Goal: Task Accomplishment & Management: Use online tool/utility

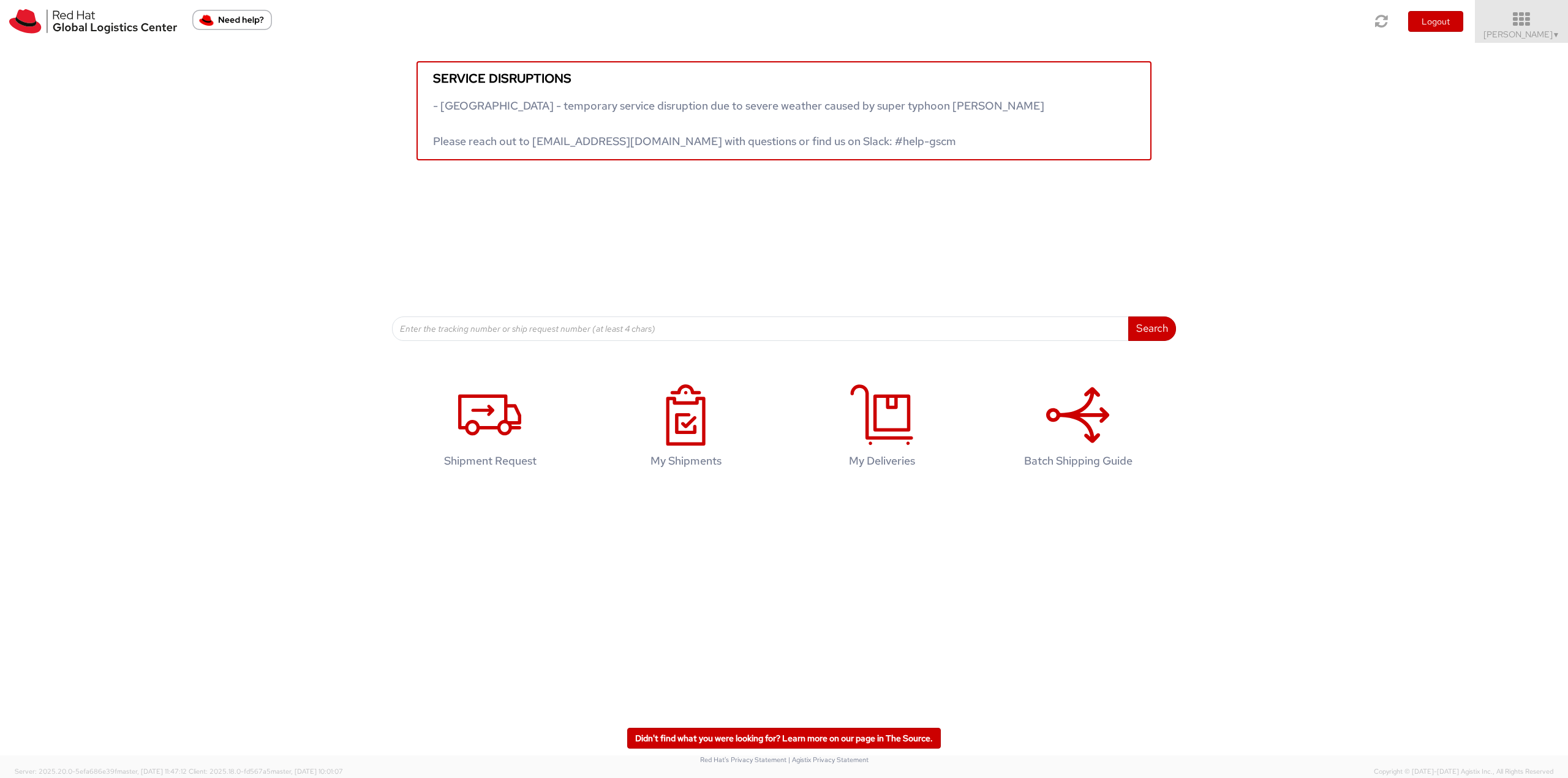
click at [1529, 32] on span "Jason Alexander ▼" at bounding box center [1521, 34] width 76 height 11
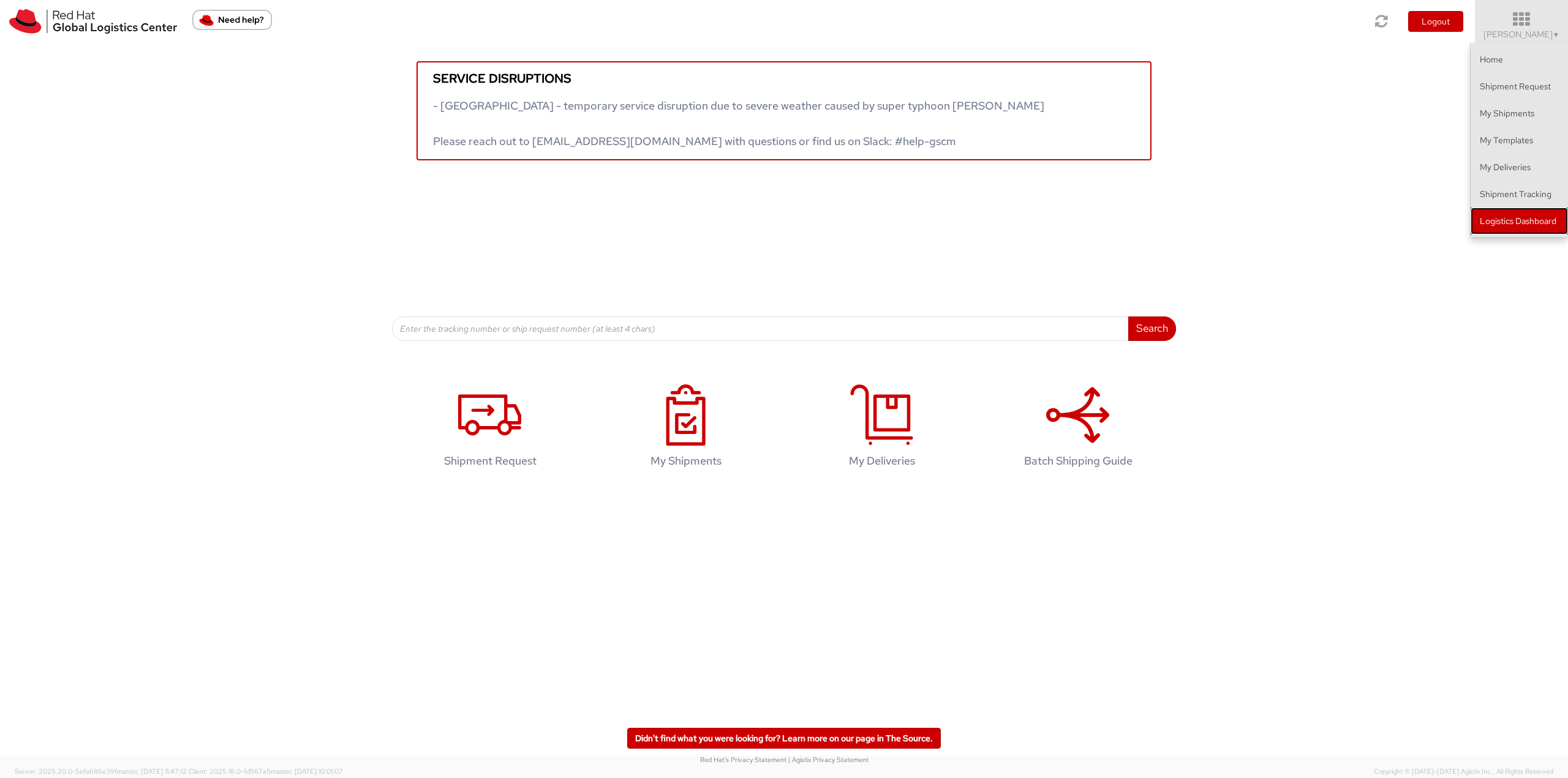
click at [1527, 218] on link "Logistics Dashboard" at bounding box center [1519, 221] width 97 height 27
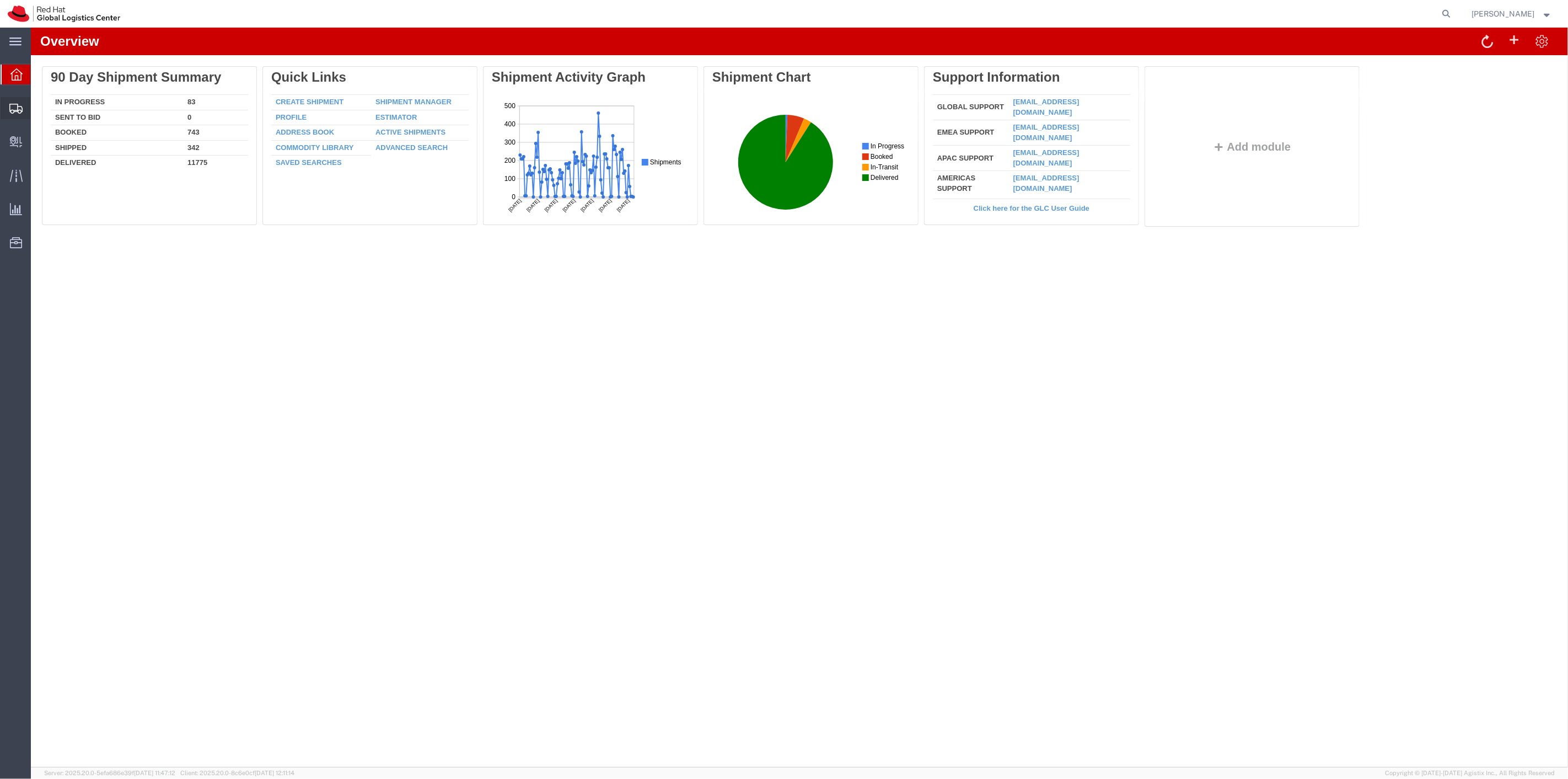
drag, startPoint x: 55, startPoint y: 128, endPoint x: 62, endPoint y: 115, distance: 14.8
click at [0, 0] on span "Shipment Manager" at bounding box center [0, 0] width 0 height 0
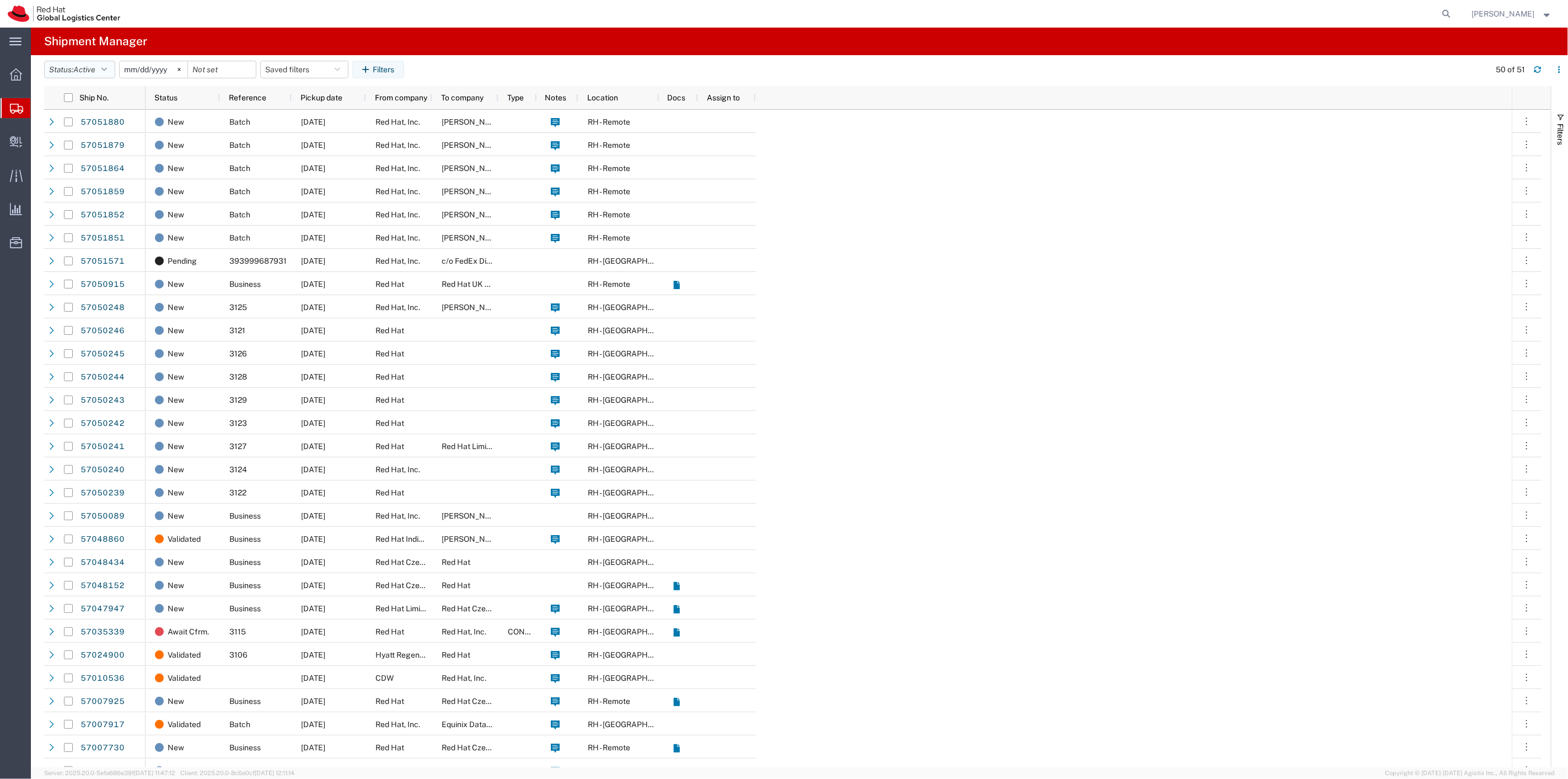
click at [105, 70] on icon "button" at bounding box center [104, 69] width 5 height 8
click at [73, 123] on span "All" at bounding box center [108, 128] width 128 height 17
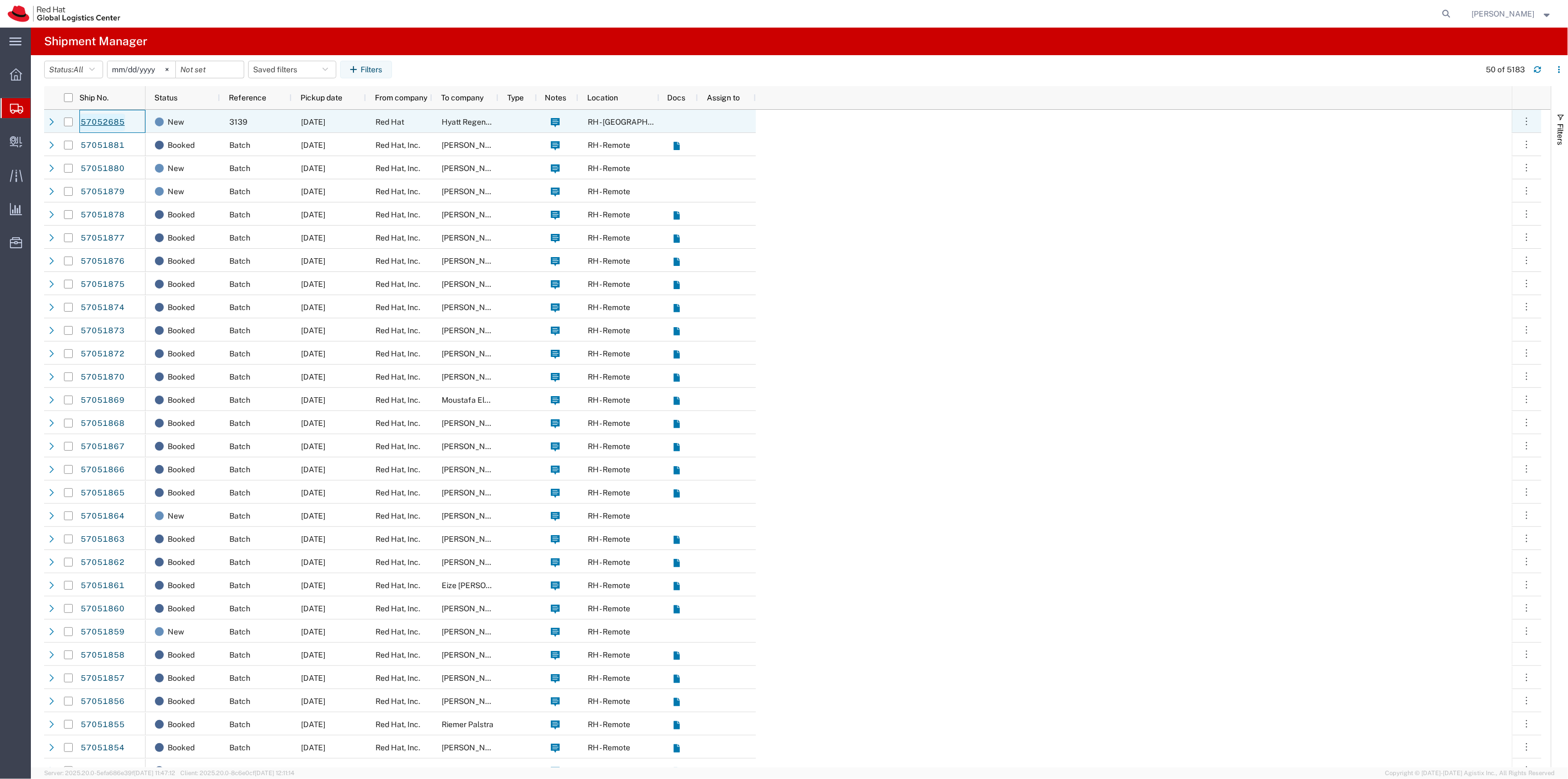
click at [107, 121] on link "57052685" at bounding box center [102, 122] width 45 height 18
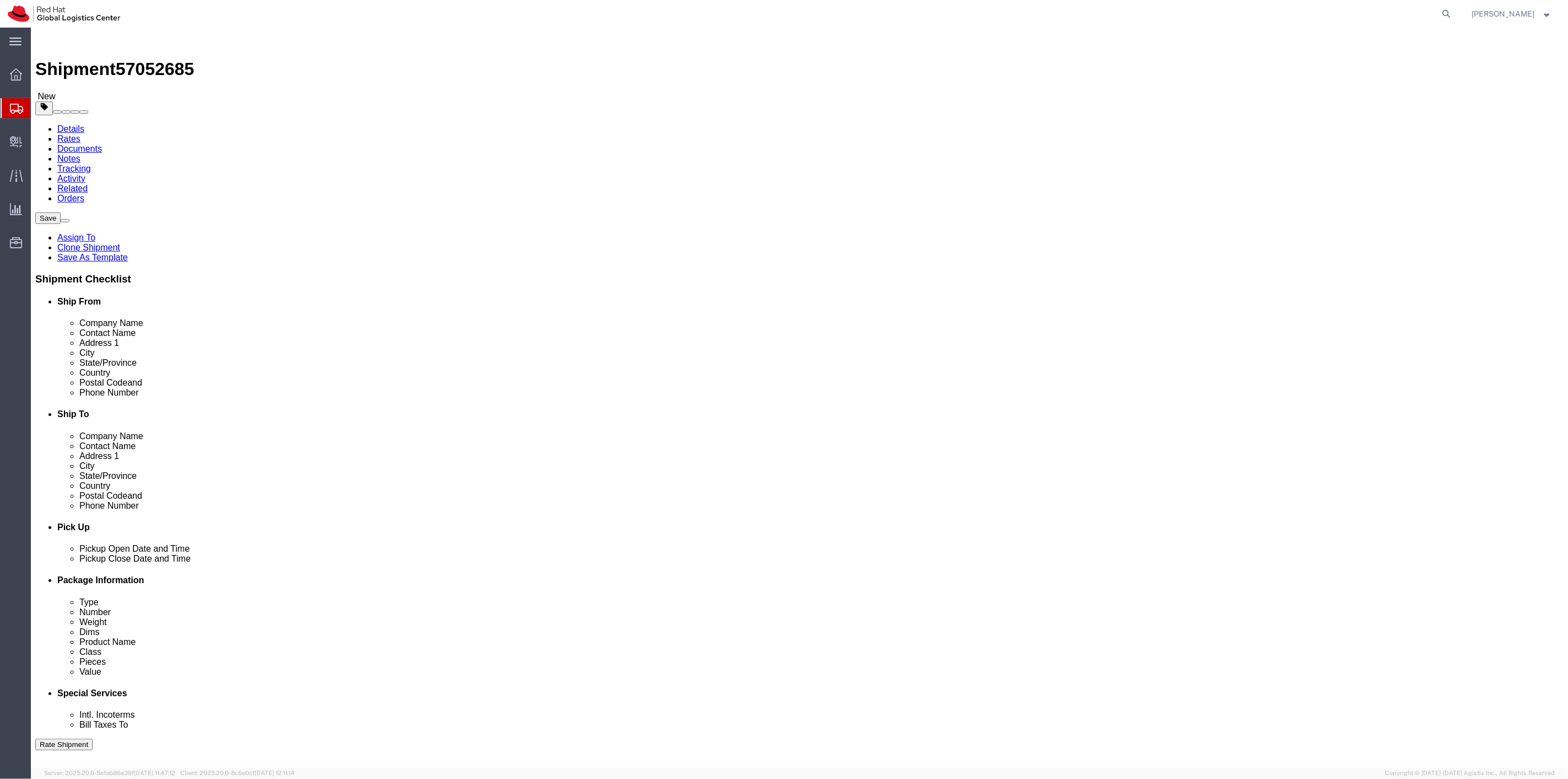
select select
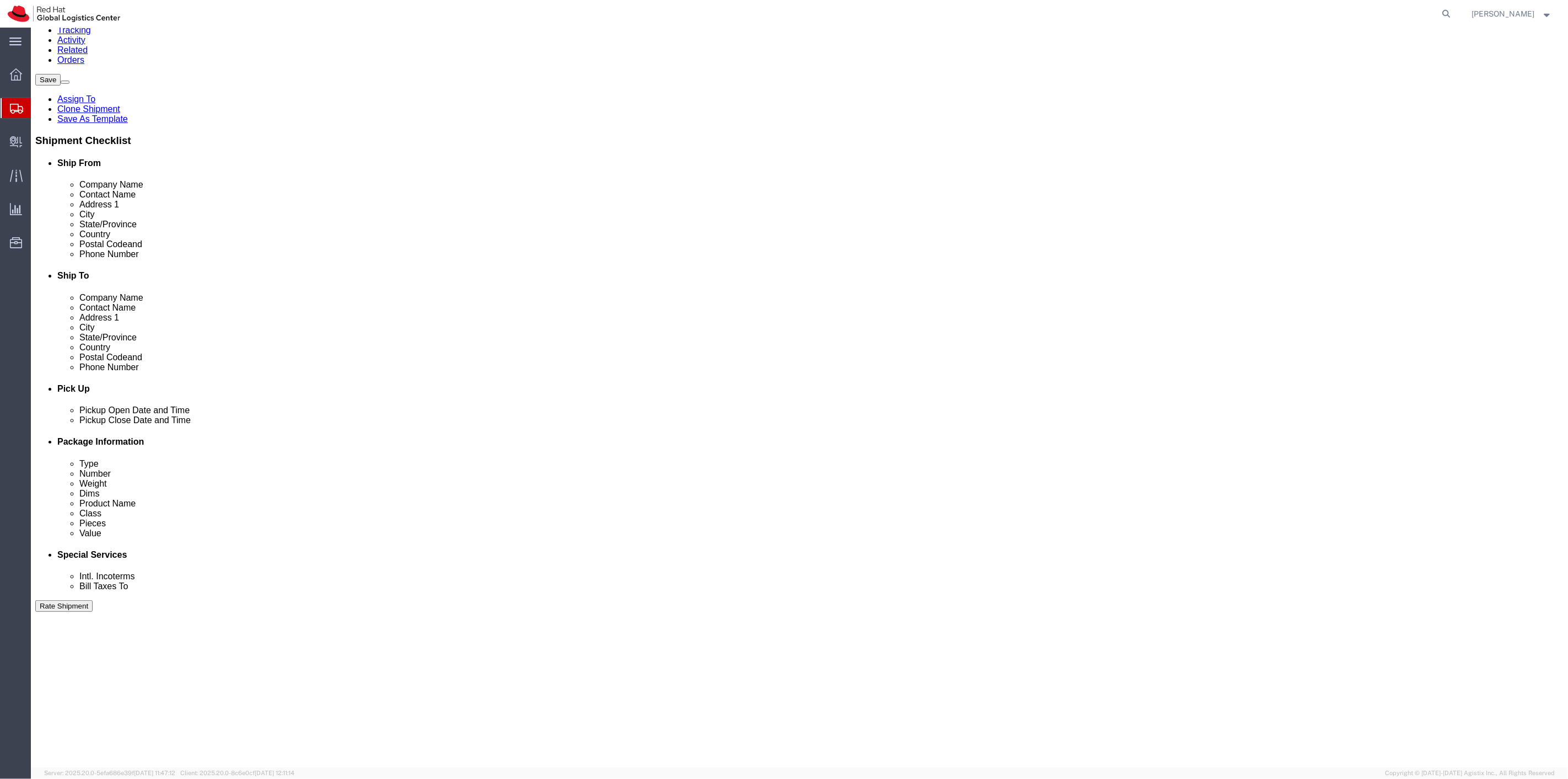
scroll to position [212, 0]
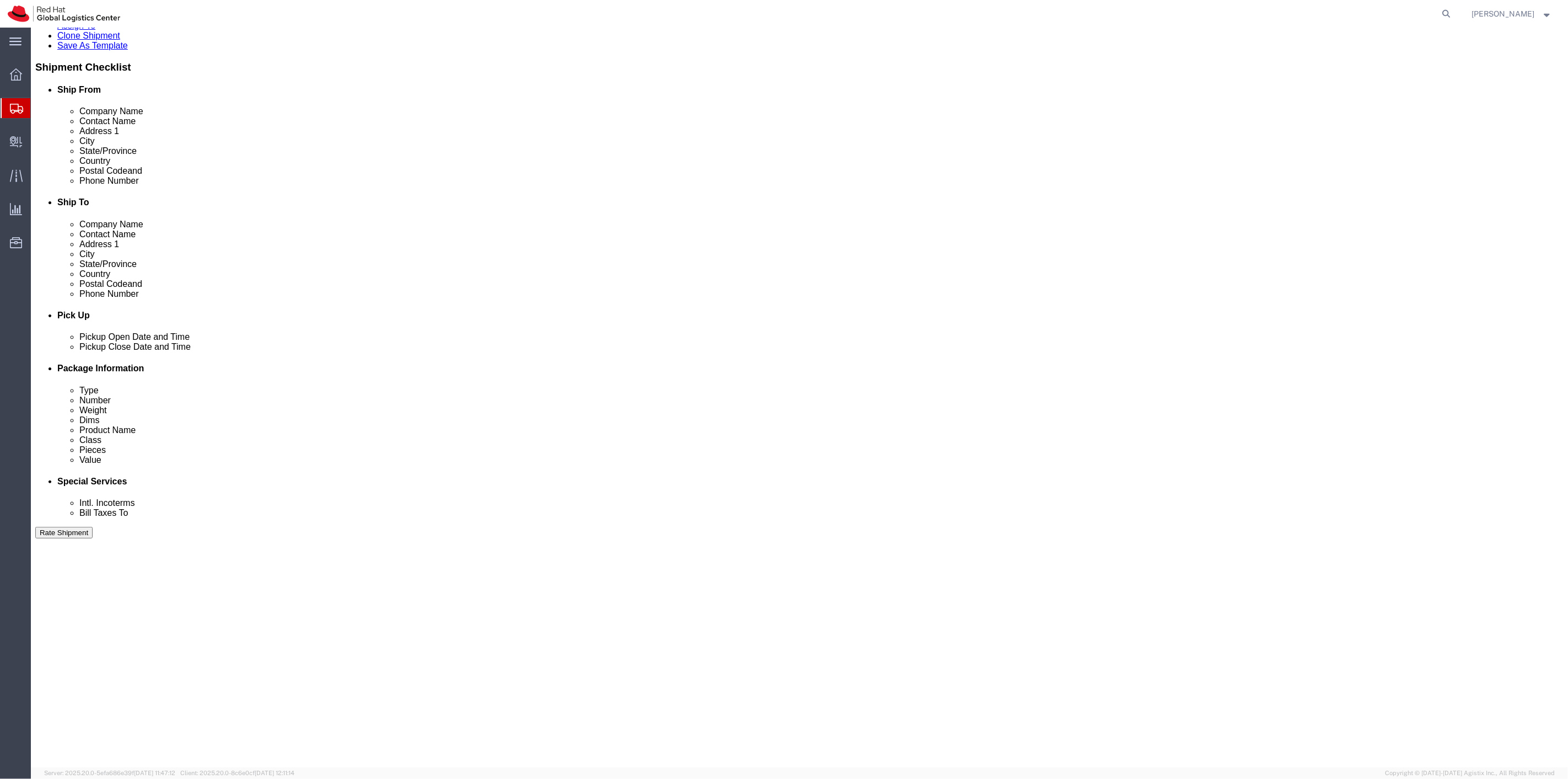
click button "Continue"
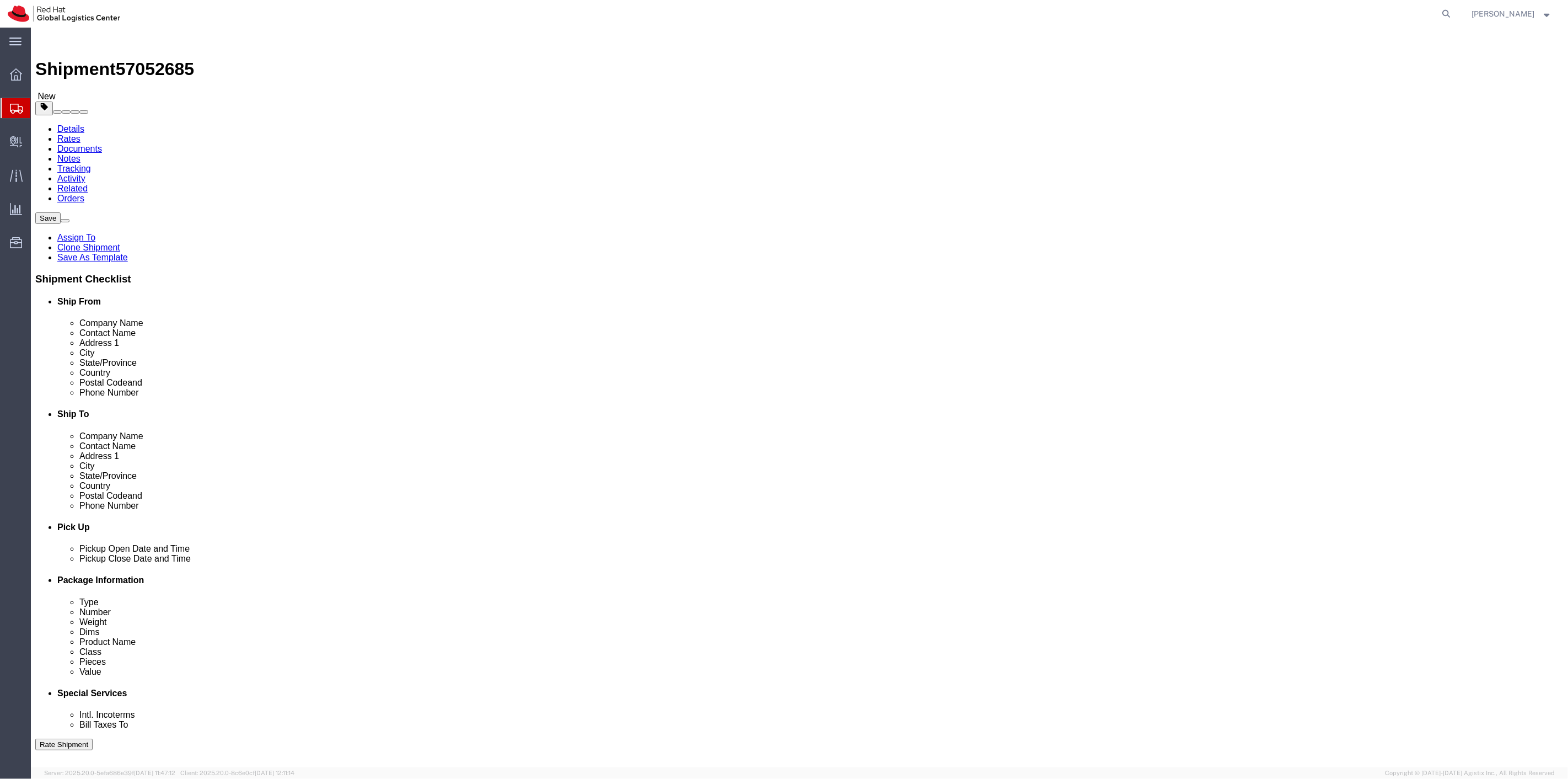
click input "text"
type input "24"
type input "16"
type input "14"
drag, startPoint x: 267, startPoint y: 259, endPoint x: 187, endPoint y: 253, distance: 80.2
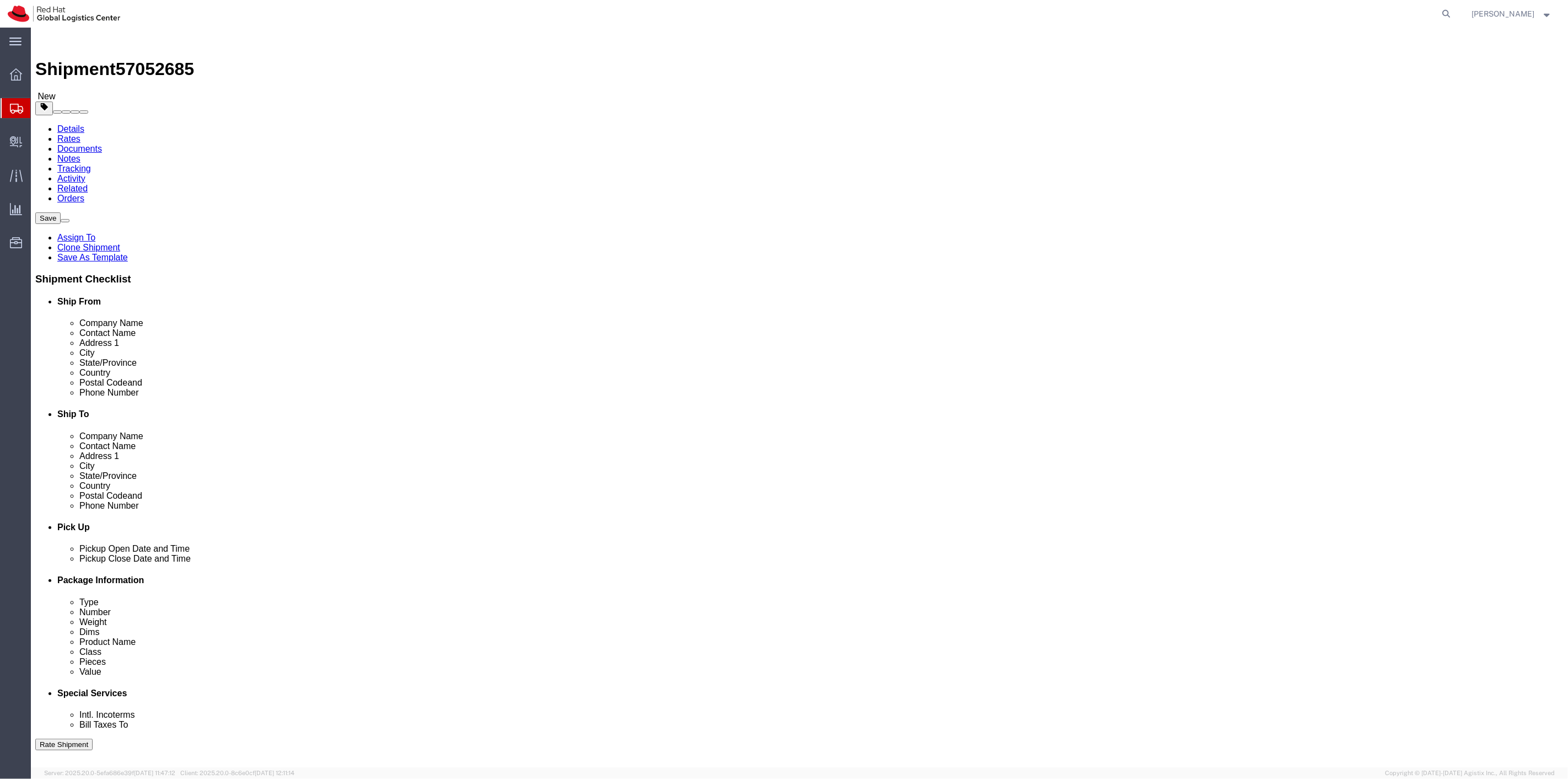
click div "Weight 2005.00 Select kgs lbs Ship. t°"
type input "25"
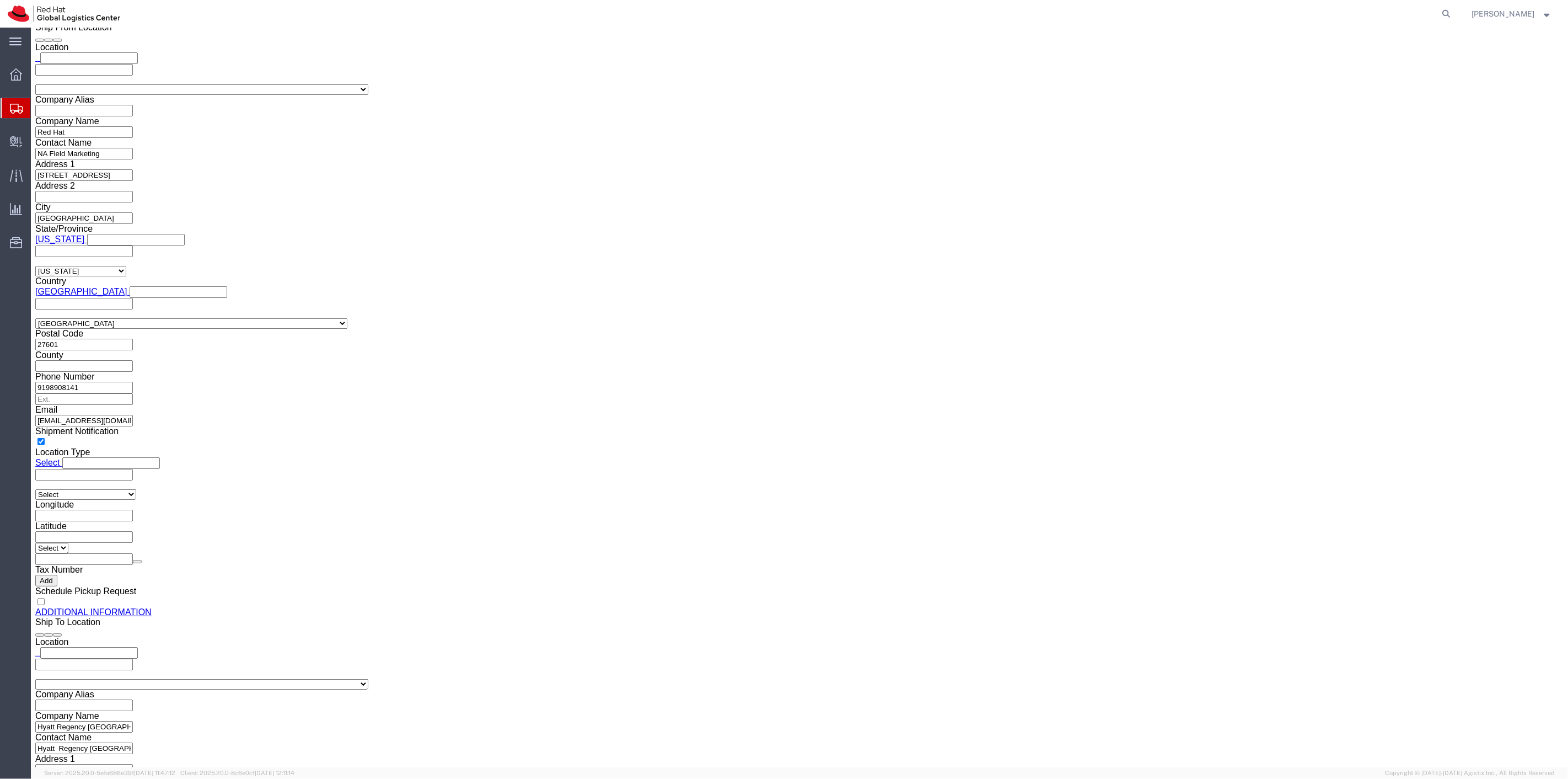
scroll to position [1152, 0]
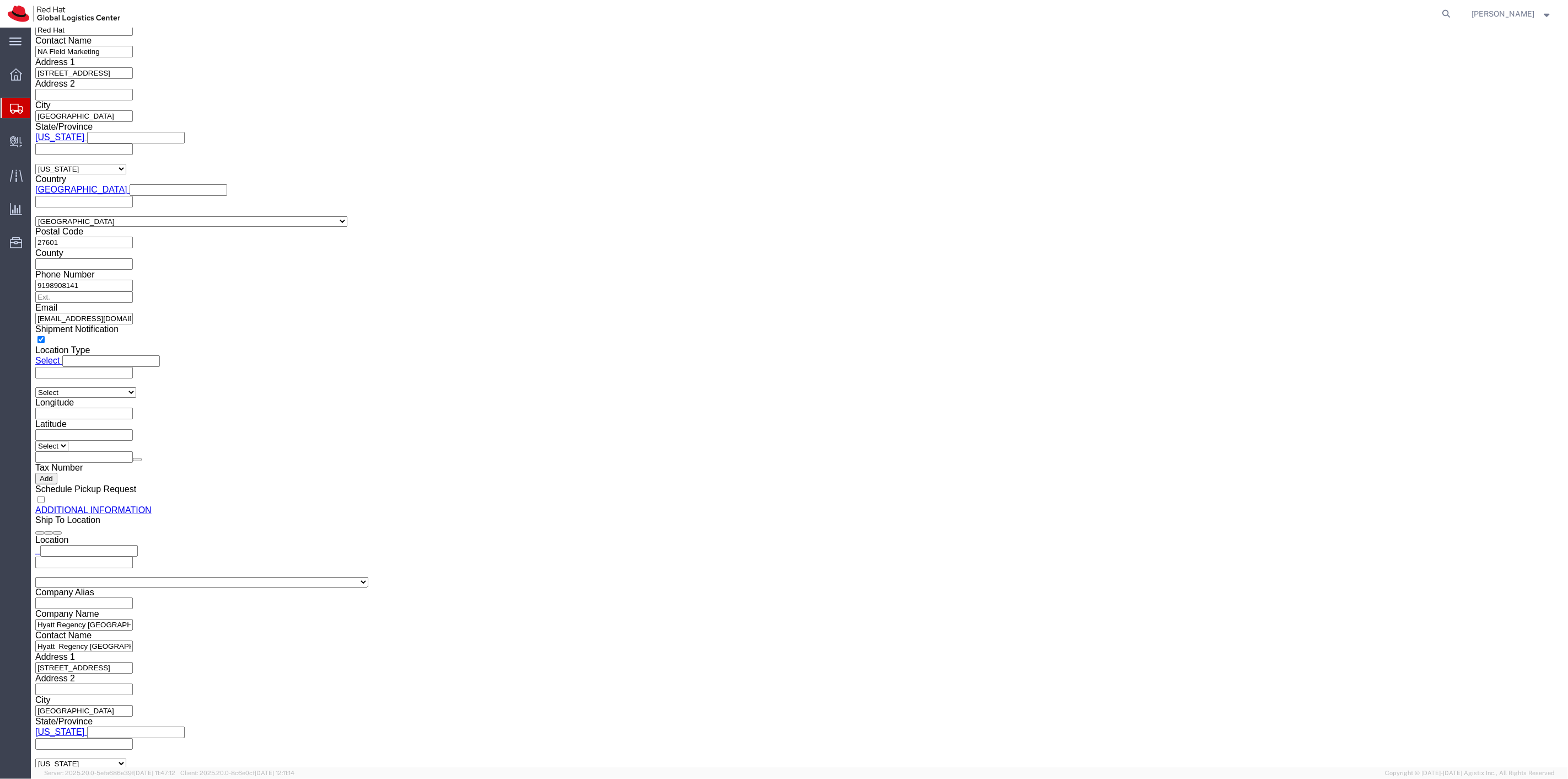
click icon
click link "Clone this content"
click icon
click link "Clone this content"
click link
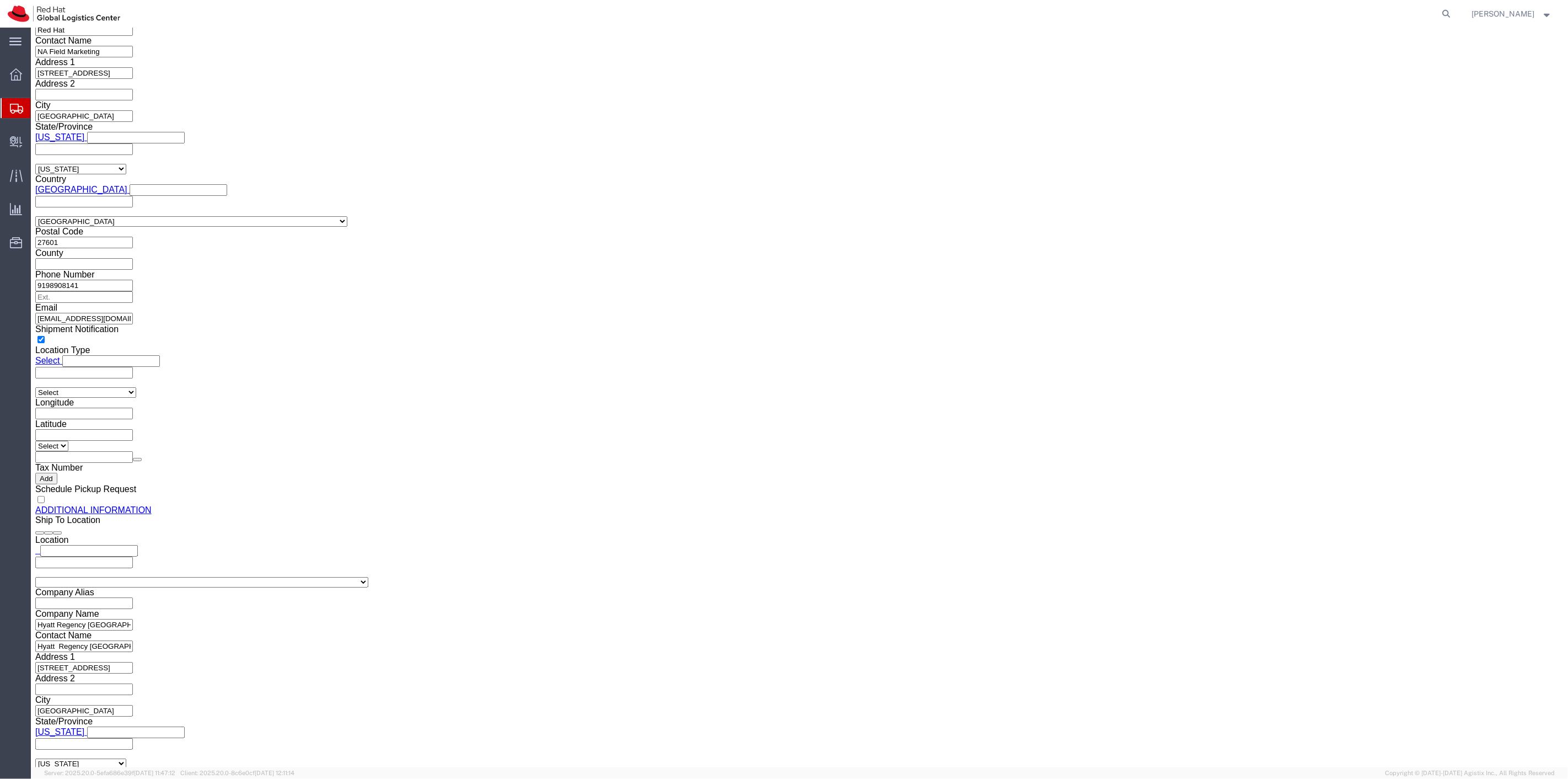
click link "Clone this content"
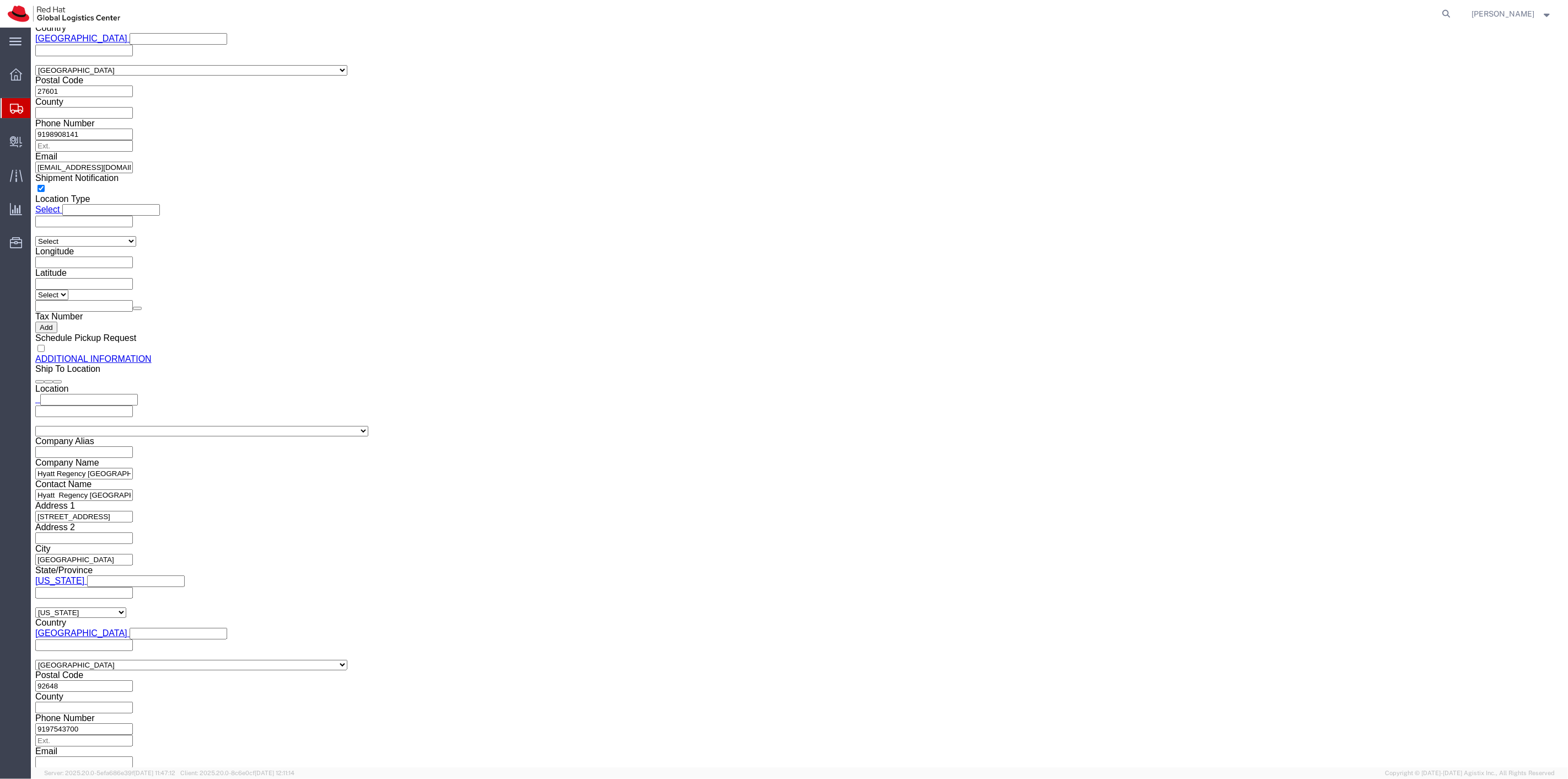
scroll to position [1336, 0]
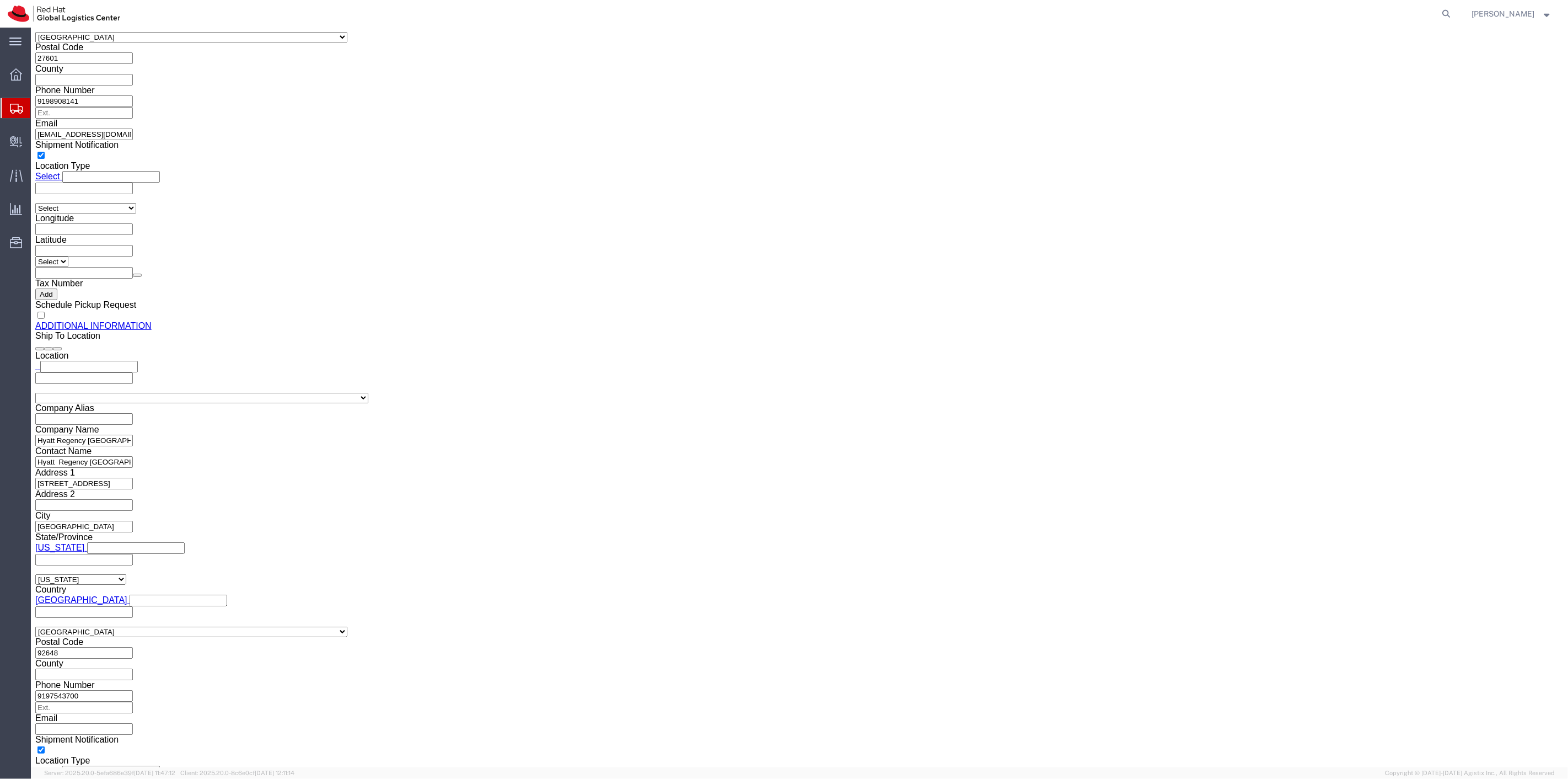
click dd "360.00 Each"
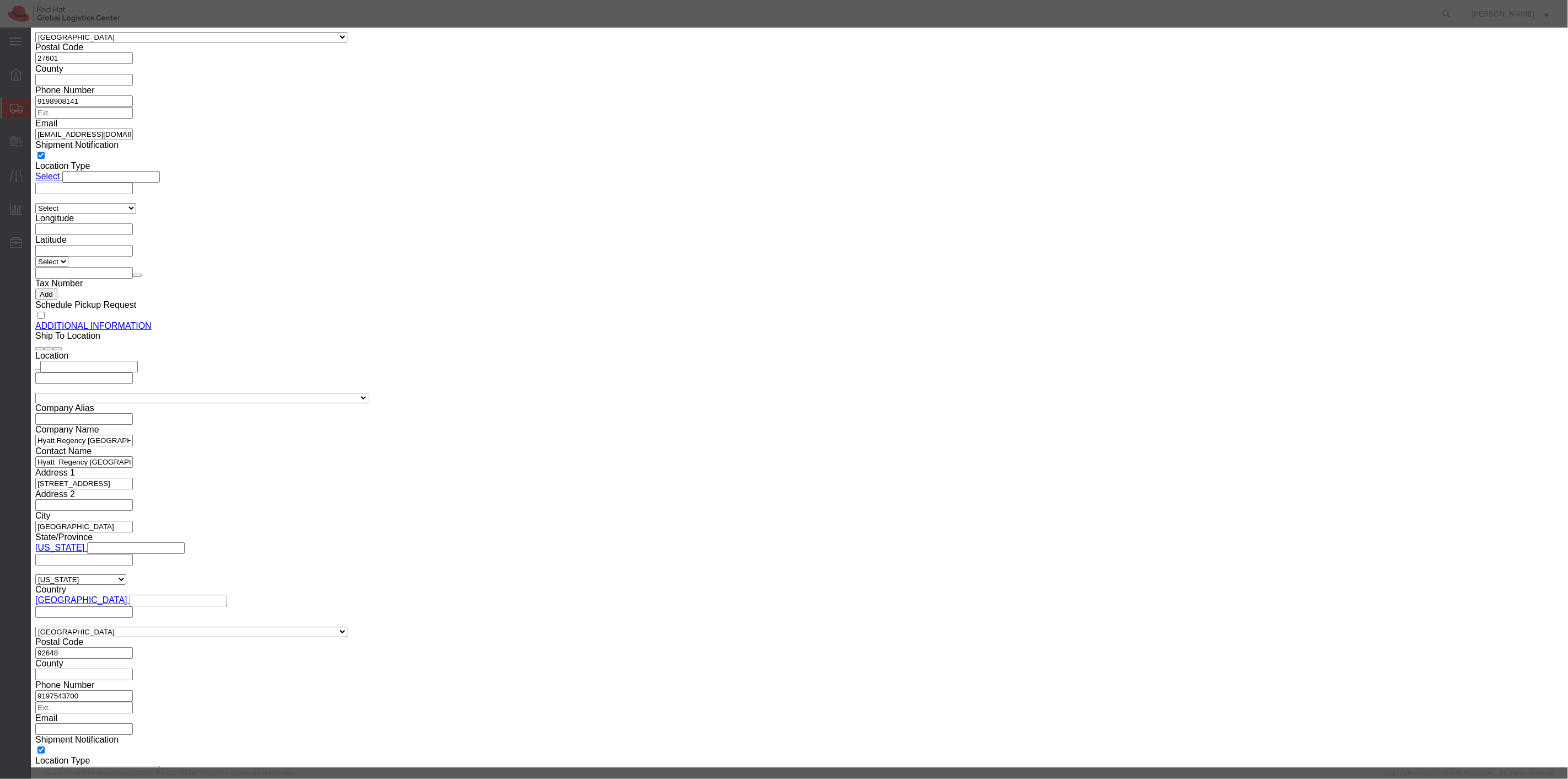
drag, startPoint x: 627, startPoint y: 102, endPoint x: 532, endPoint y: 107, distance: 95.1
click div "Pieces 360.00 Select Bag Barrels 100Board Feet Bottle Box Blister Pack Carats C…"
type input "60"
type input "106.2"
click button "Save & Close"
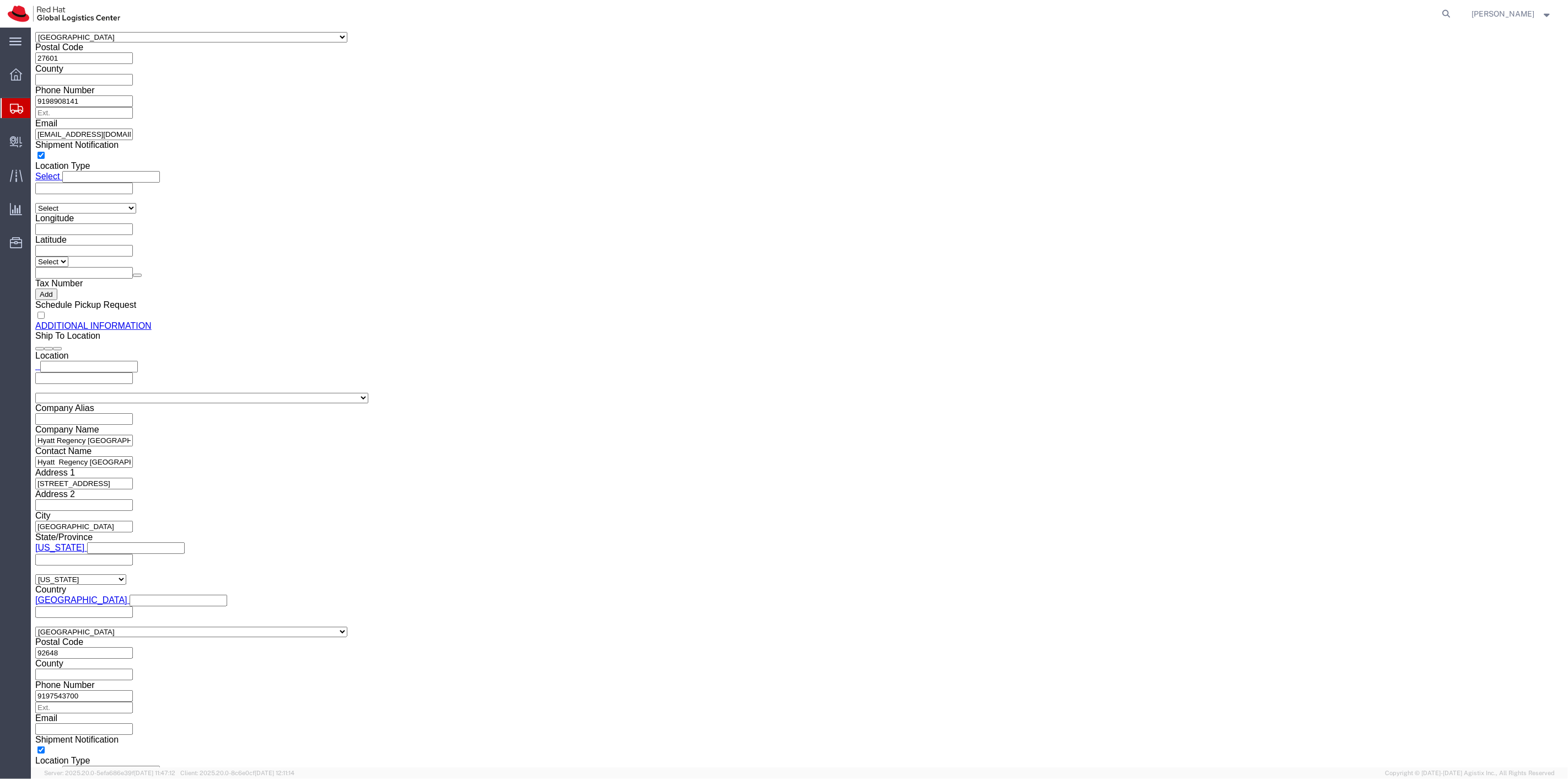
click p "[PERSON_NAME] - Value Grocery Tote - 15" x 13""
click div "Clone this content Delete this content [PERSON_NAME] - Value Grocery Tote - 15"…"
click dd "360.00 Each"
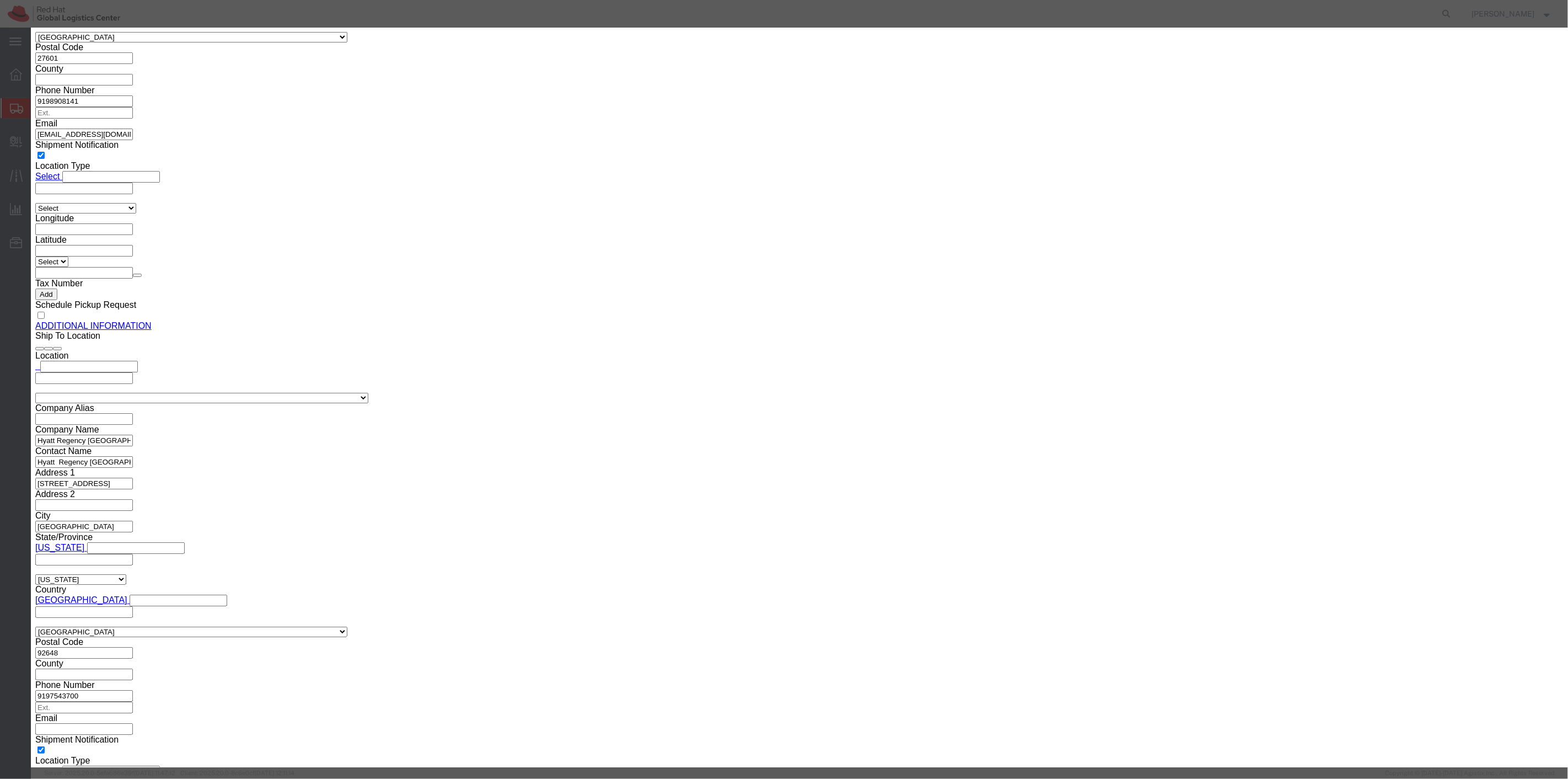
drag, startPoint x: 606, startPoint y: 107, endPoint x: 548, endPoint y: 108, distance: 58.0
click div "Pieces Number of pieces inside all the packages 360.00 Select Bag Barrels 100Bo…"
type input "100"
type input "177"
click button "Save & Close"
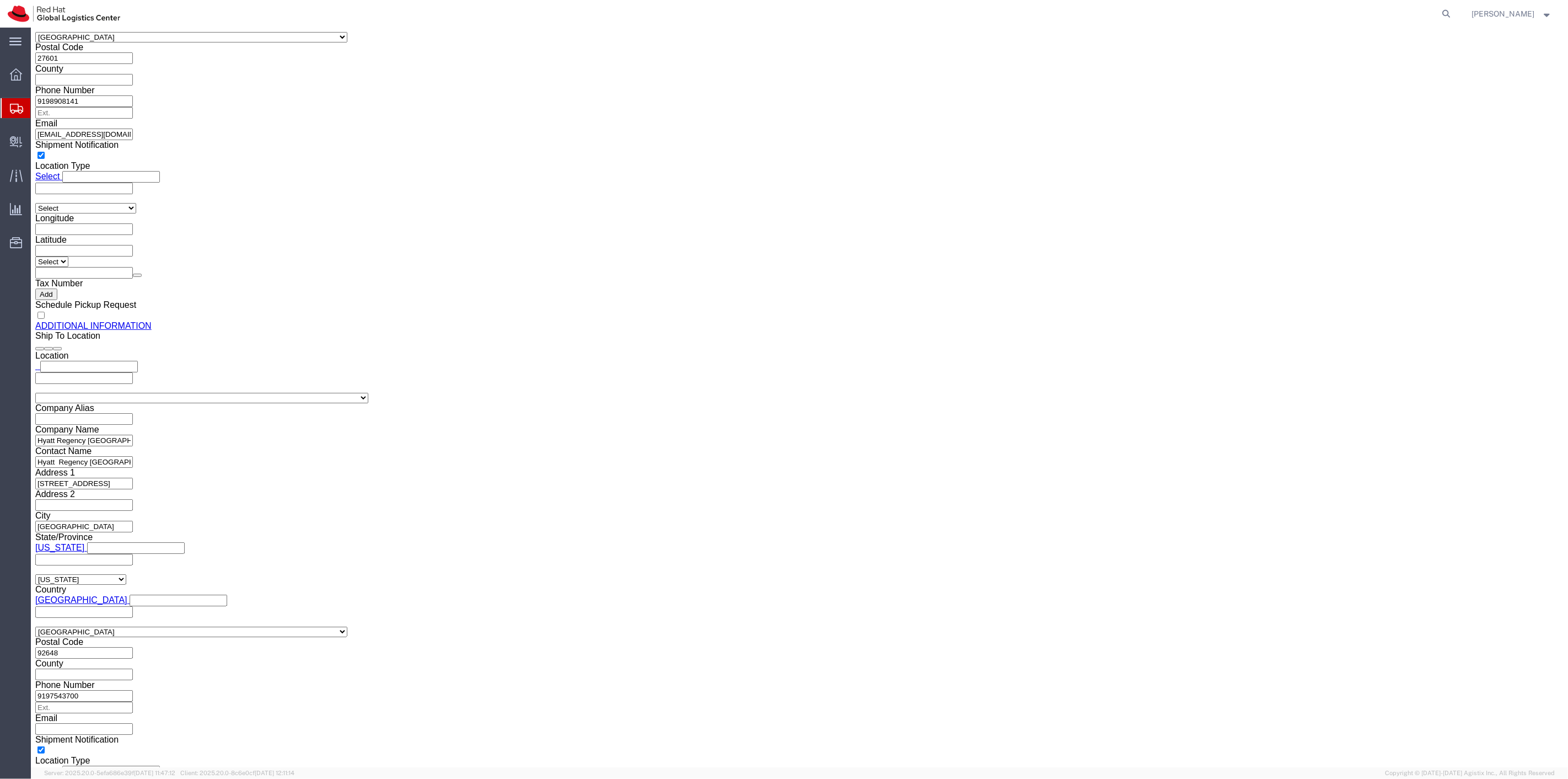
click div "Clone this content Delete this content [PERSON_NAME] - Value Grocery Tote - 15"…"
click div "Pieces: 360.00 Each Total value: 637.20 USD"
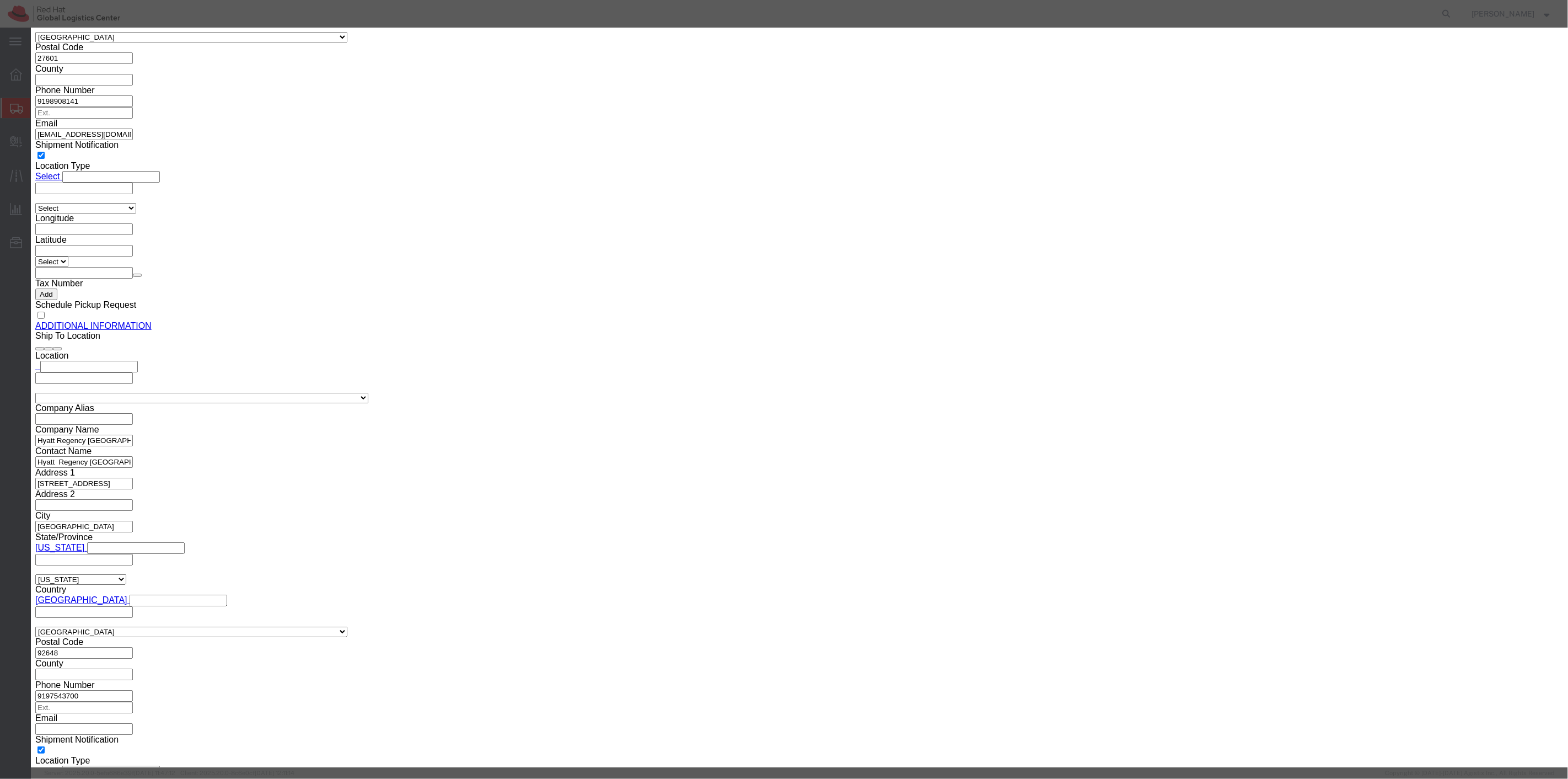
drag, startPoint x: 631, startPoint y: 108, endPoint x: 553, endPoint y: 114, distance: 78.2
click div "Product Name [PERSON_NAME] - Value Grocery Tote - 15" x 13" Pieces 360.00 Selec…"
type input "100"
type input "177"
click button "Save & Close"
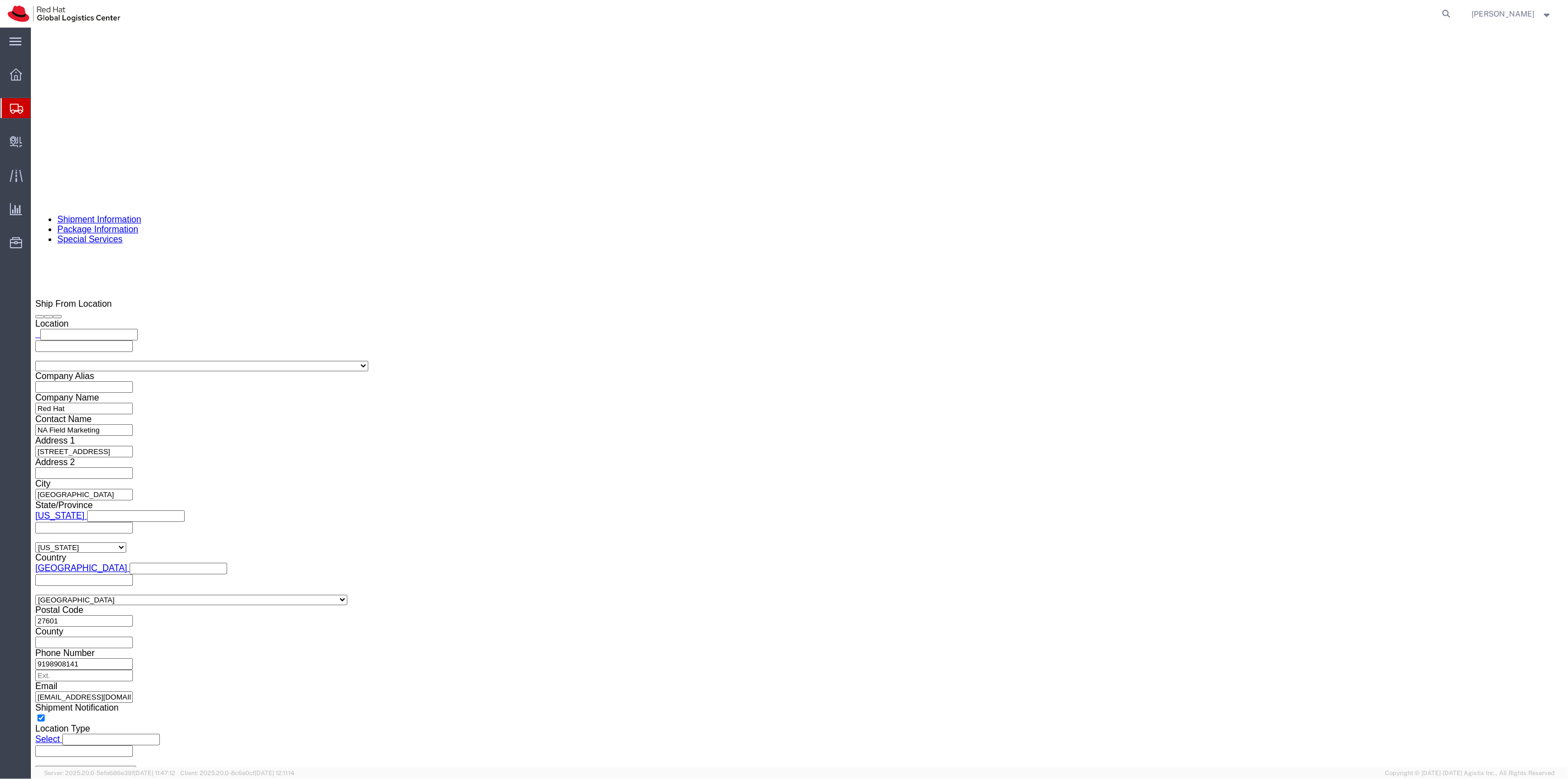
scroll to position [797, 0]
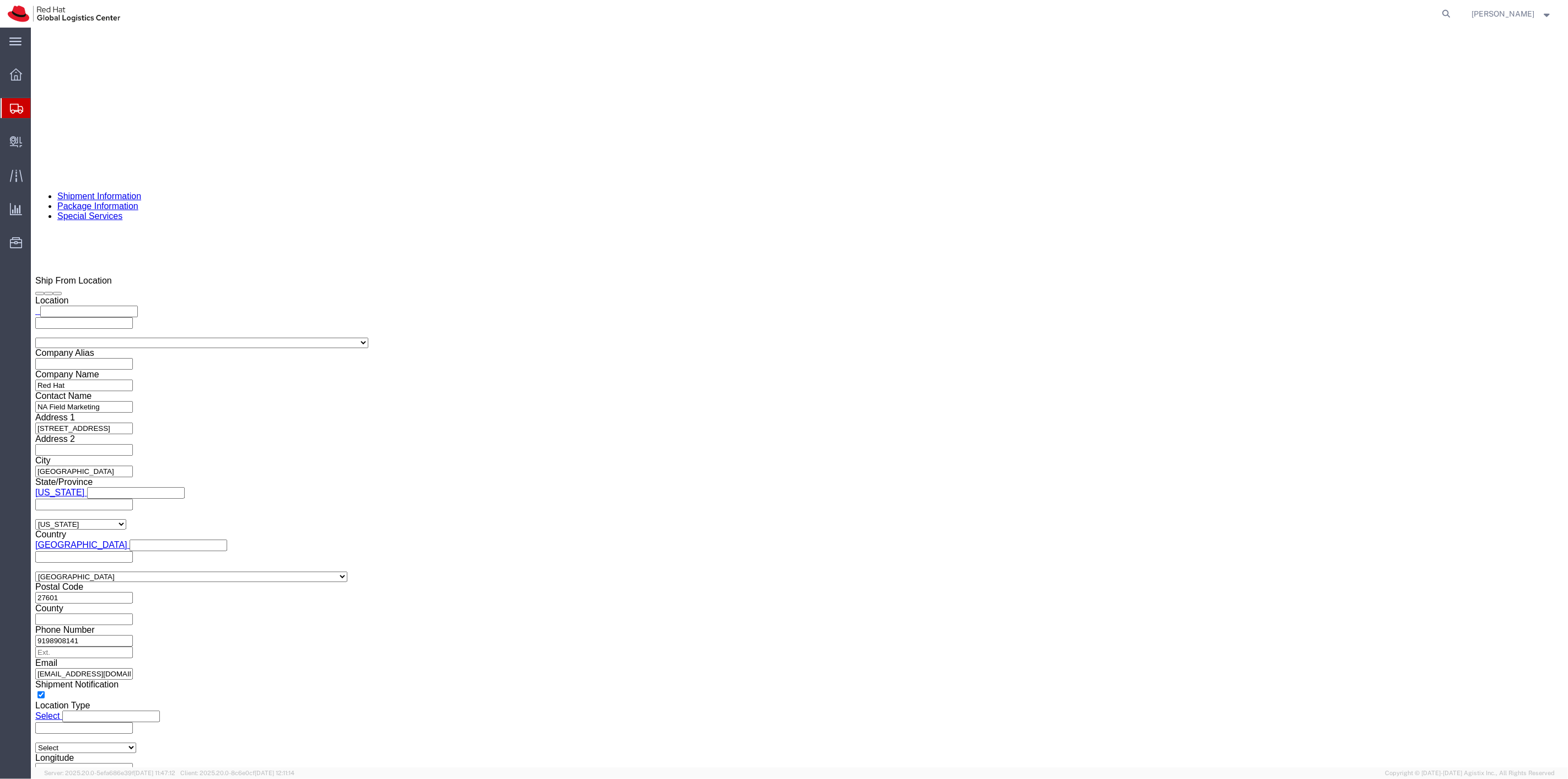
click div "Pieces: 360.00 Each Total value: 637.20 USD"
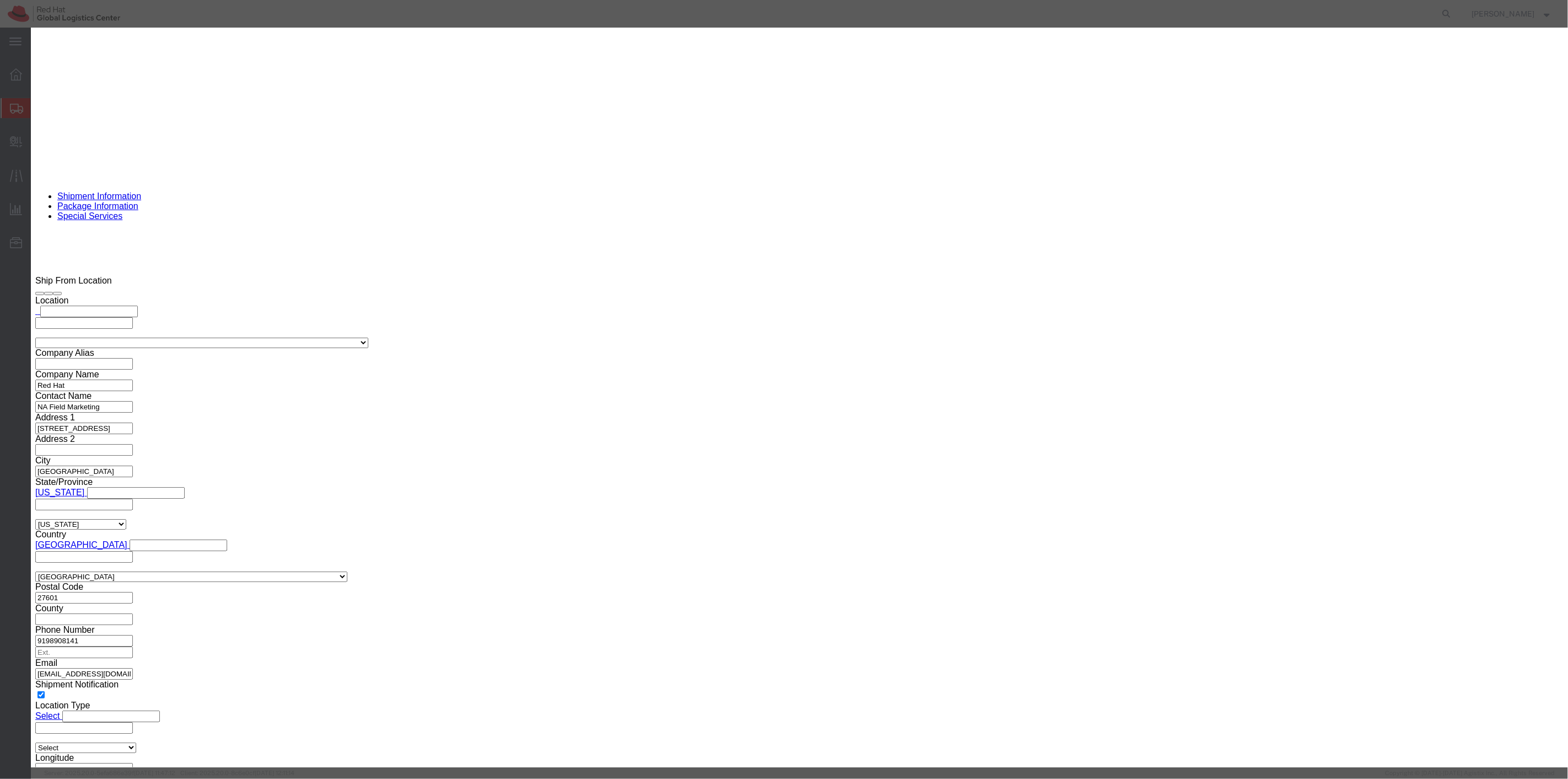
drag, startPoint x: 617, startPoint y: 107, endPoint x: 532, endPoint y: 105, distance: 85.0
click div "Pieces 360.00 Select Bag Barrels 100Board Feet Bottle Box Blister Pack Carats C…"
type input "100"
type input "177"
click button "Save & Close"
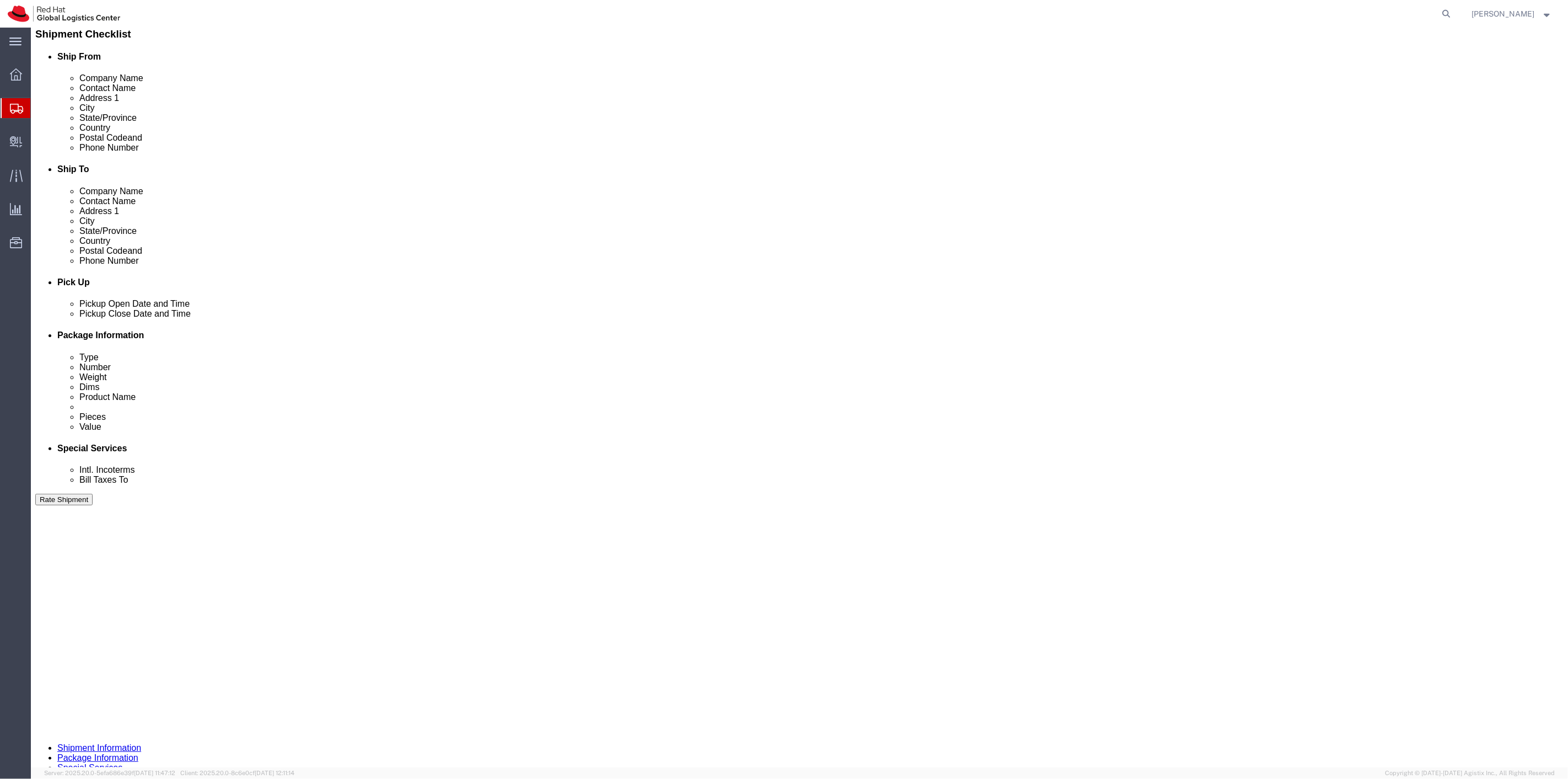
scroll to position [0, 0]
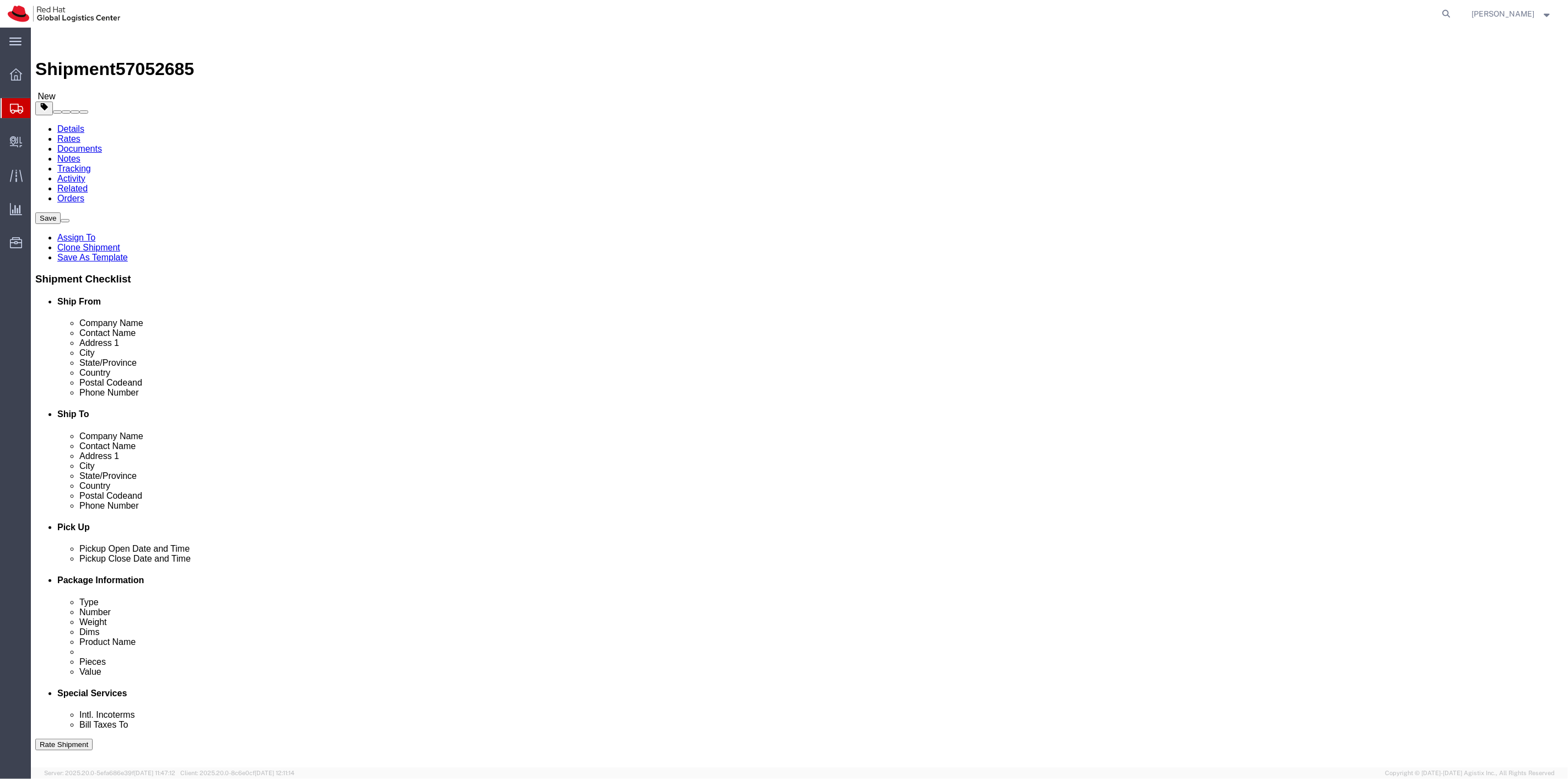
click link "Add Package"
click select "Select Case(s) Crate(s) Envelope Large Box Medium Box PAK Skid(s) Small Box Sma…"
select select "YRPK"
click select "Select Case(s) Crate(s) Envelope Large Box Medium Box PAK Skid(s) Small Box Sma…"
click input "text"
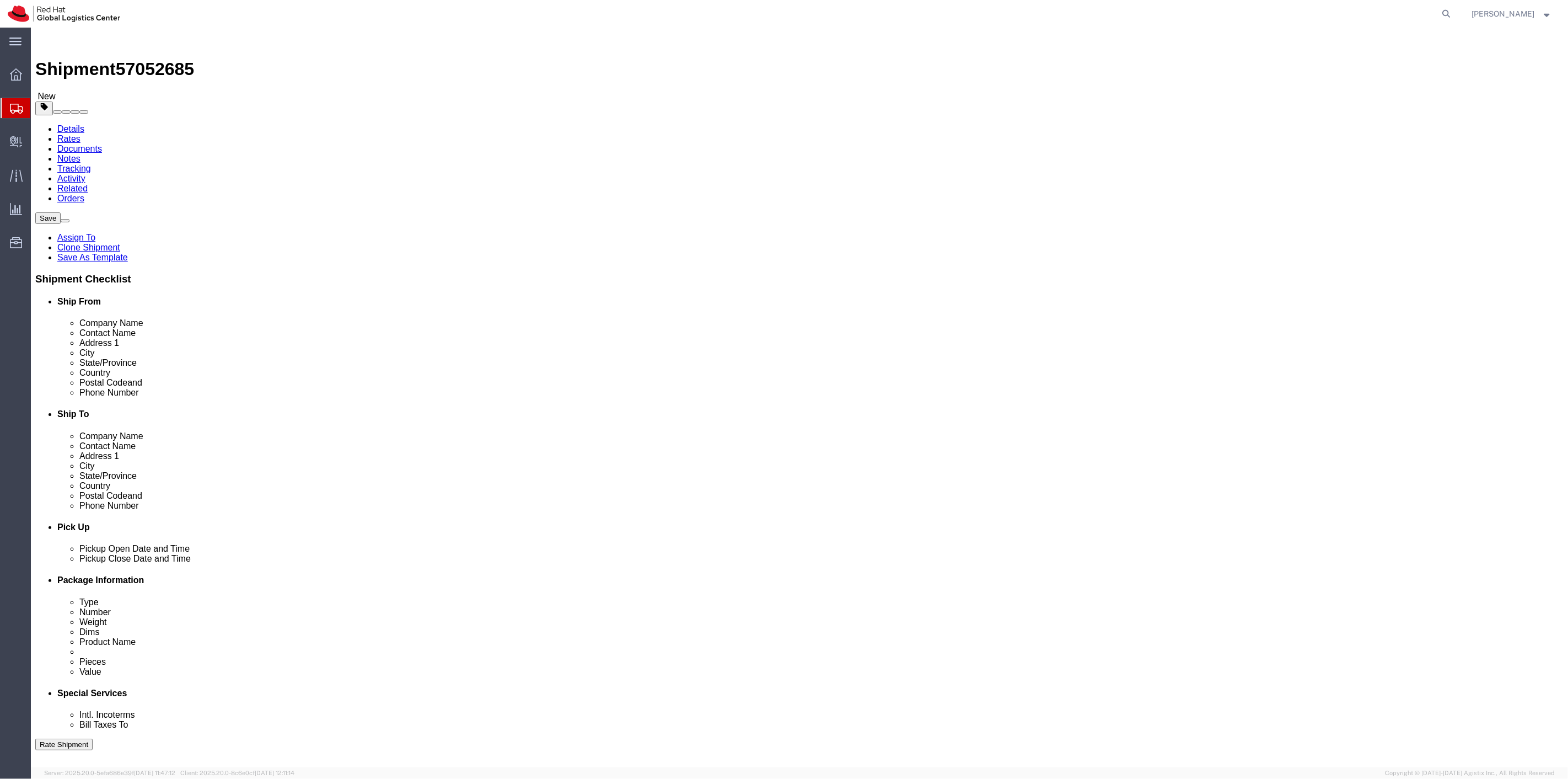
type input "24"
type input "16"
type input "14"
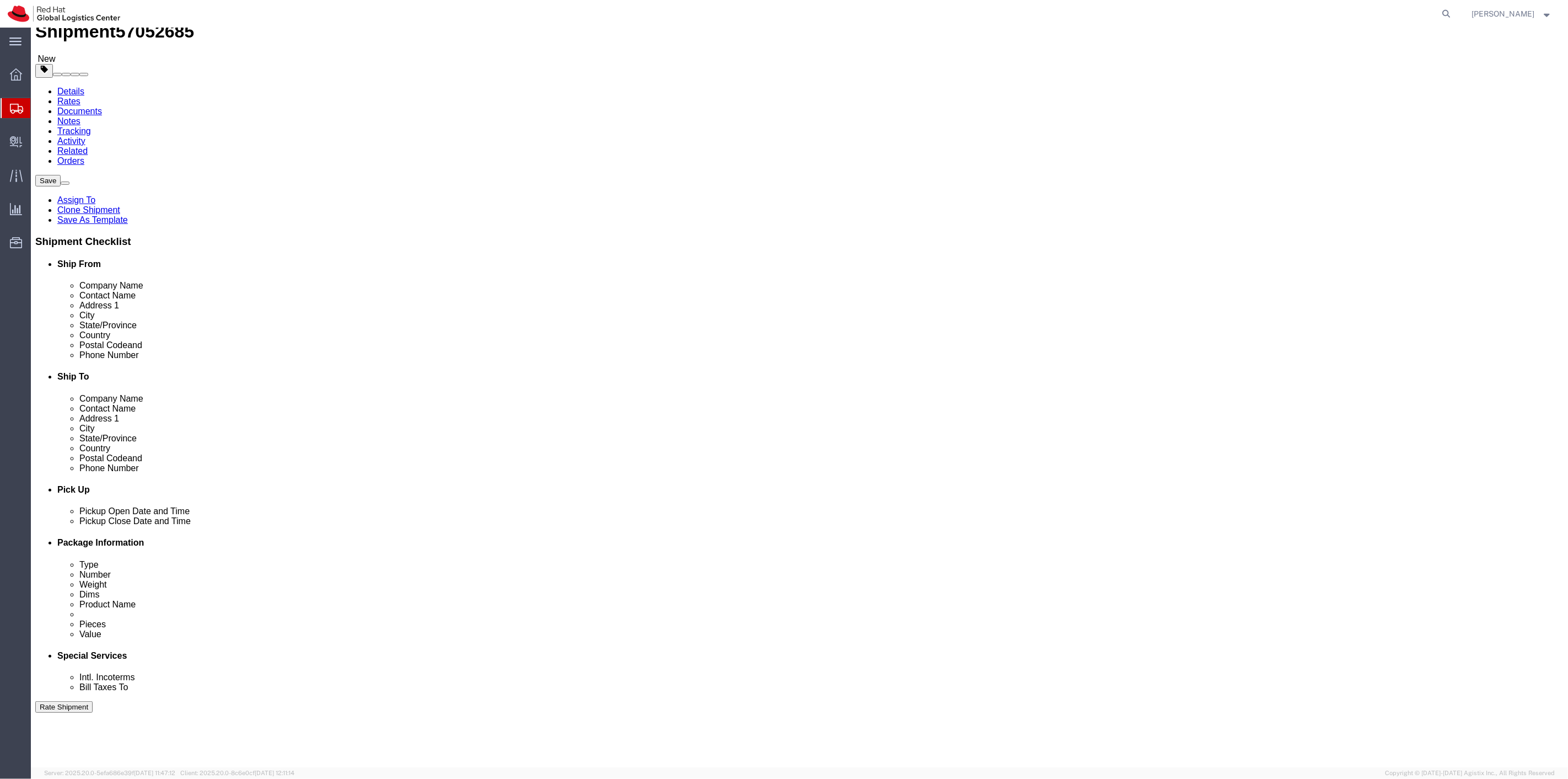
scroll to position [26, 0]
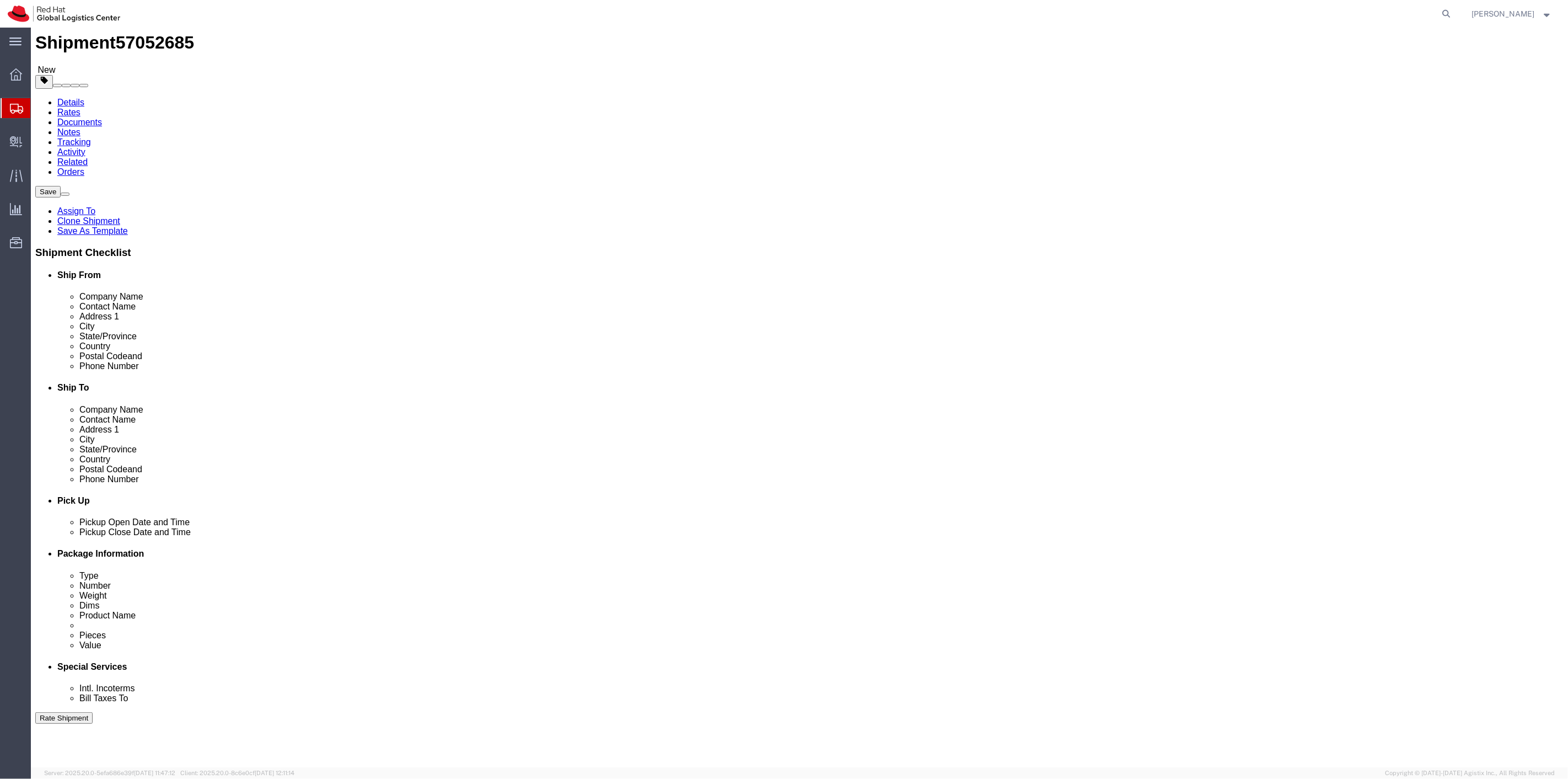
drag, startPoint x: 28, startPoint y: 471, endPoint x: 711, endPoint y: 269, distance: 712.2
click icon
type input "25"
click span "button"
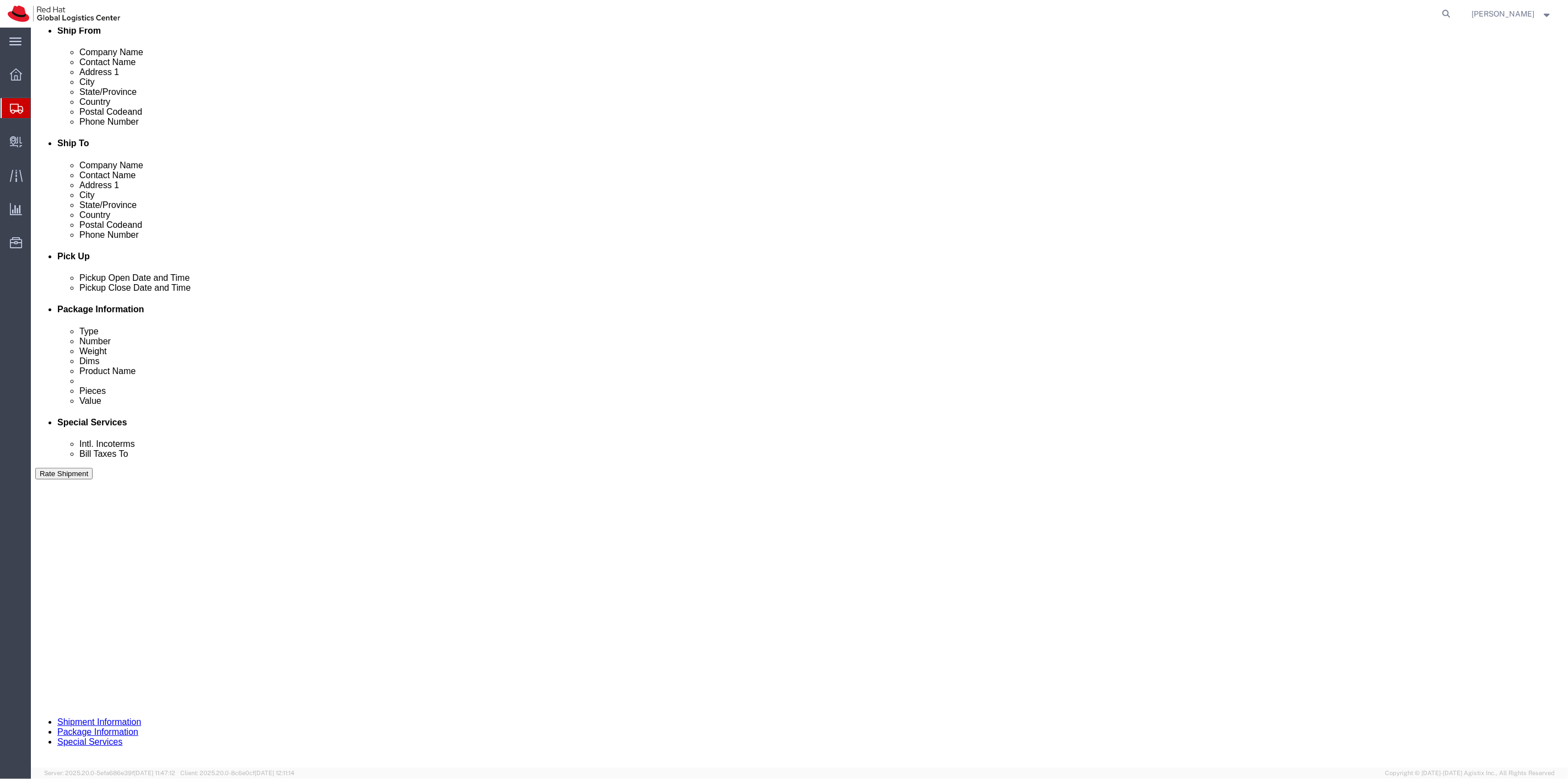
scroll to position [272, 0]
click span "button"
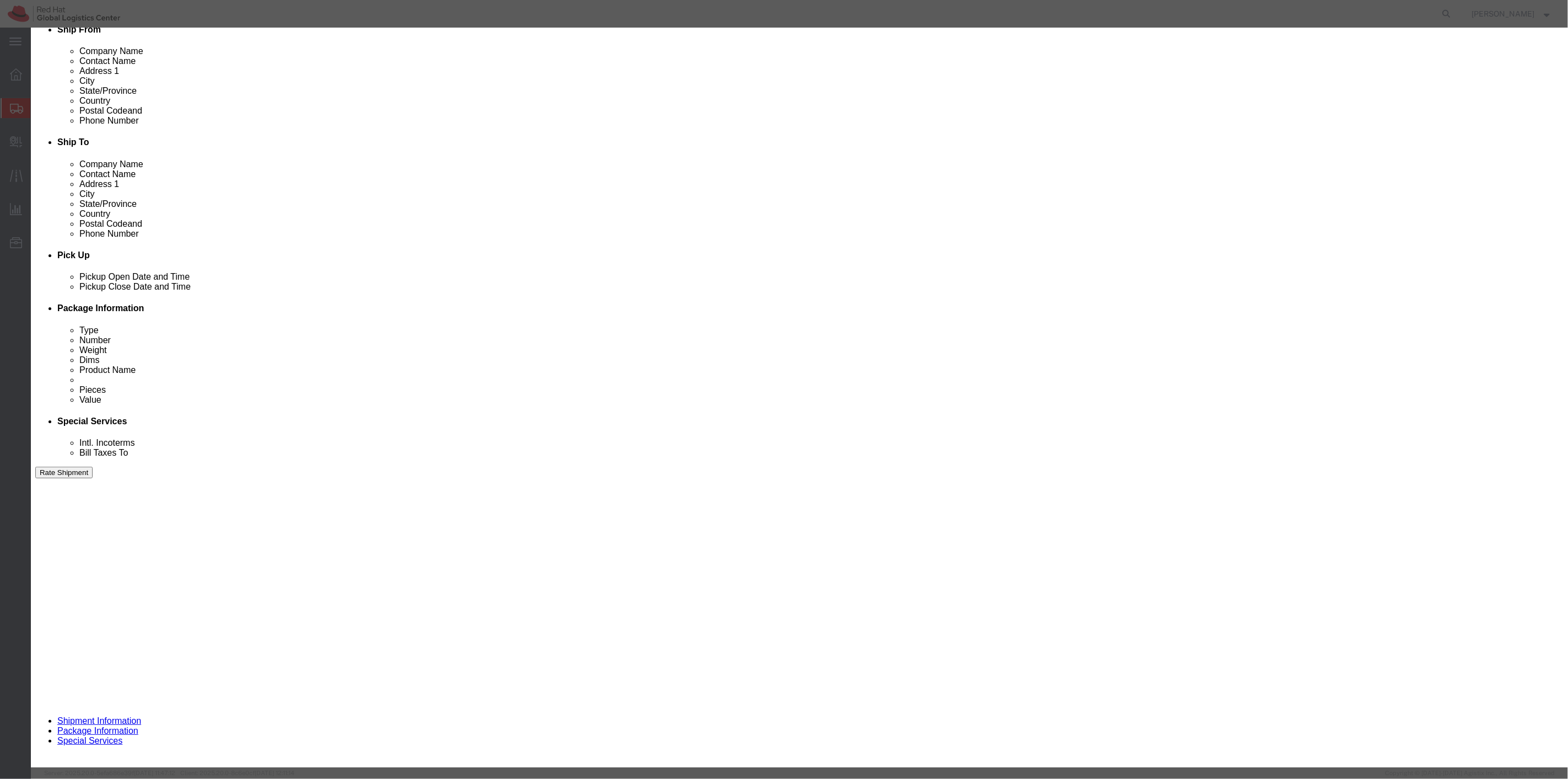
click button "Yes"
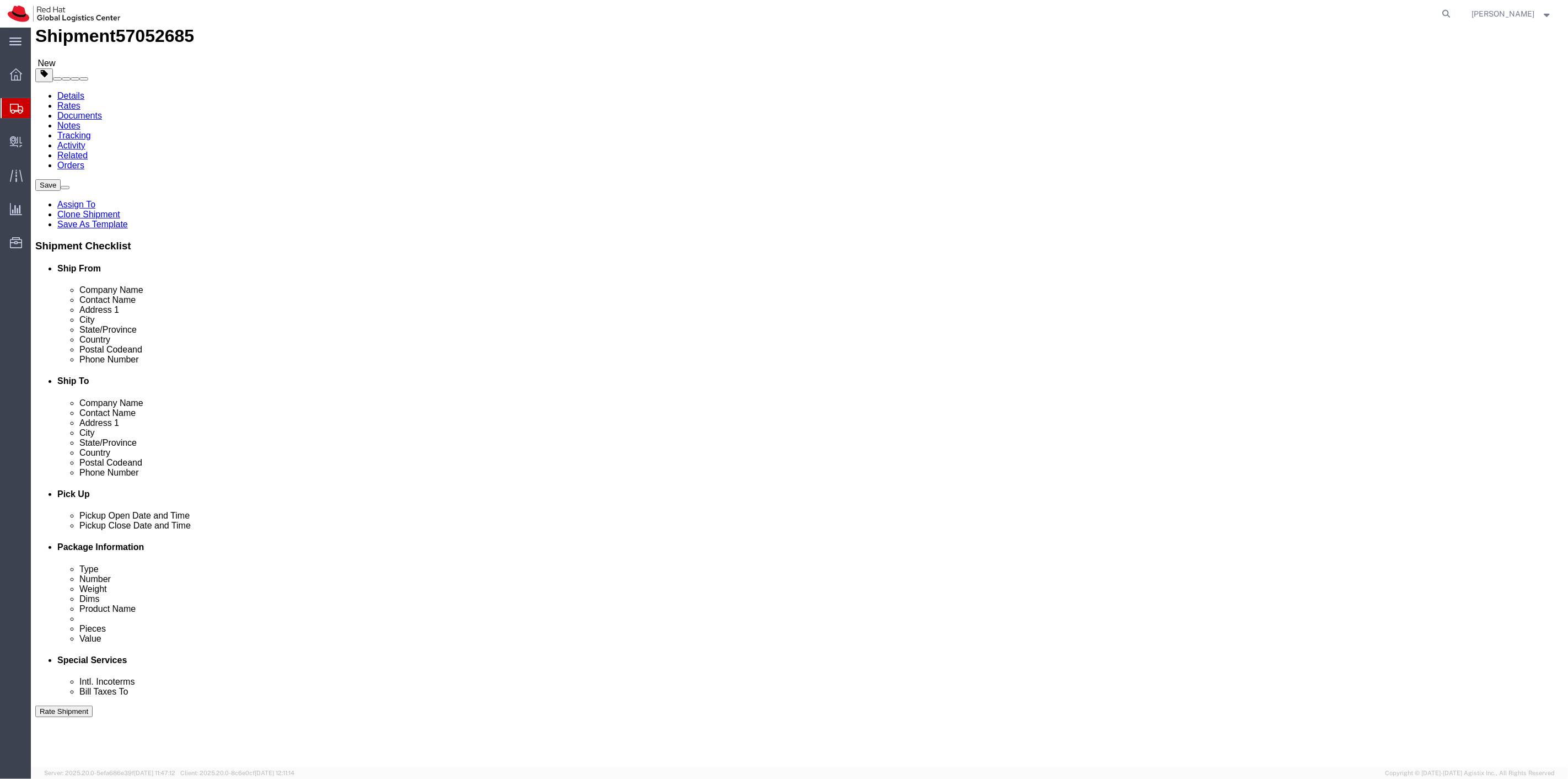
scroll to position [0, 0]
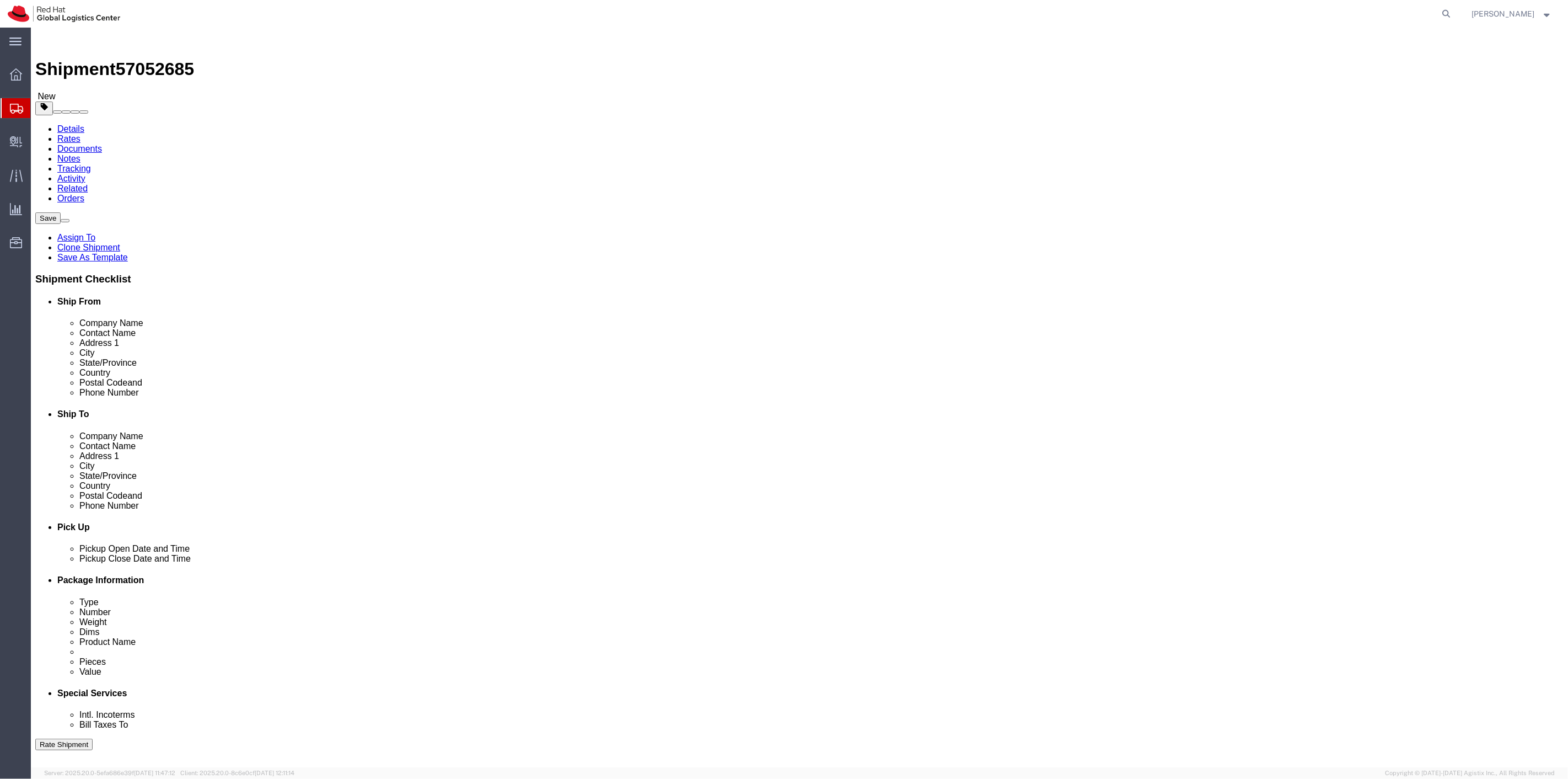
click span "button"
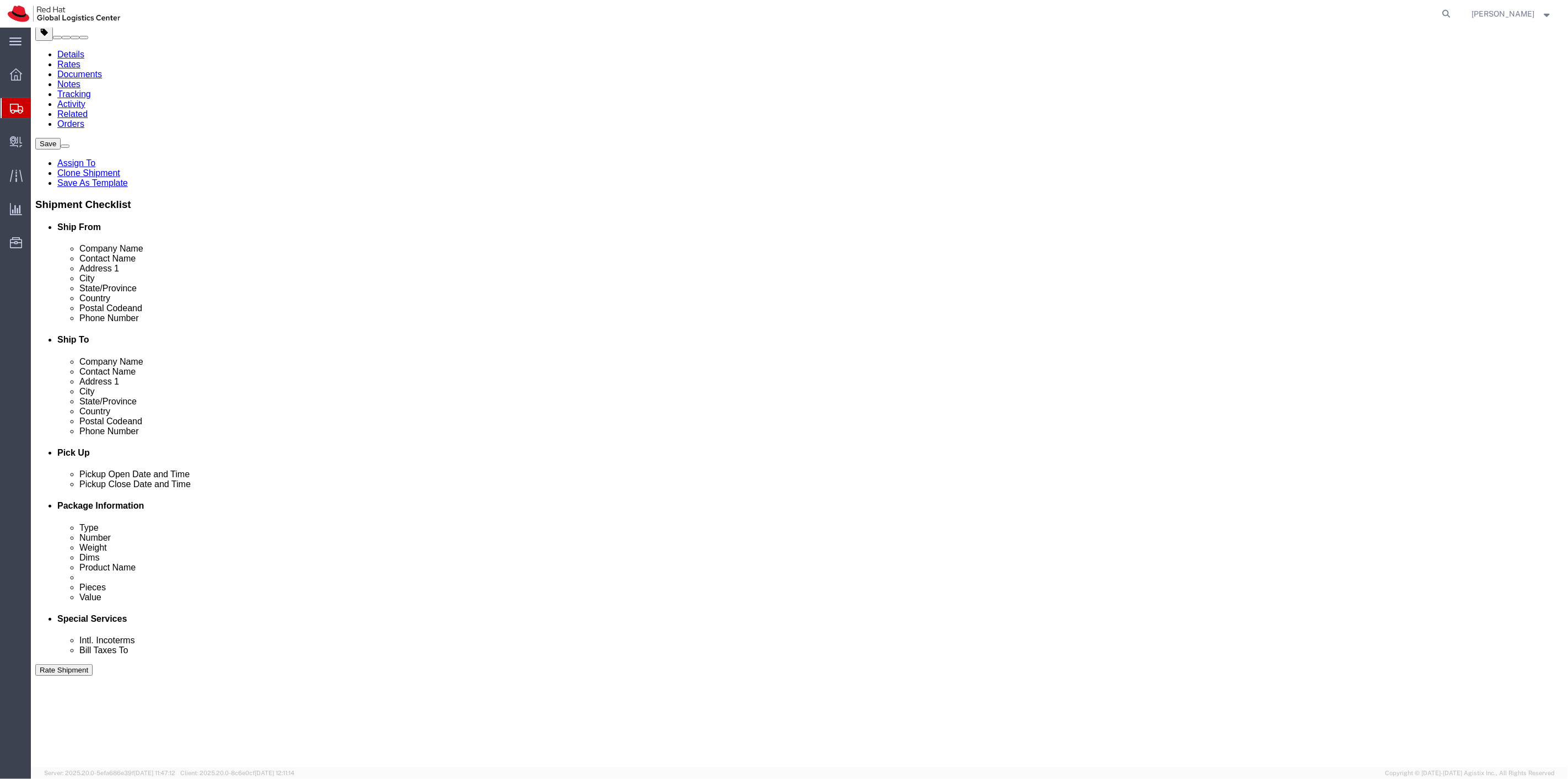
scroll to position [184, 0]
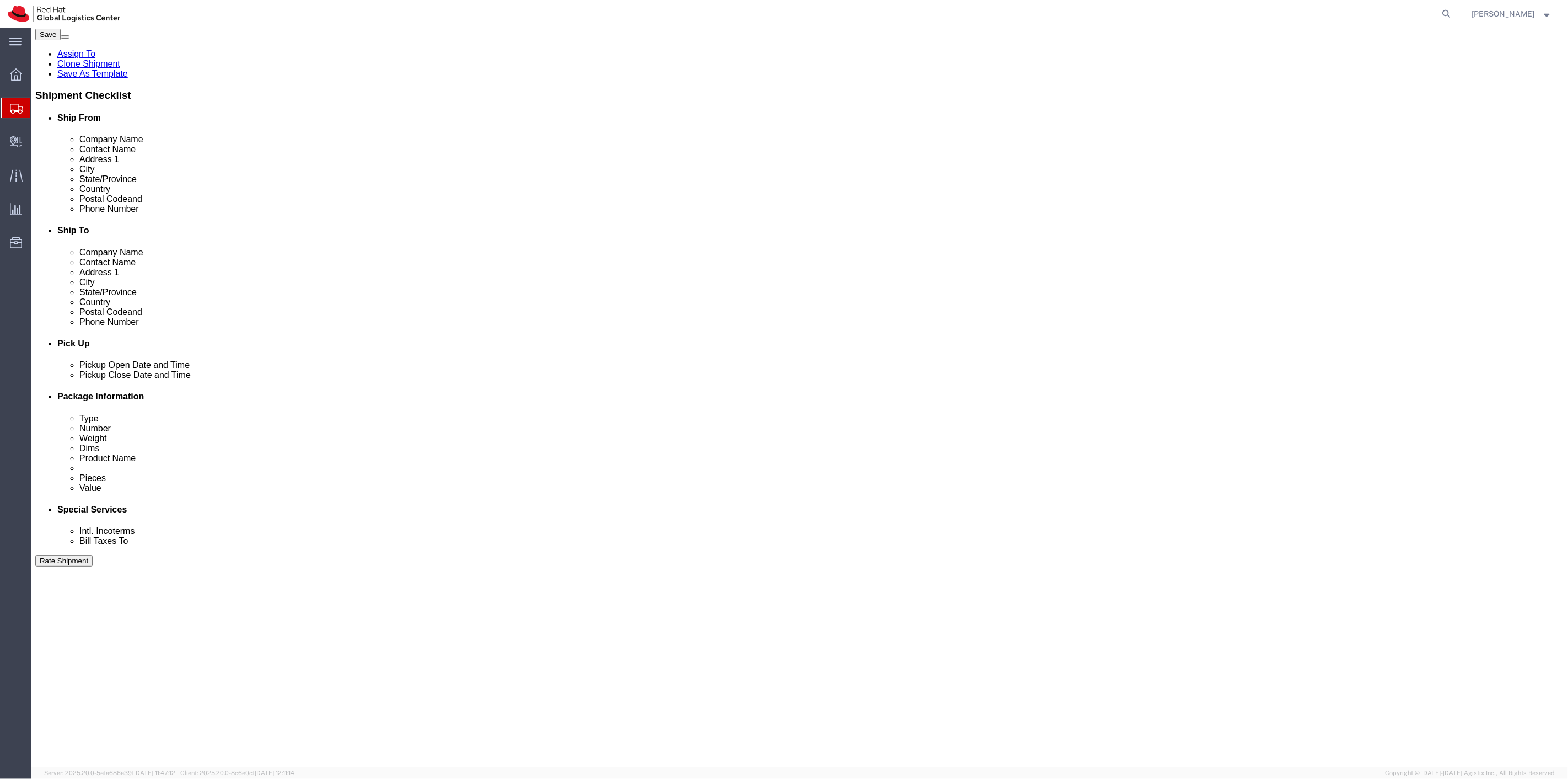
drag, startPoint x: 919, startPoint y: 593, endPoint x: 855, endPoint y: 594, distance: 64.0
click div "Dimensions Length 24.00 x Width 16.00 x Height 14.00 Select cm ft in"
type input "21"
type input "15"
type input "10"
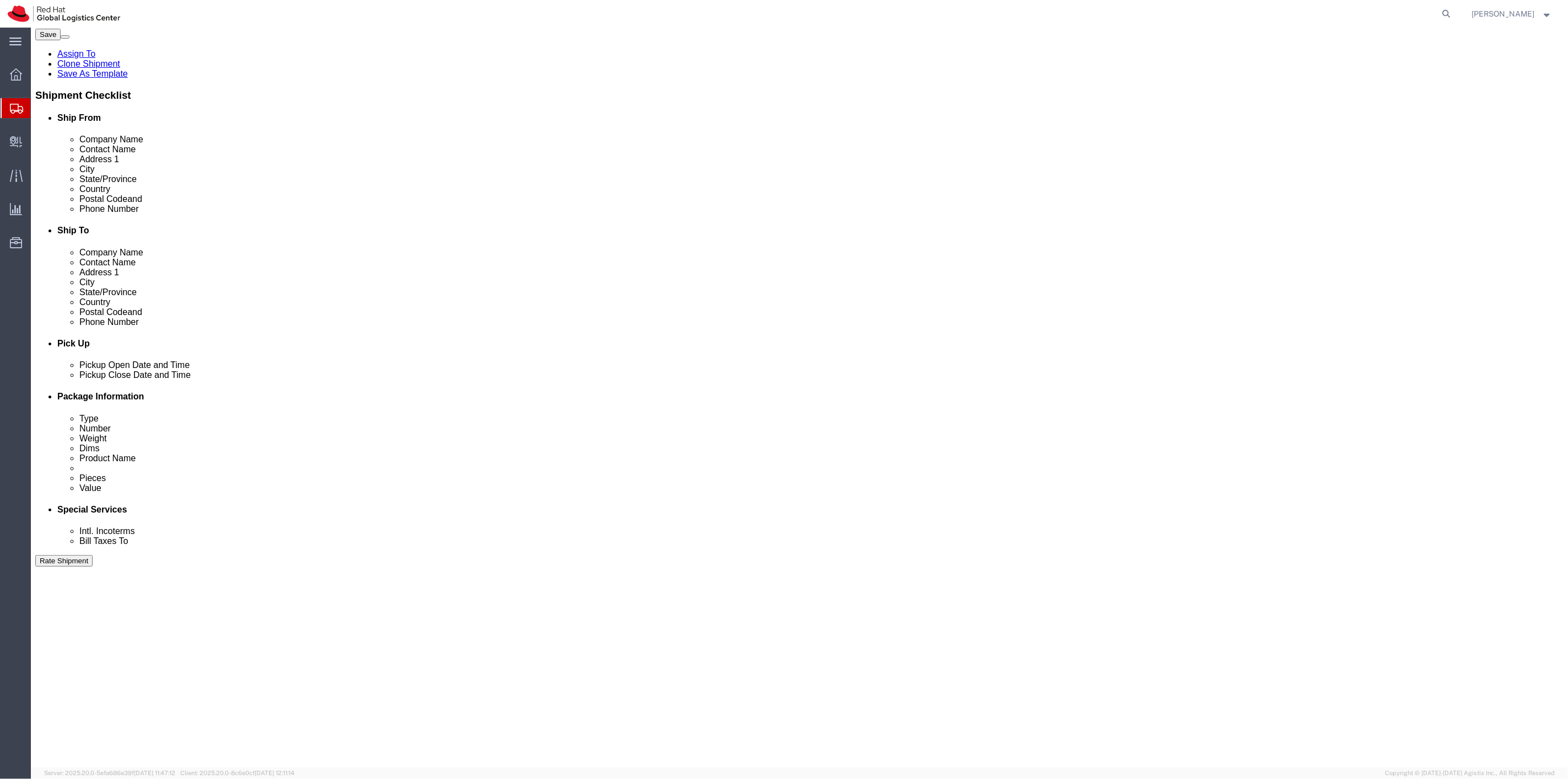
type input "15"
click dd "100.00 Each"
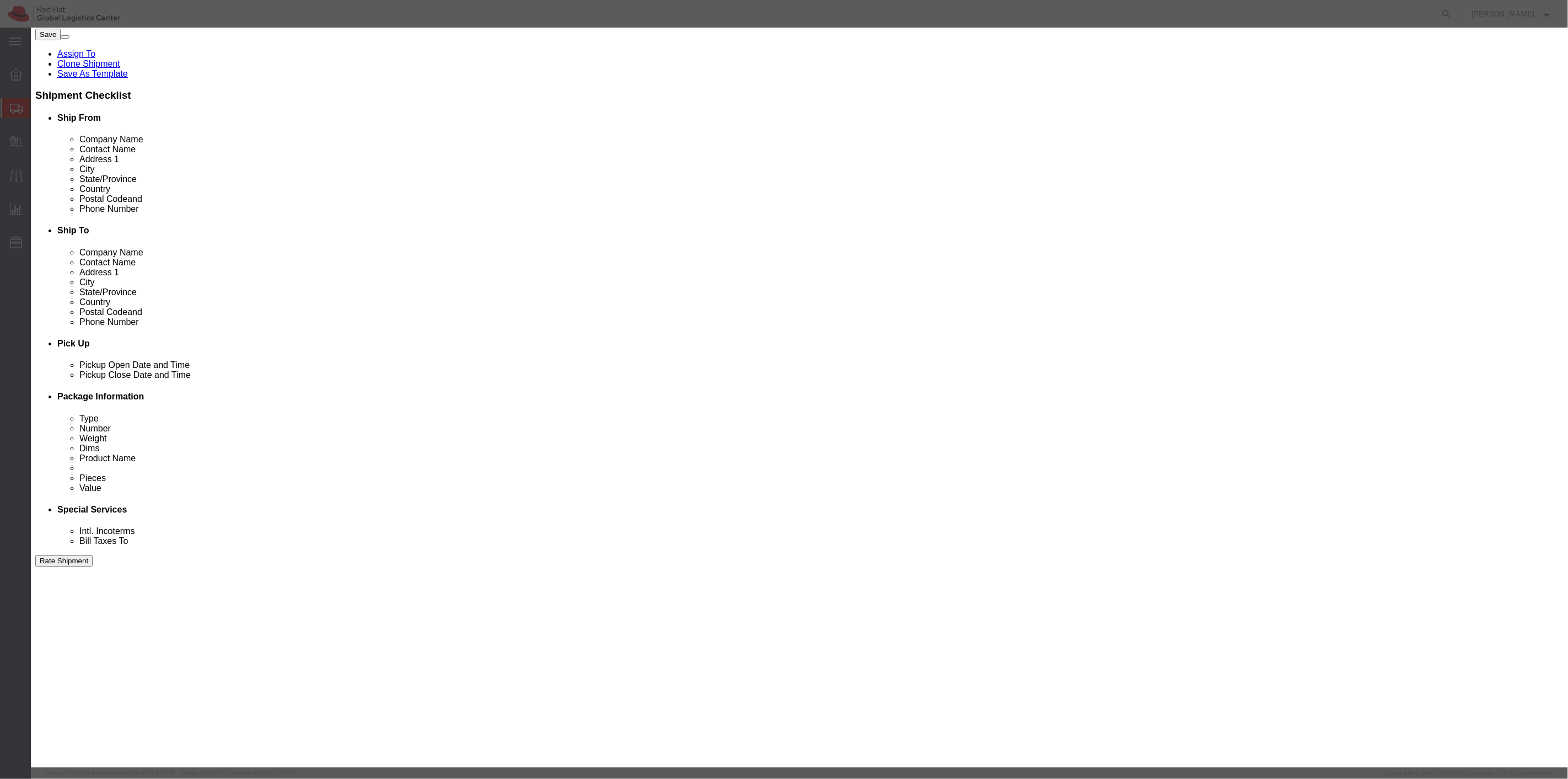
drag, startPoint x: 606, startPoint y: 107, endPoint x: 539, endPoint y: 101, distance: 67.3
click div "Pieces 100.00 Select Bag Barrels 100Board Feet Bottle Box Blister Pack Carats C…"
type input "60"
type input "106.2"
click button "Save & Close"
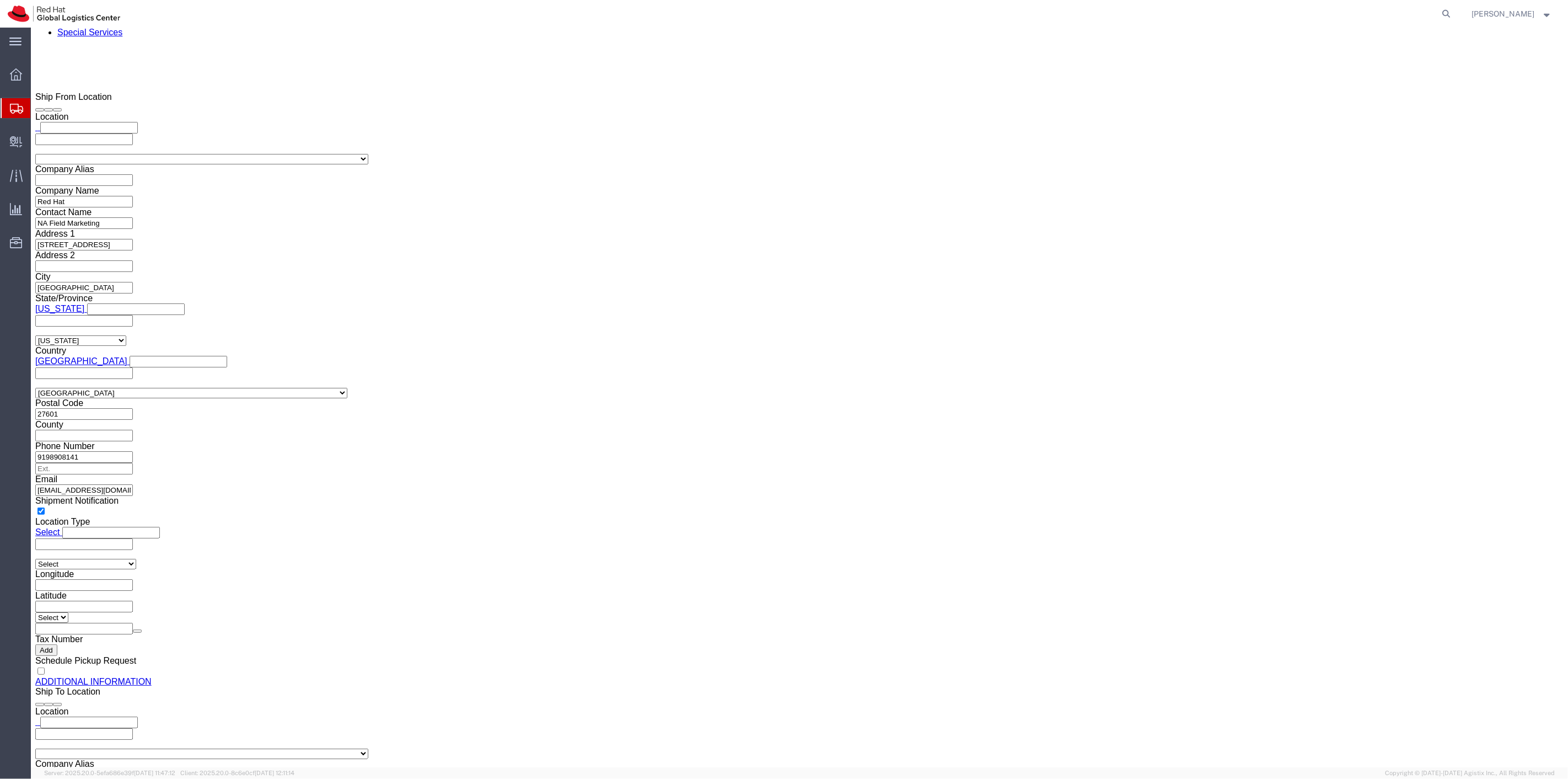
scroll to position [1342, 0]
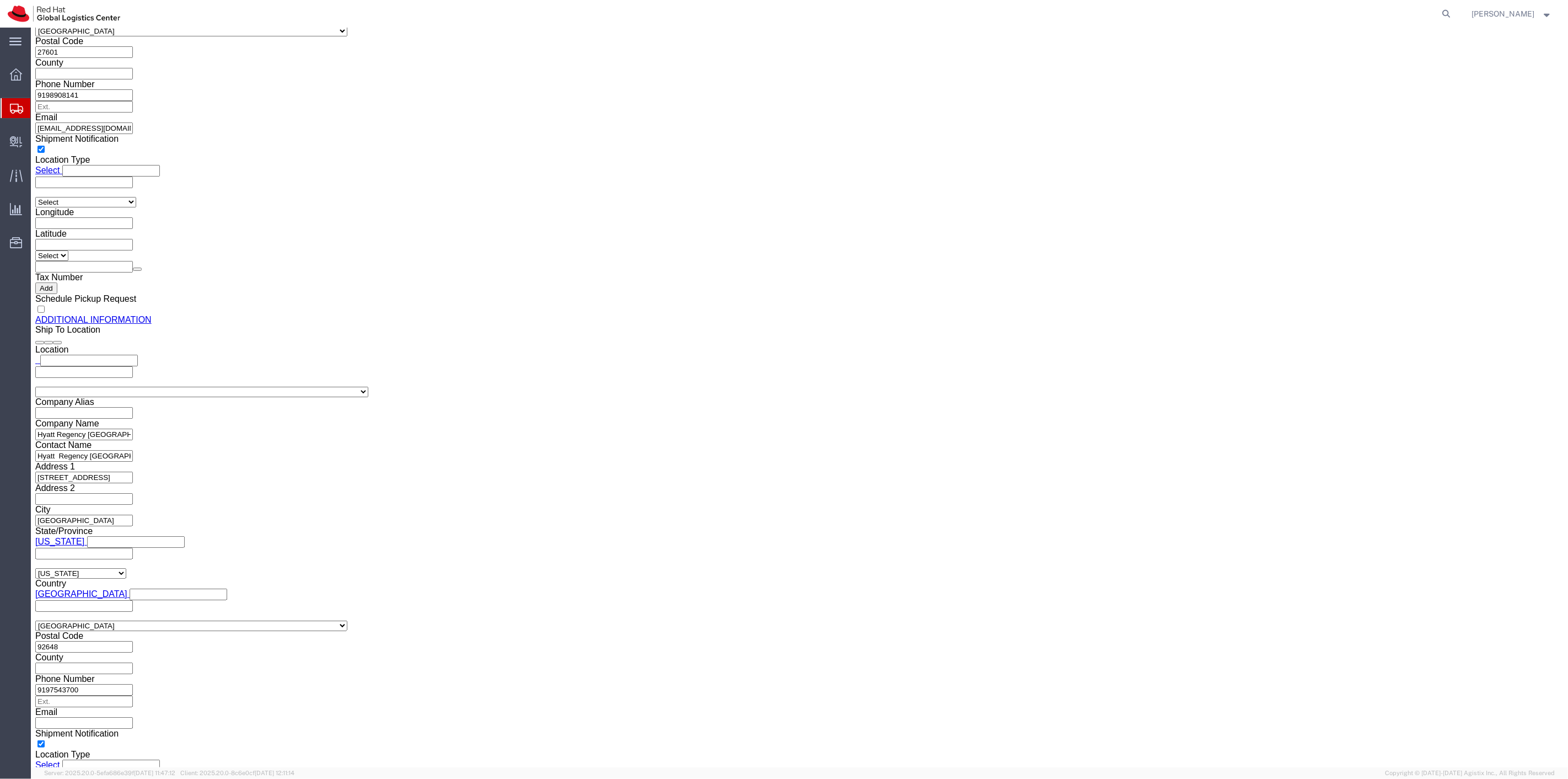
click link "Delete this content"
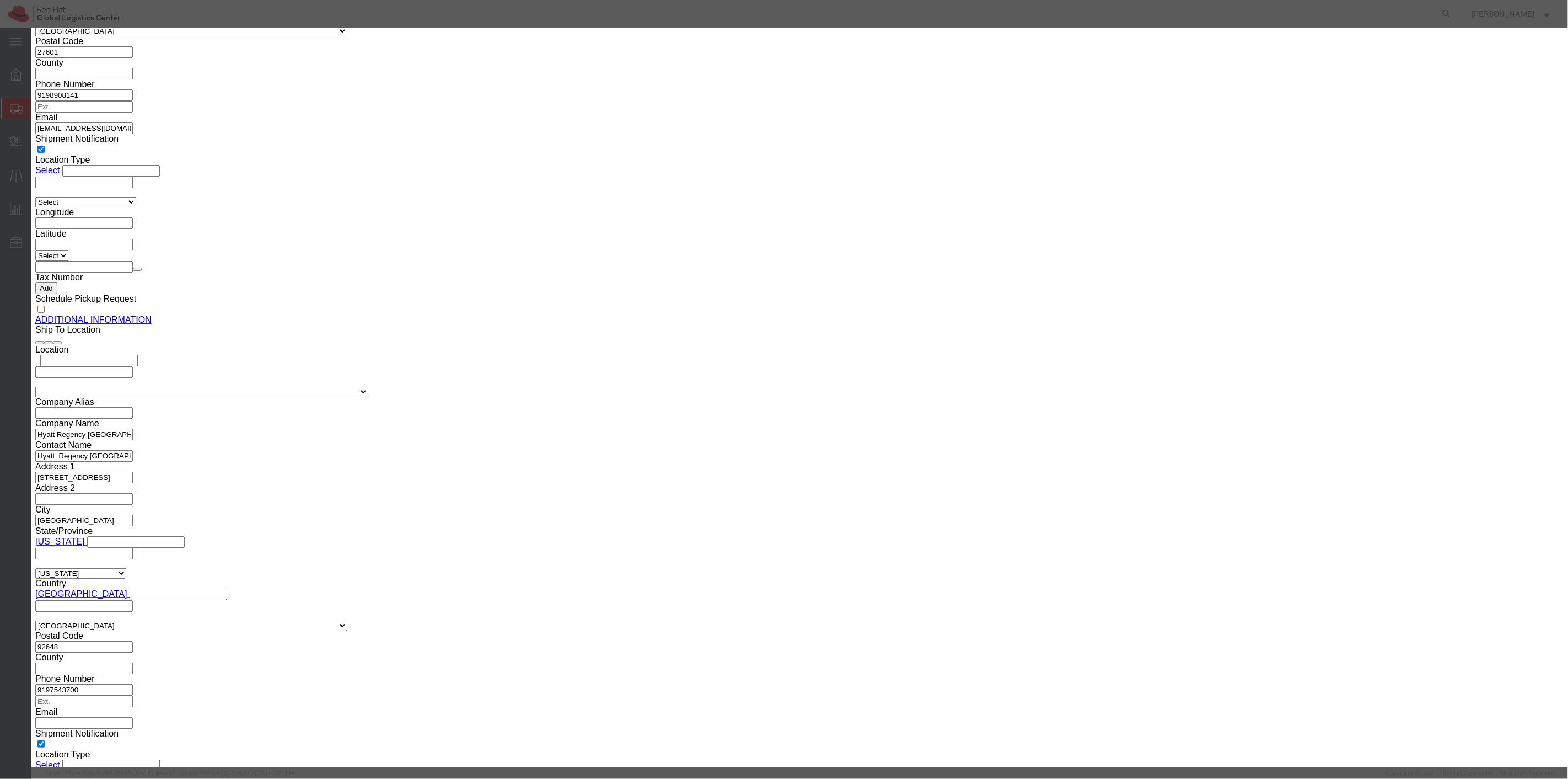
click div "Yes Cancel"
click button "Yes"
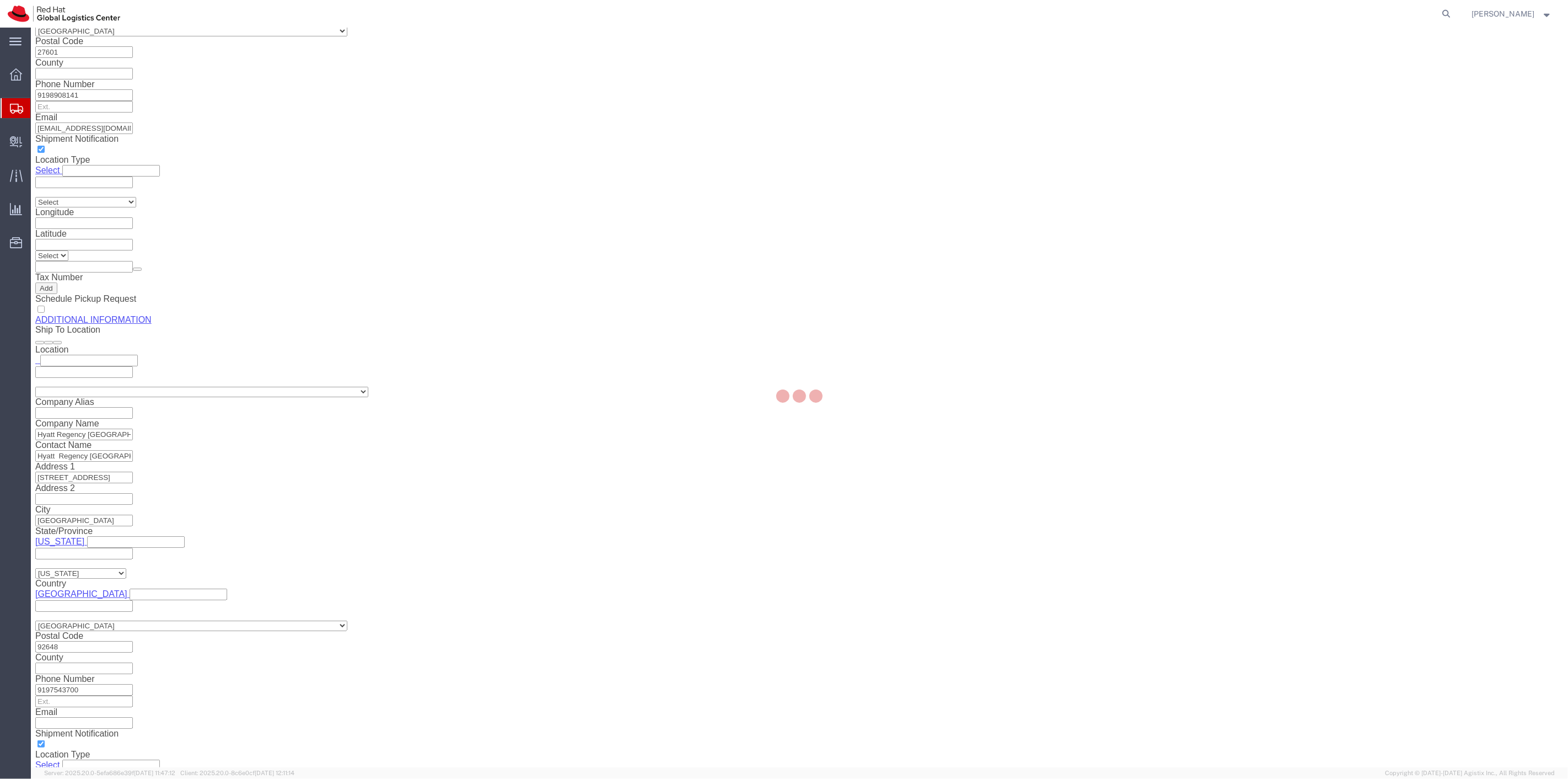
scroll to position [1199, 0]
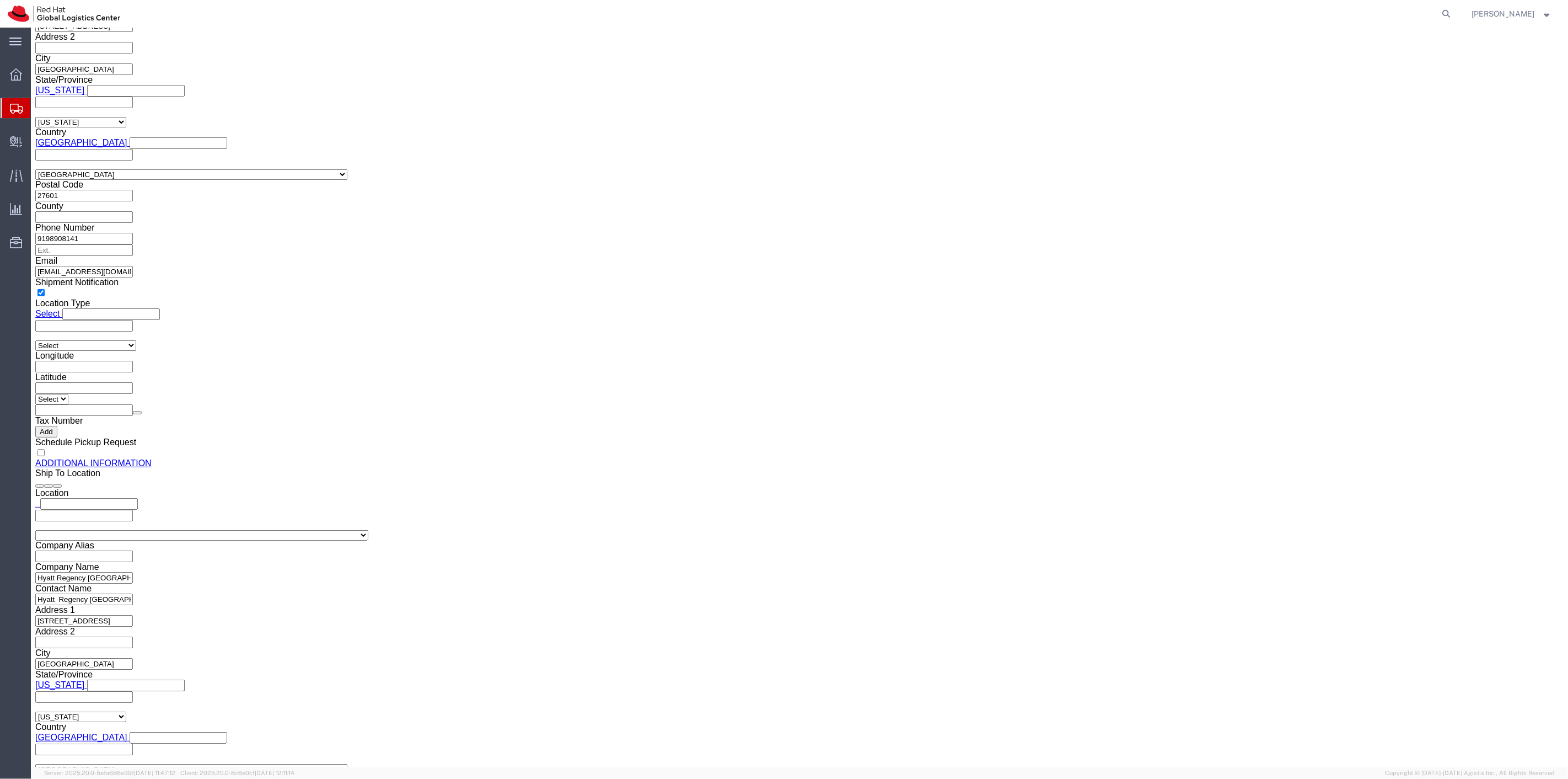
click link "Delete this content"
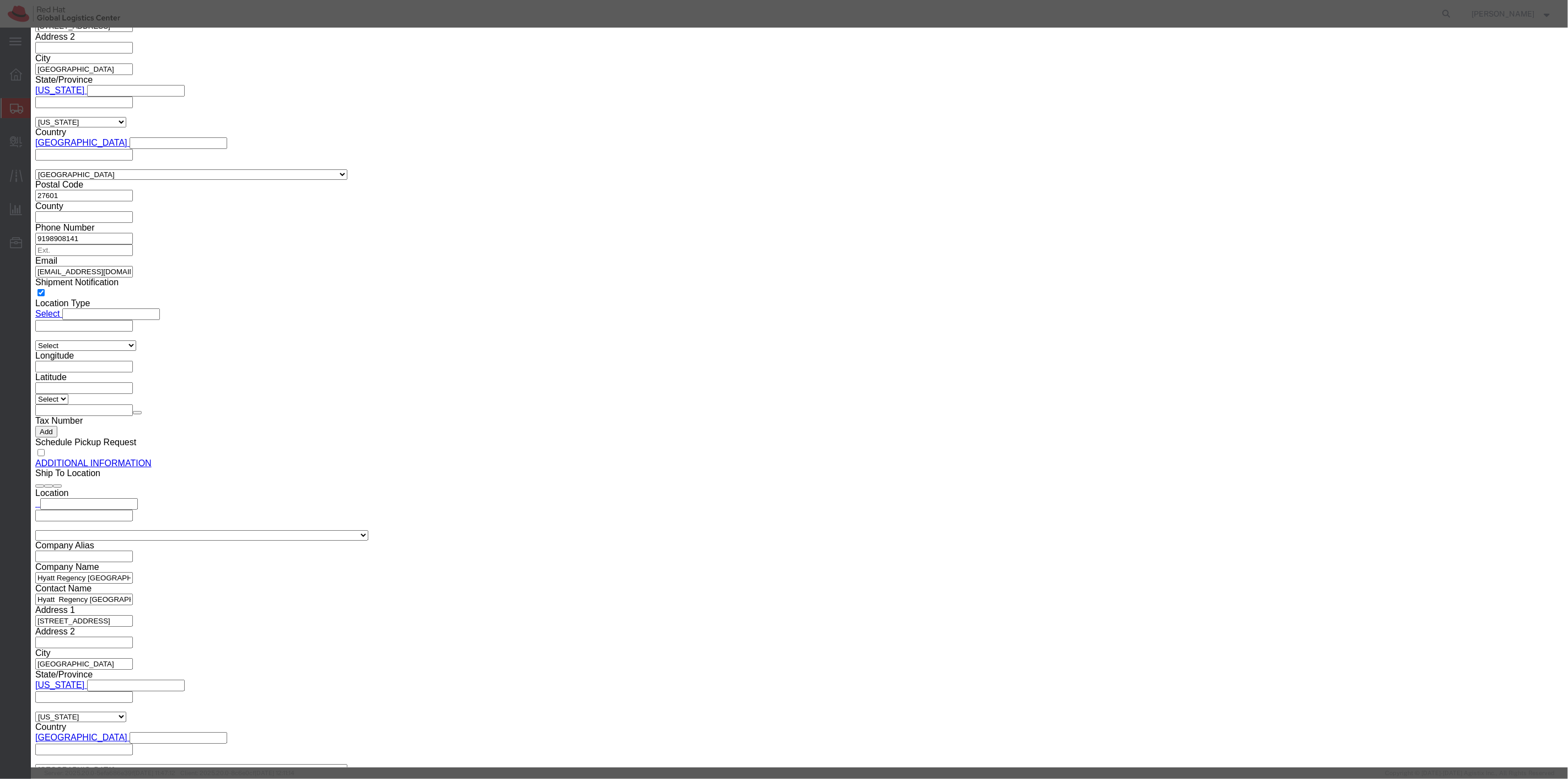
click button "Yes"
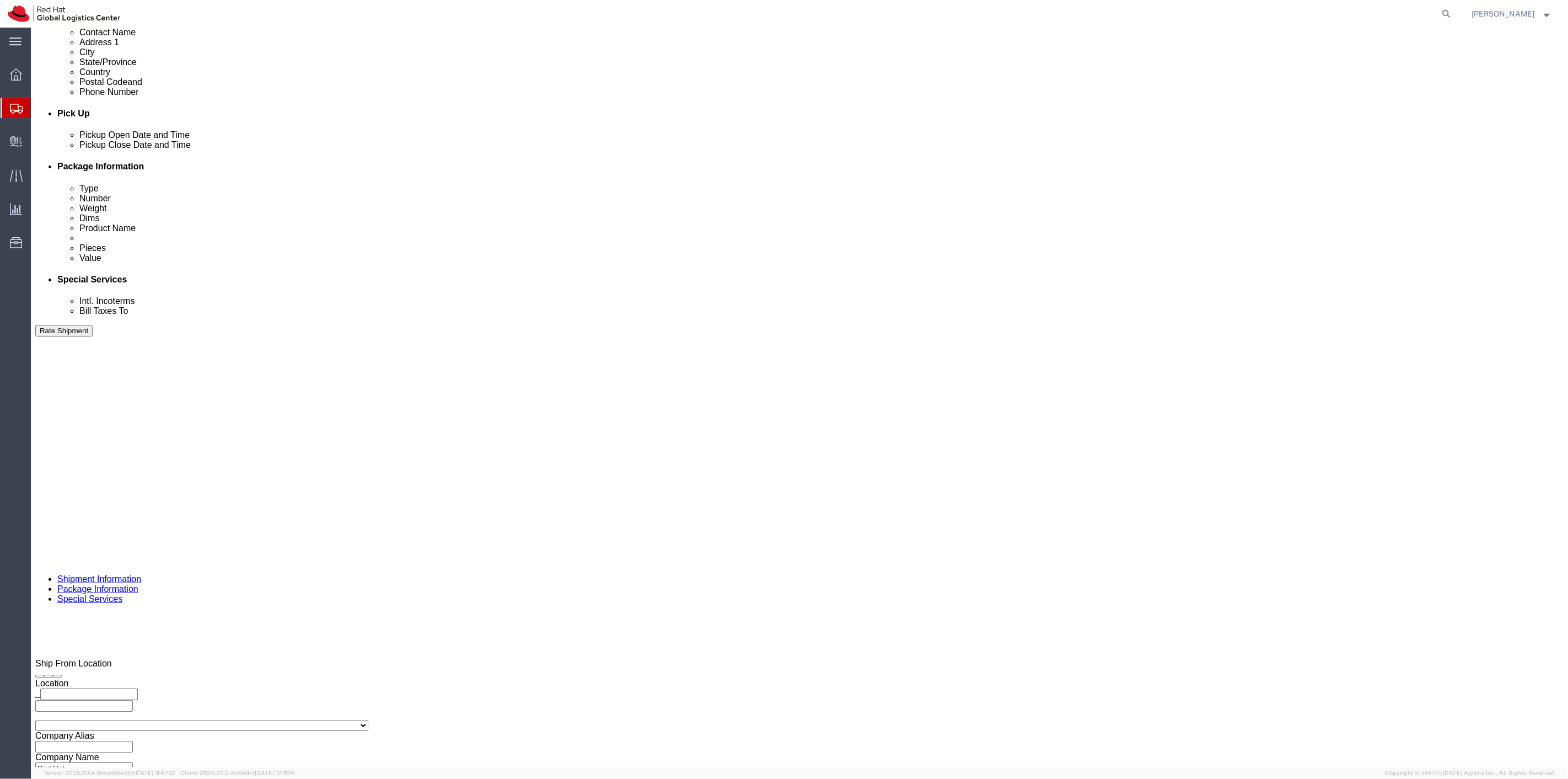
scroll to position [490, 0]
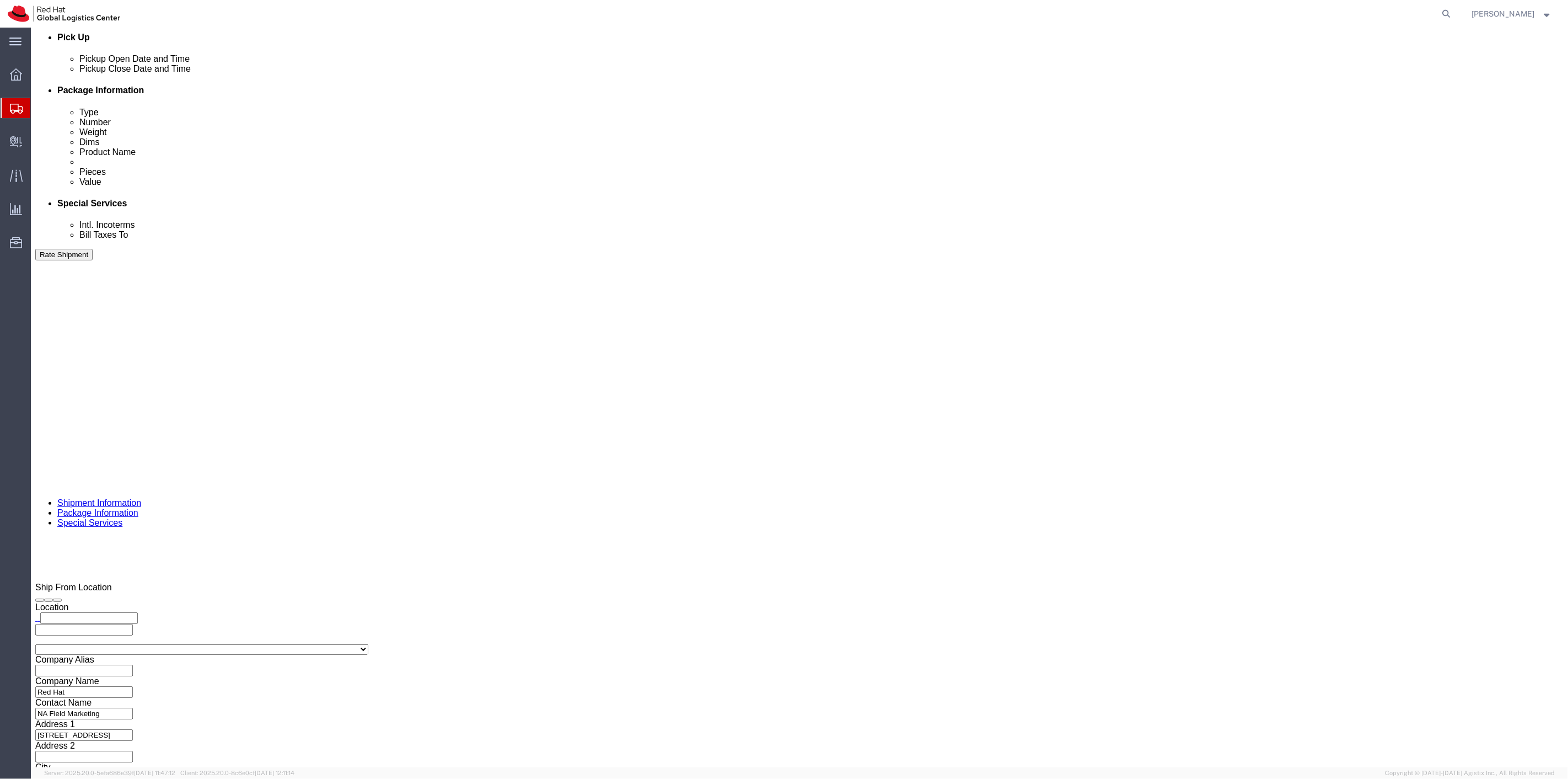
click div "1 x Your Packaging Package Type Select Case(s) Crate(s) Envelope Large Box Medi…"
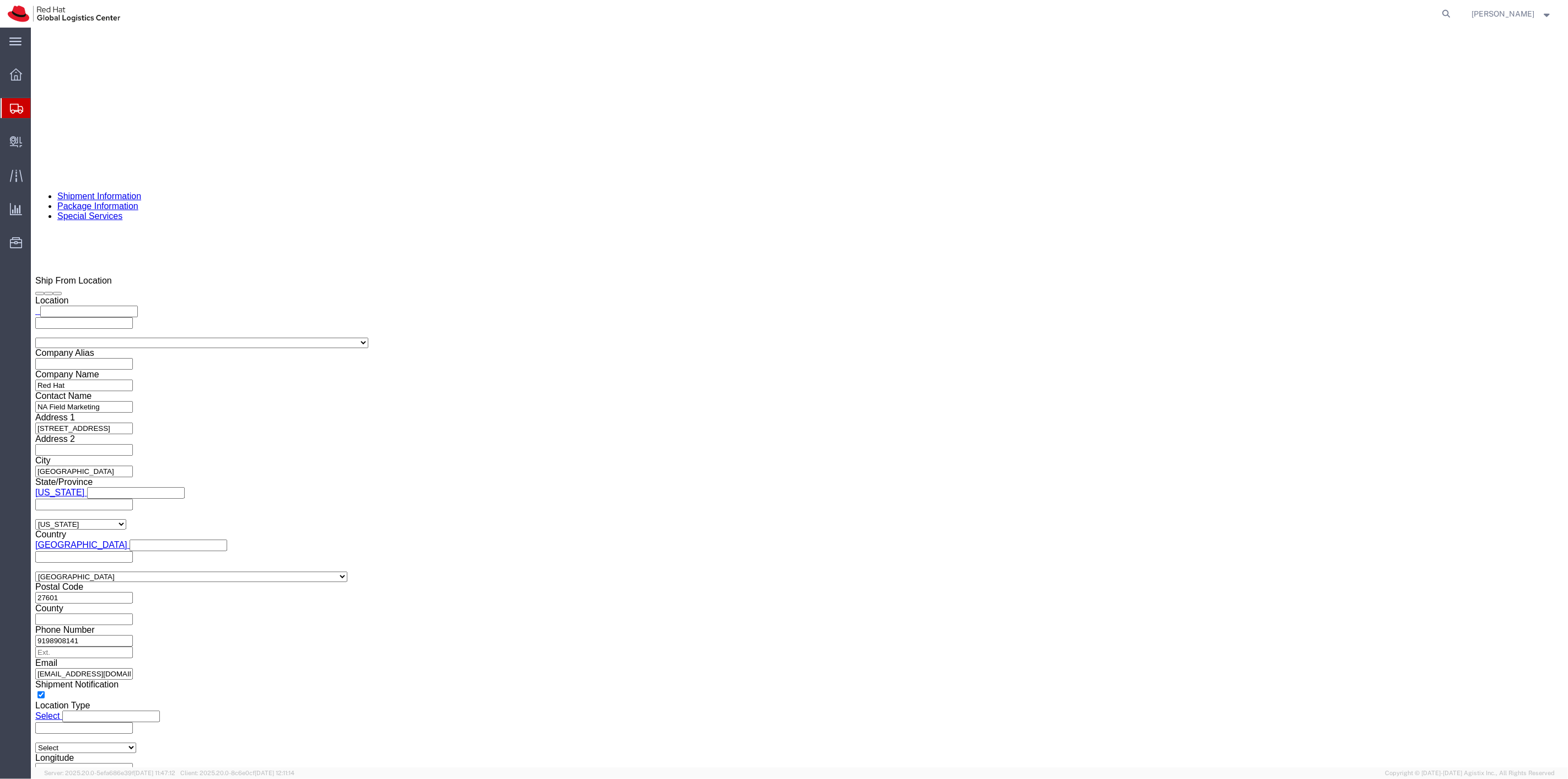
scroll to position [552, 0]
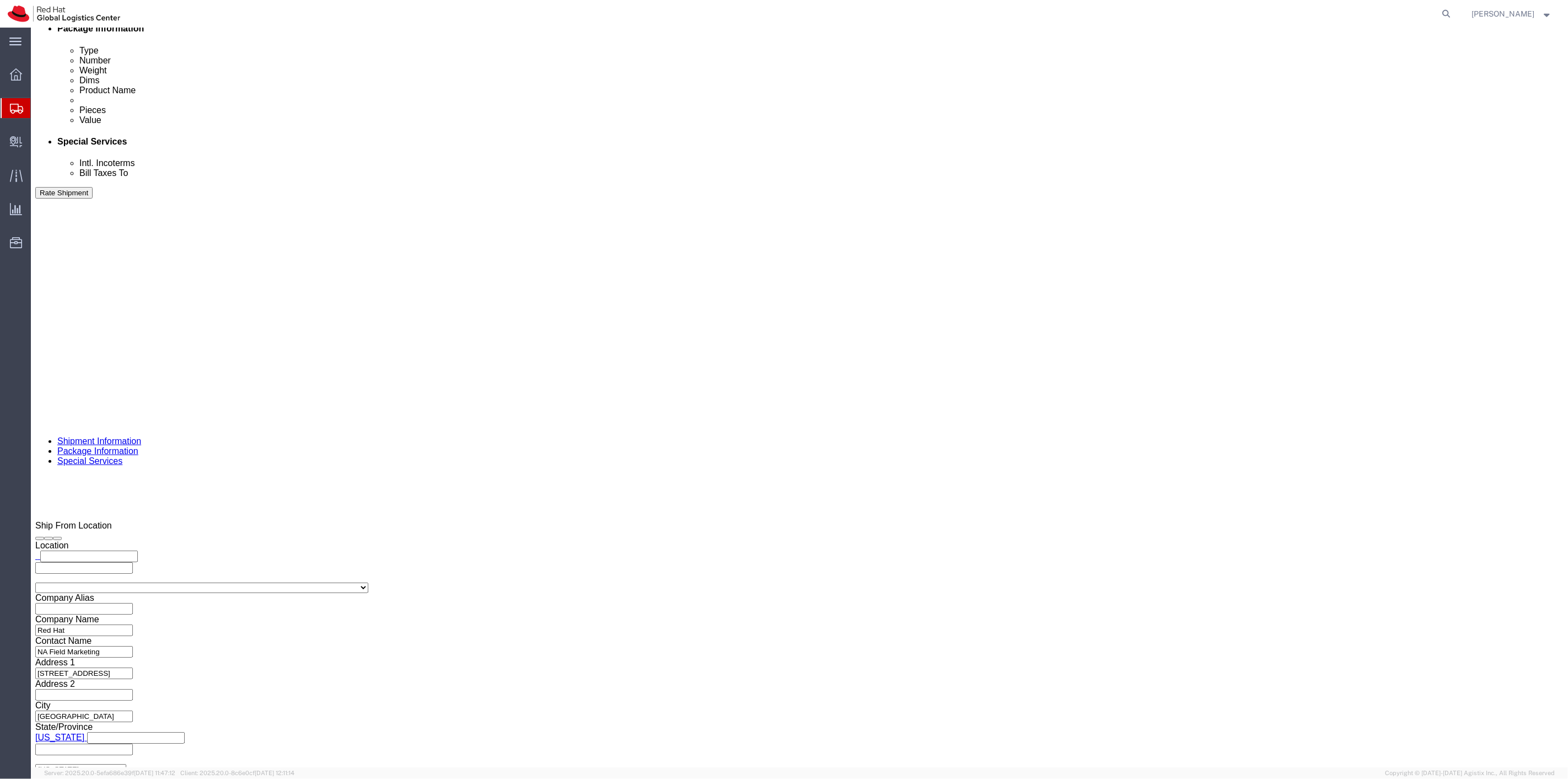
click span
click select "Select Case(s) Crate(s) Envelope Large Box Medium Box PAK Skid(s) Small Box Sma…"
select select "YRPK"
click select "Select Case(s) Crate(s) Envelope Large Box Medium Box PAK Skid(s) Small Box Sma…"
click input "text"
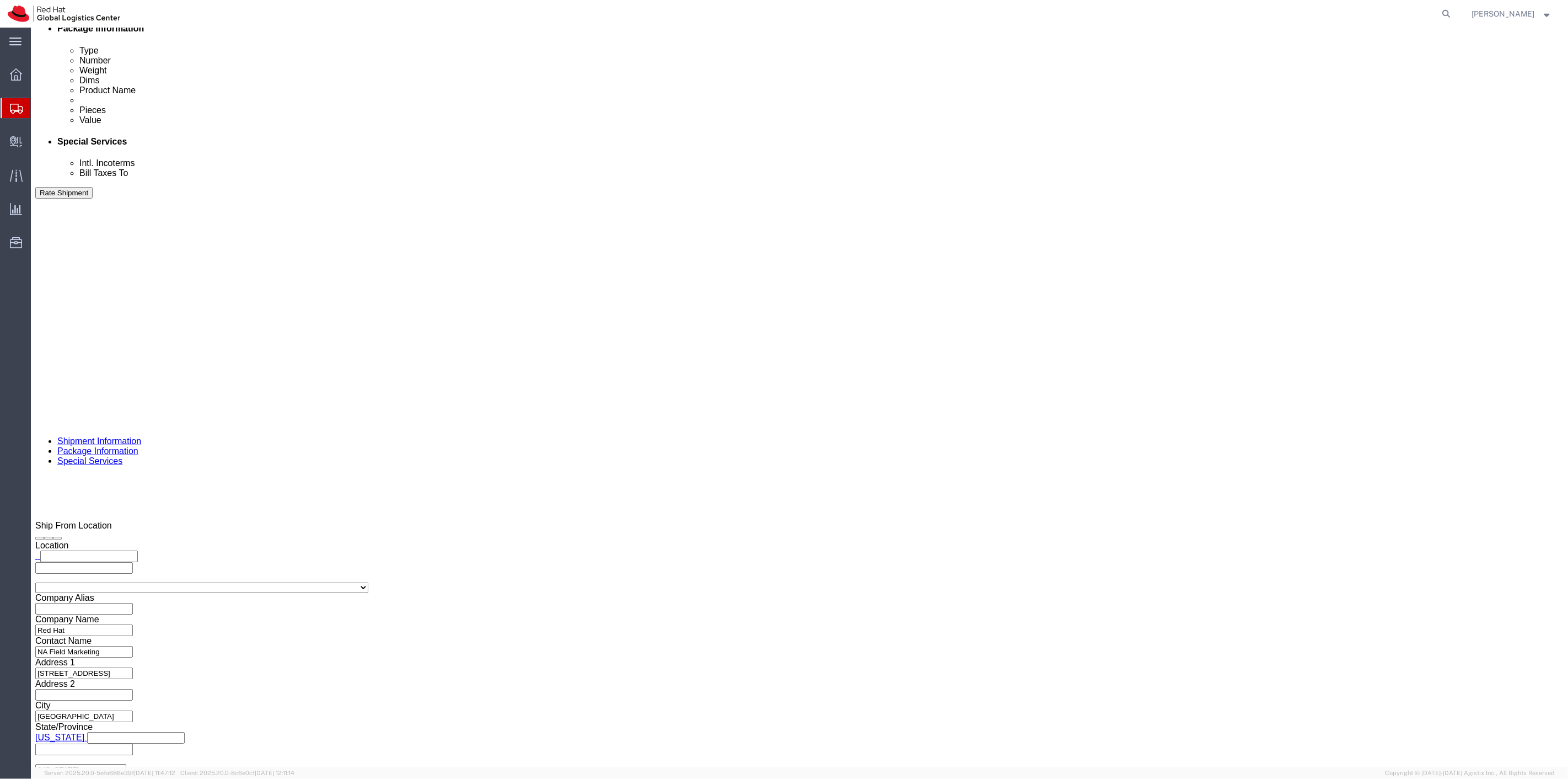
type input "21"
type input "15"
type input "10"
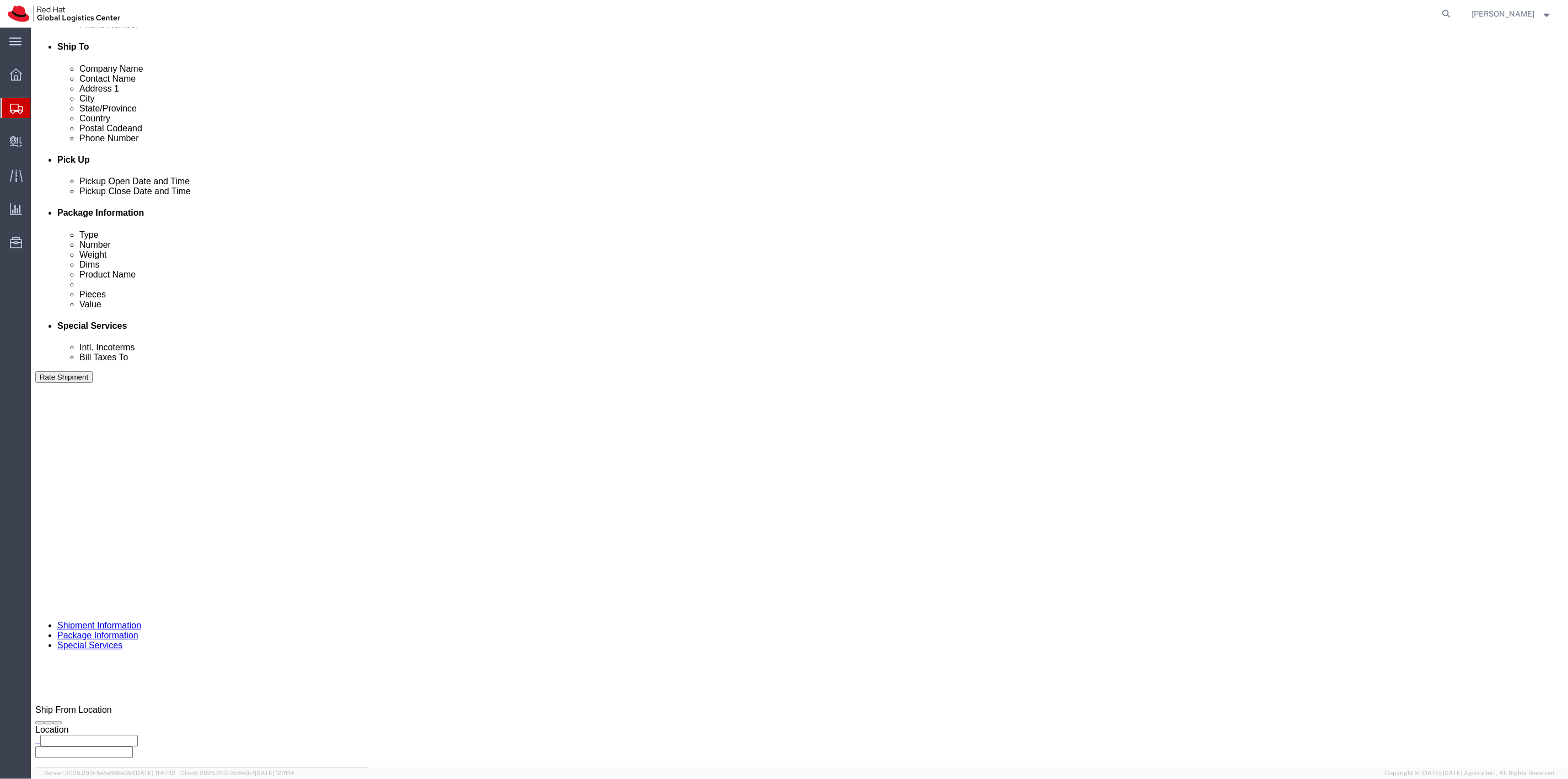
scroll to position [613, 0]
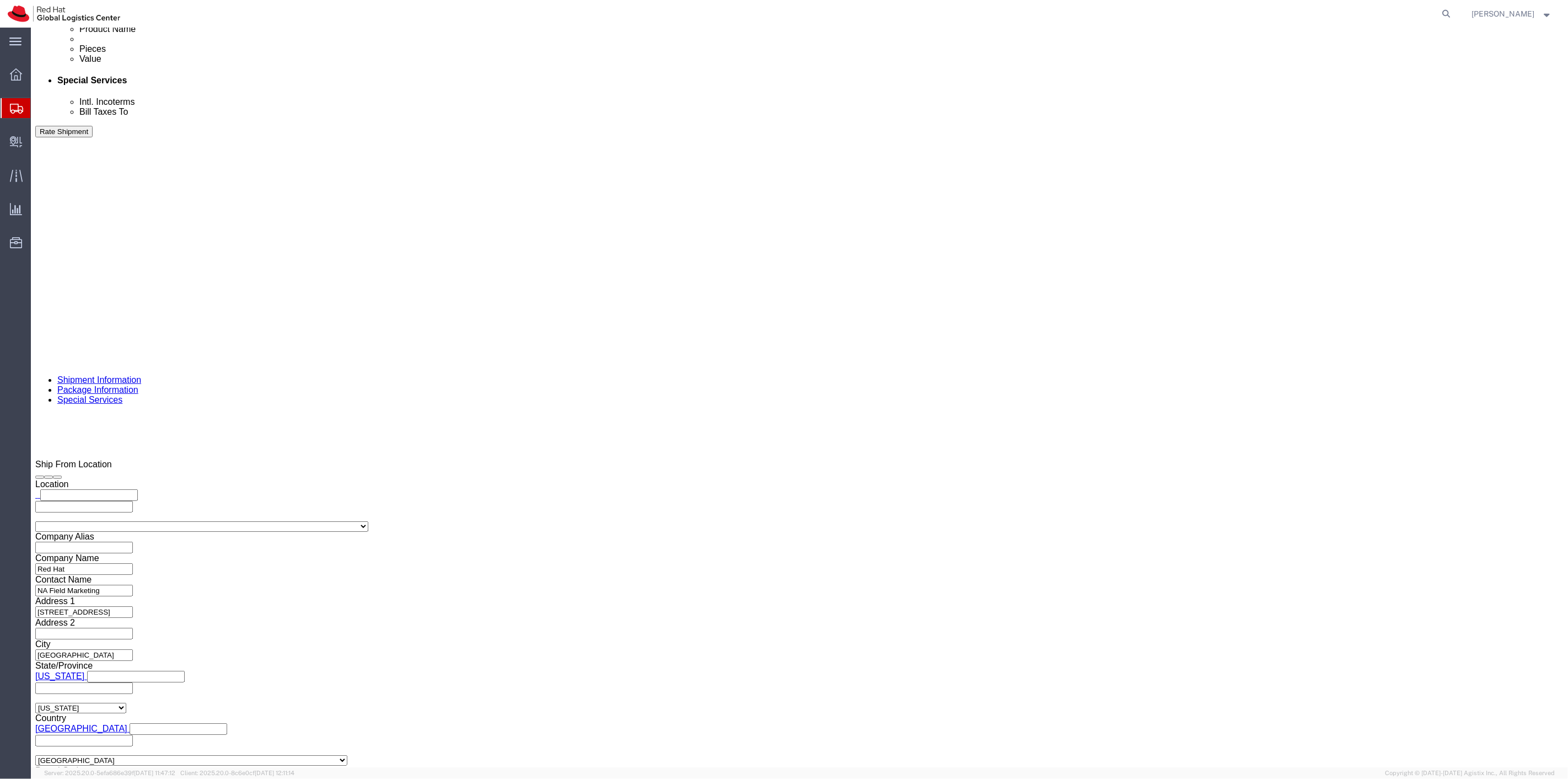
drag, startPoint x: 31, startPoint y: 478, endPoint x: 650, endPoint y: 477, distance: 619.0
click icon
drag, startPoint x: 27, startPoint y: 481, endPoint x: 688, endPoint y: 488, distance: 661.0
click icon
drag, startPoint x: 29, startPoint y: 398, endPoint x: 689, endPoint y: 487, distance: 666.0
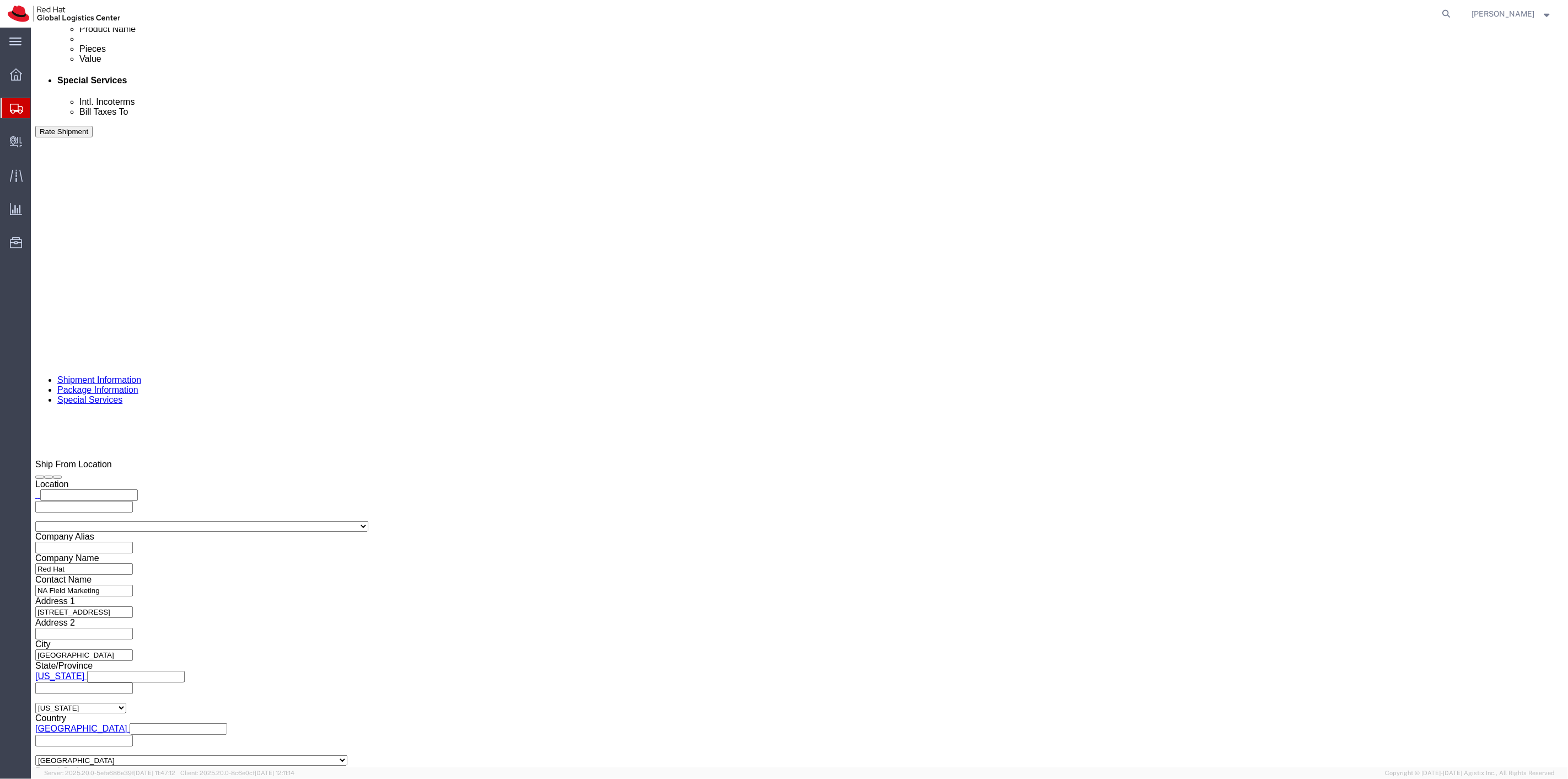
click icon
type input "36"
click link "Add Package"
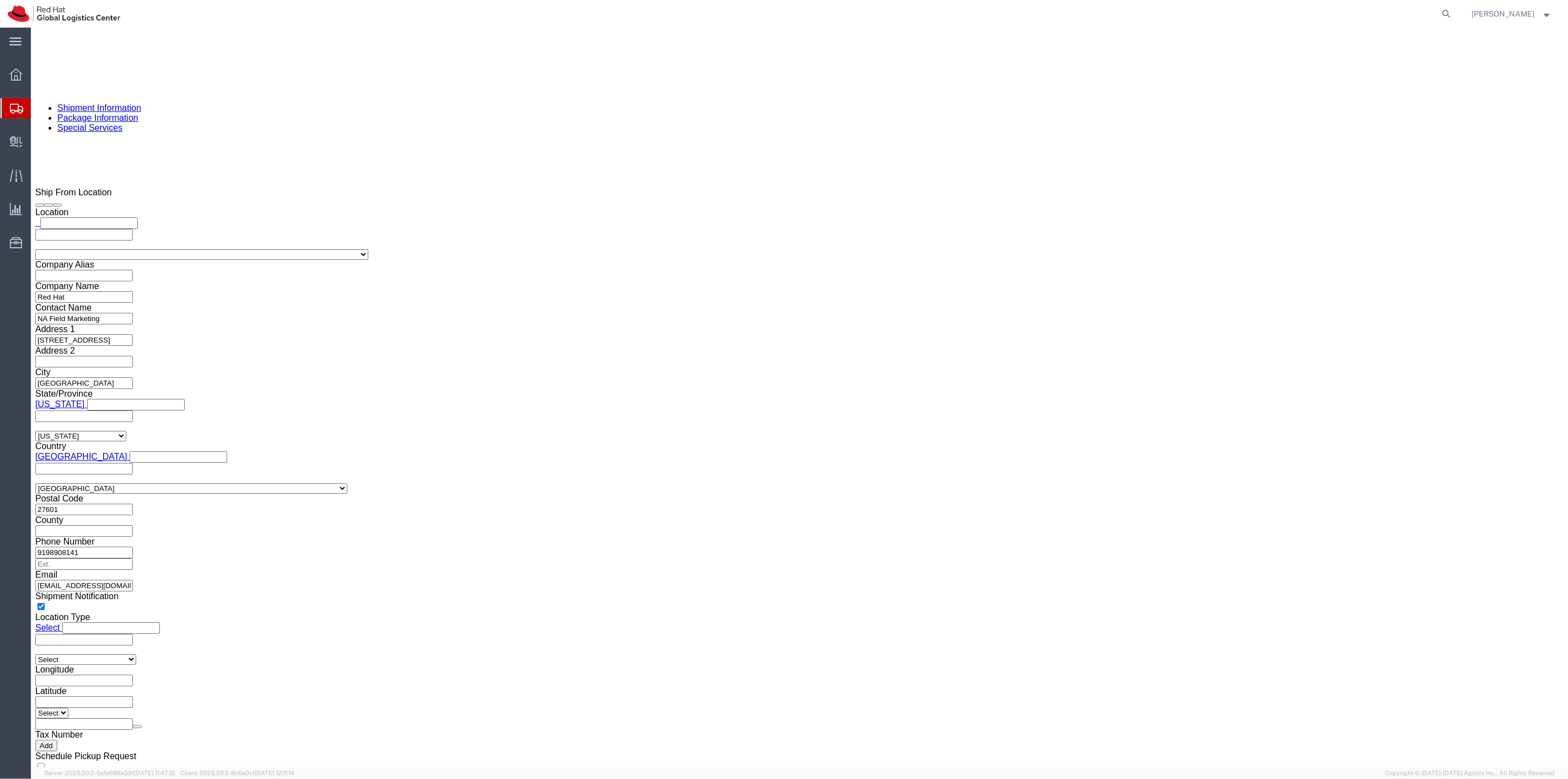
scroll to position [981, 0]
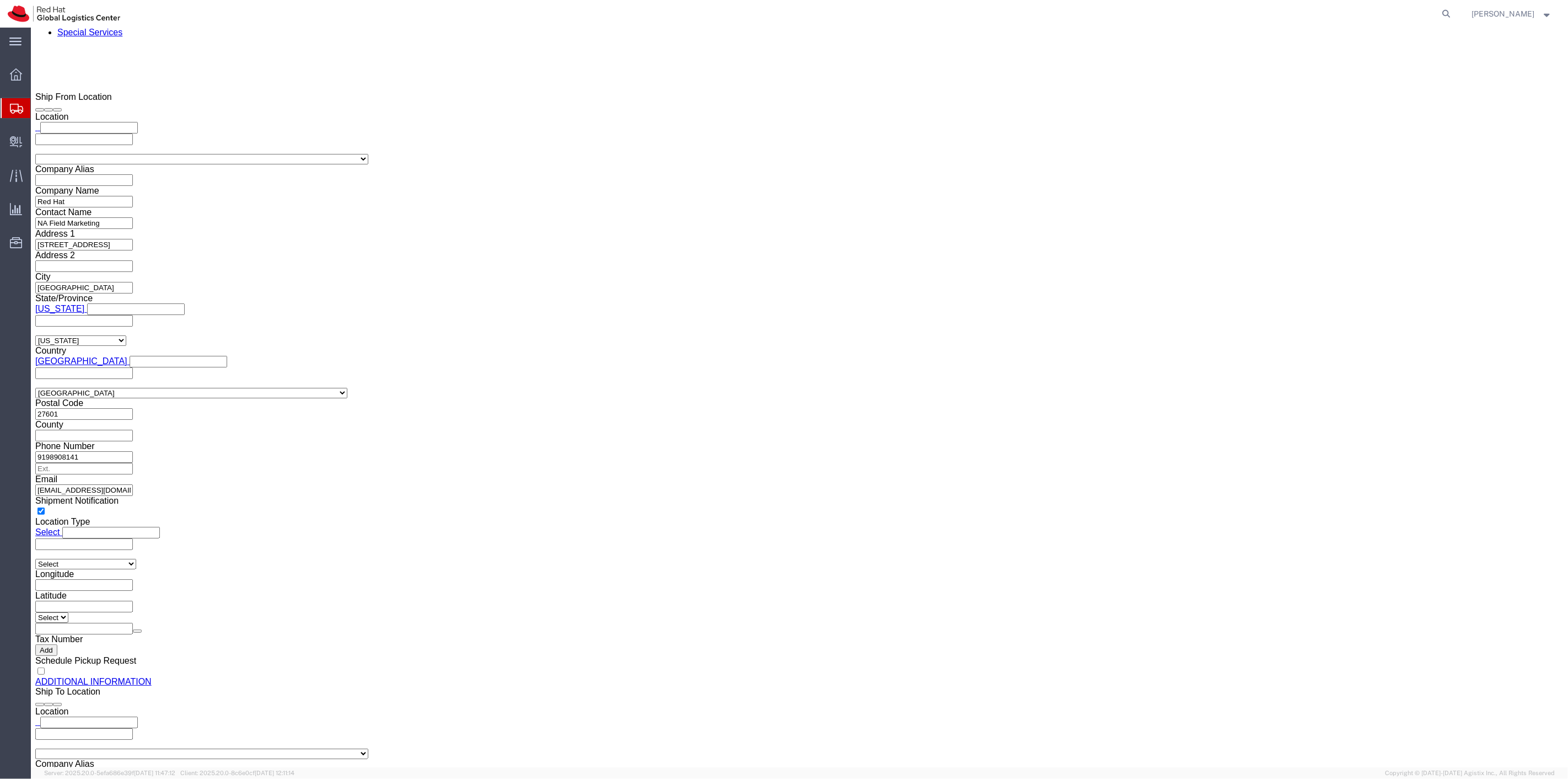
click select "Select Case(s) Crate(s) Envelope Large Box Medium Box PAK Skid(s) Small Box Sma…"
select select "YRPK"
click select "Select Case(s) Crate(s) Envelope Large Box Medium Box PAK Skid(s) Small Box Sma…"
click input "text"
type input "21"
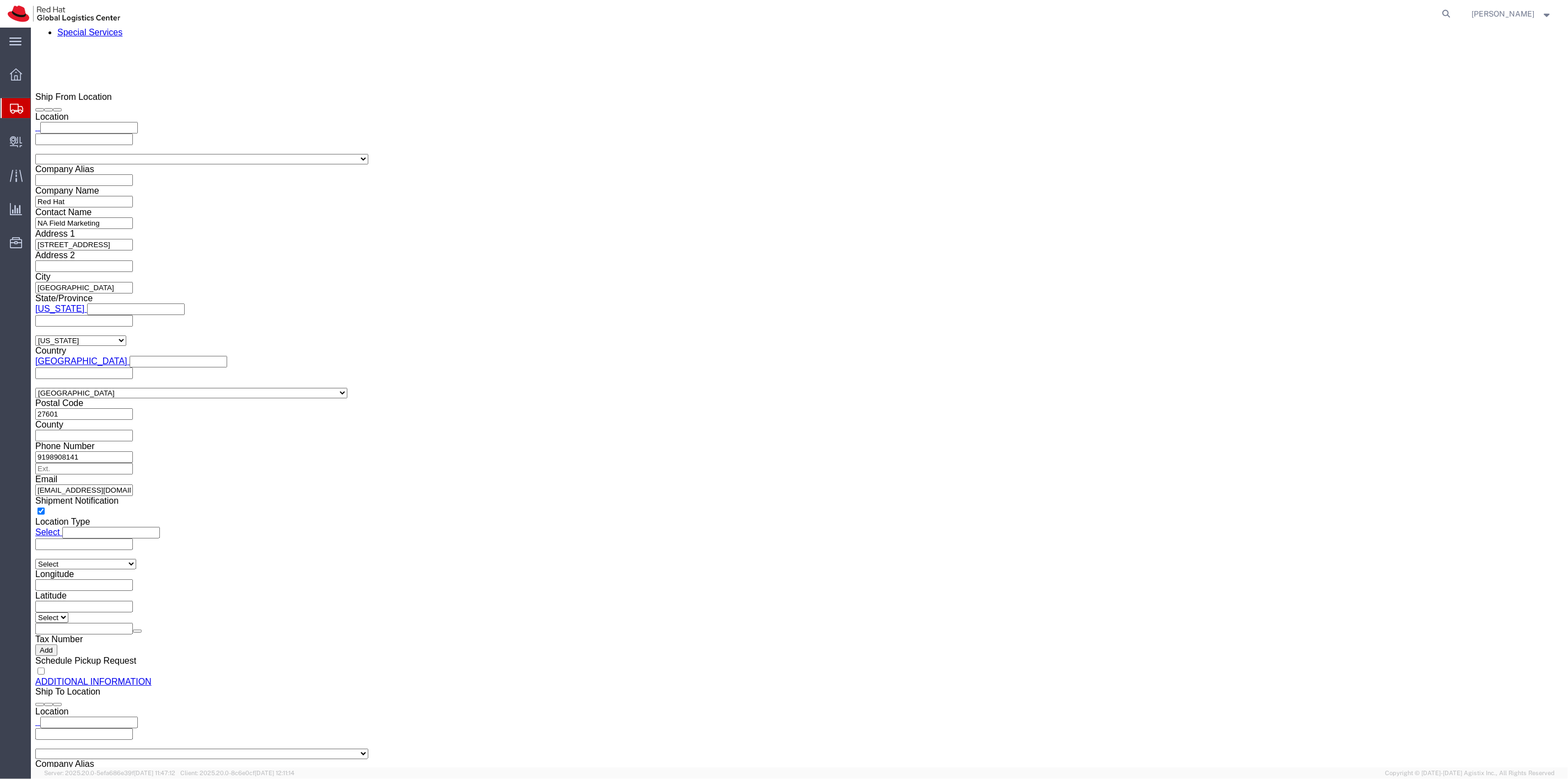
type input "15"
type input "10"
drag, startPoint x: 916, startPoint y: 442, endPoint x: 848, endPoint y: 430, distance: 69.1
click div "Package Type Select Case(s) Crate(s) Envelope Large Box Medium Box PAK Skid(s) …"
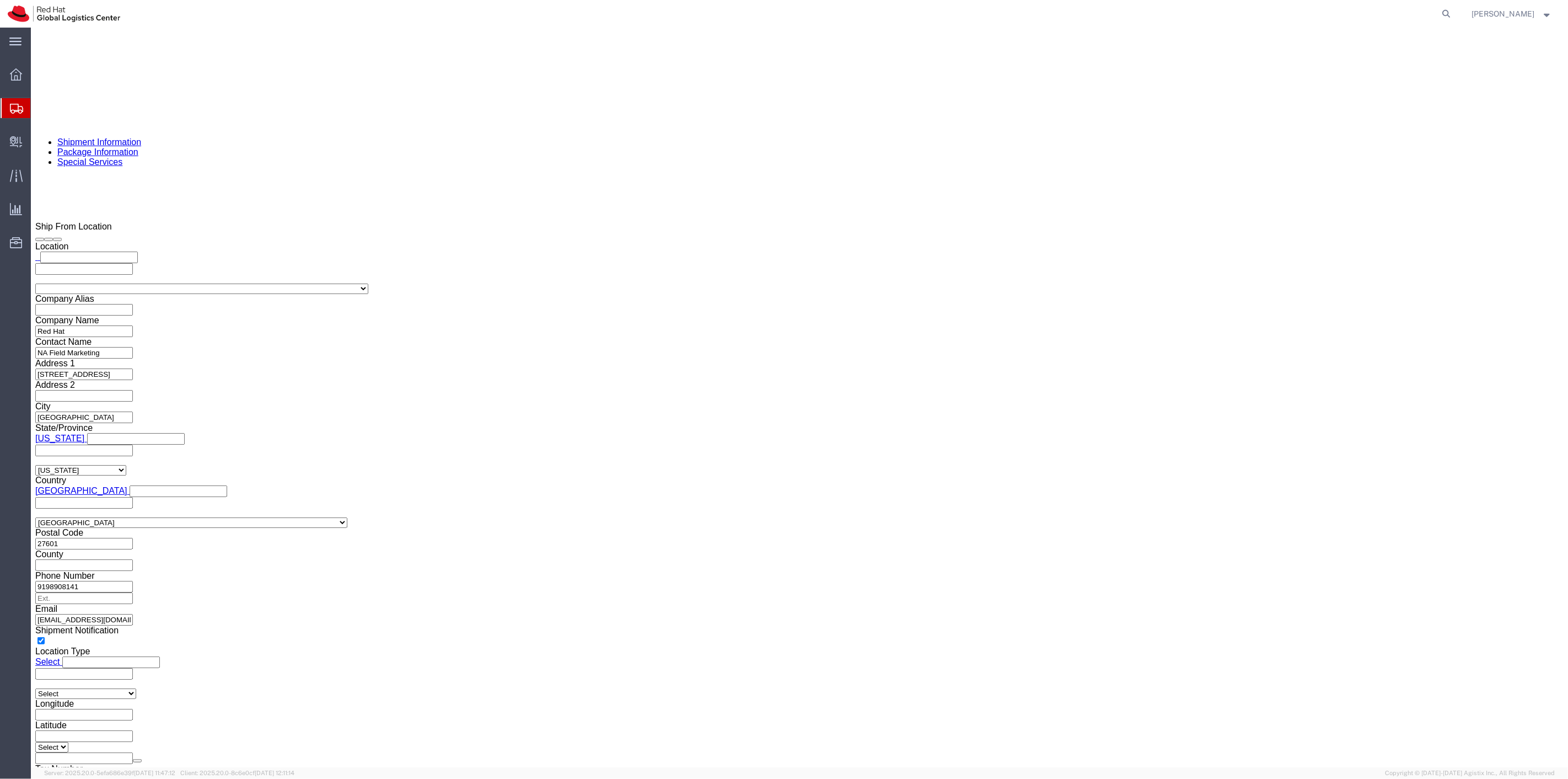
scroll to position [884, 0]
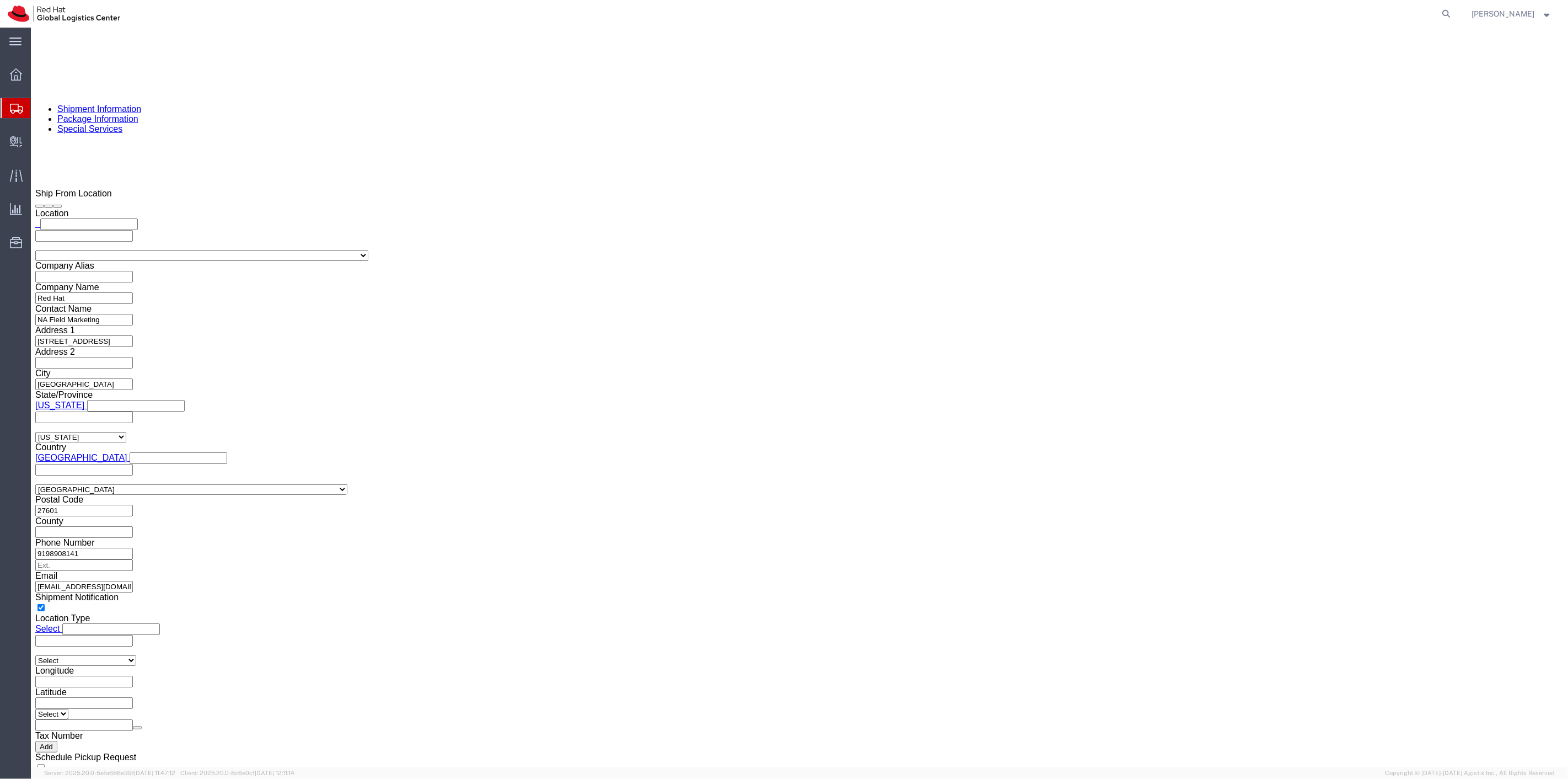
drag, startPoint x: 31, startPoint y: 261, endPoint x: 688, endPoint y: 577, distance: 729.0
click icon
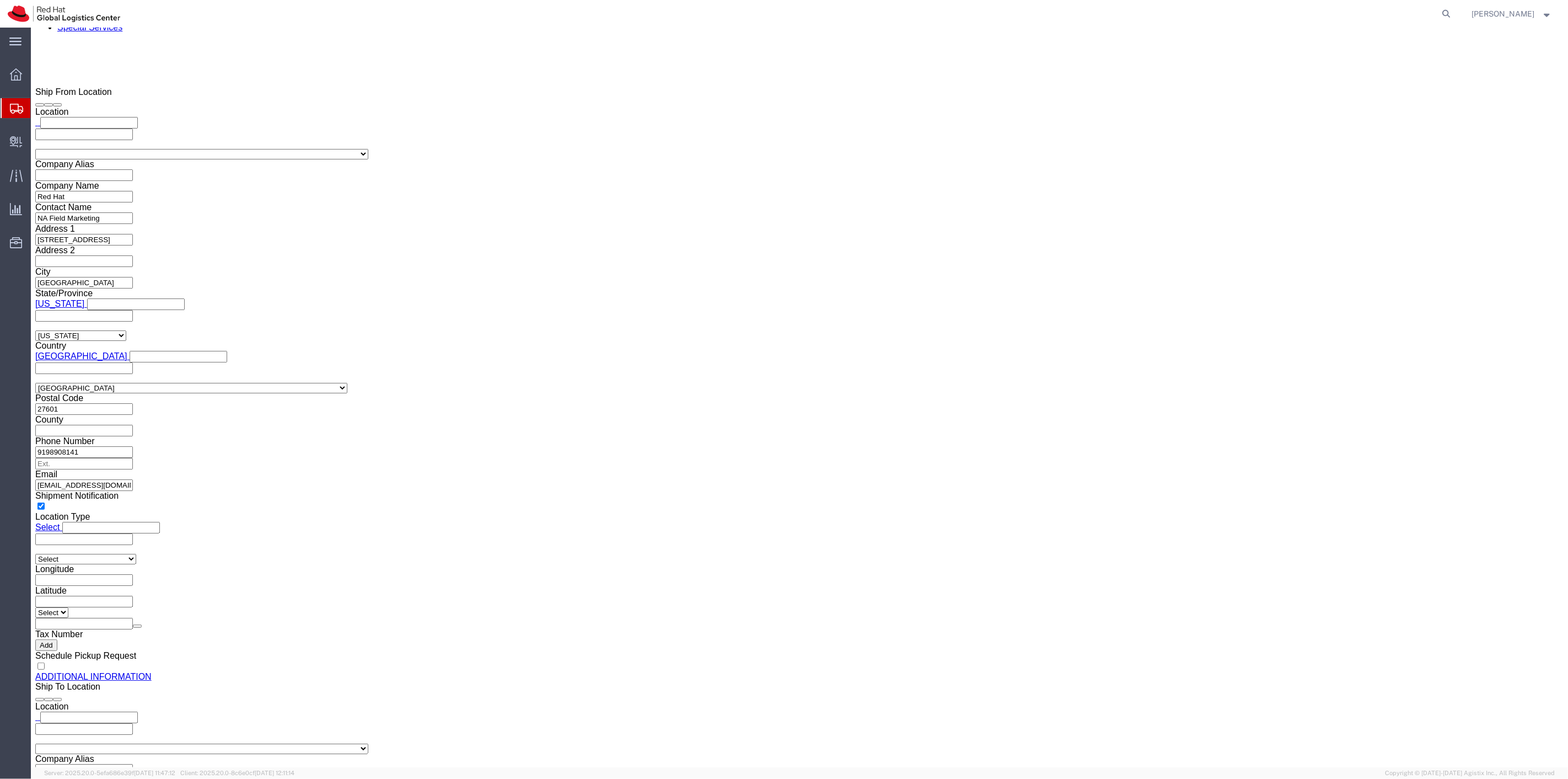
scroll to position [978, 0]
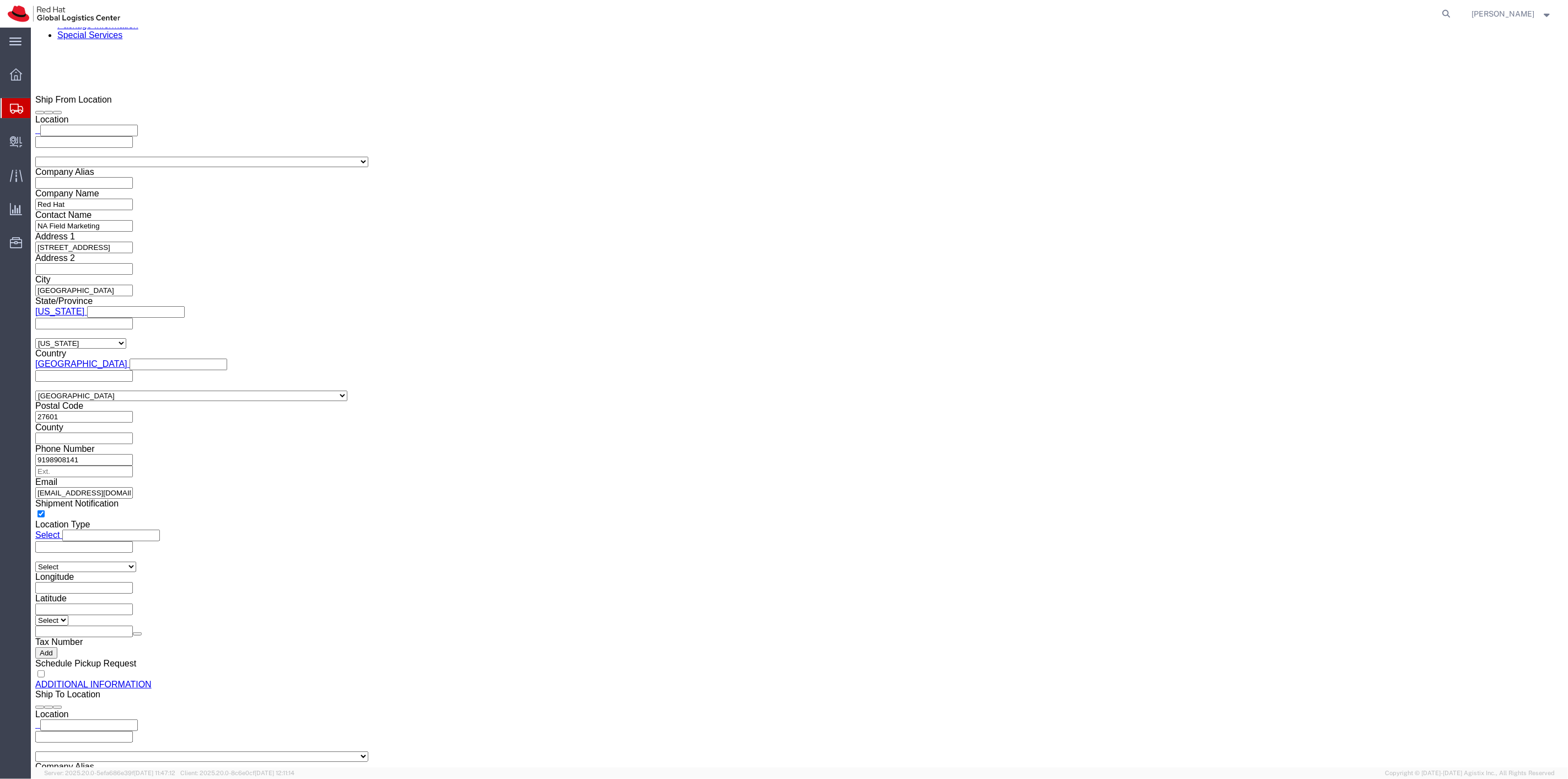
drag, startPoint x: 28, startPoint y: 270, endPoint x: 688, endPoint y: 482, distance: 693.2
click icon
type input "30"
click link "Add Package"
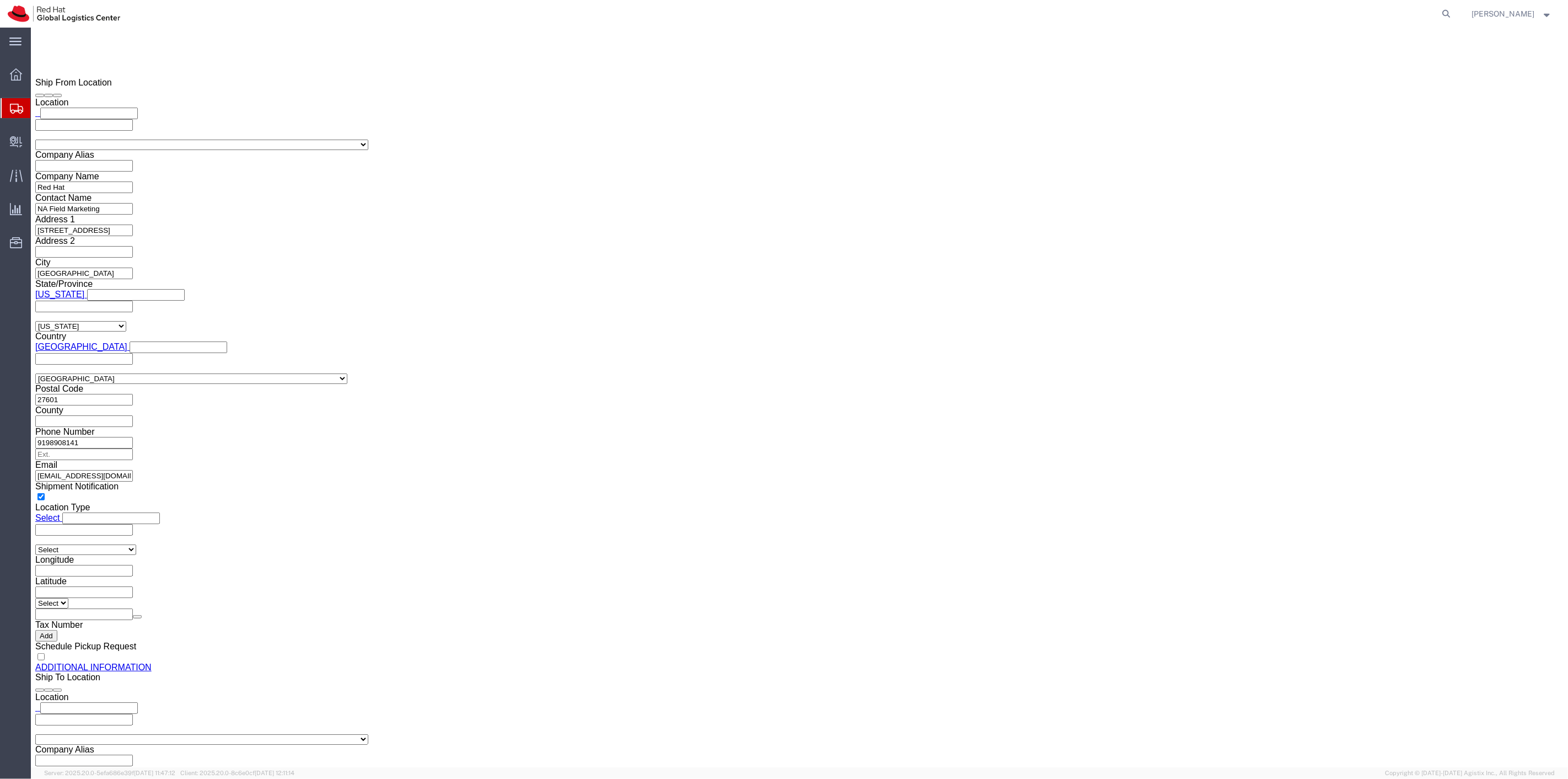
scroll to position [1074, 0]
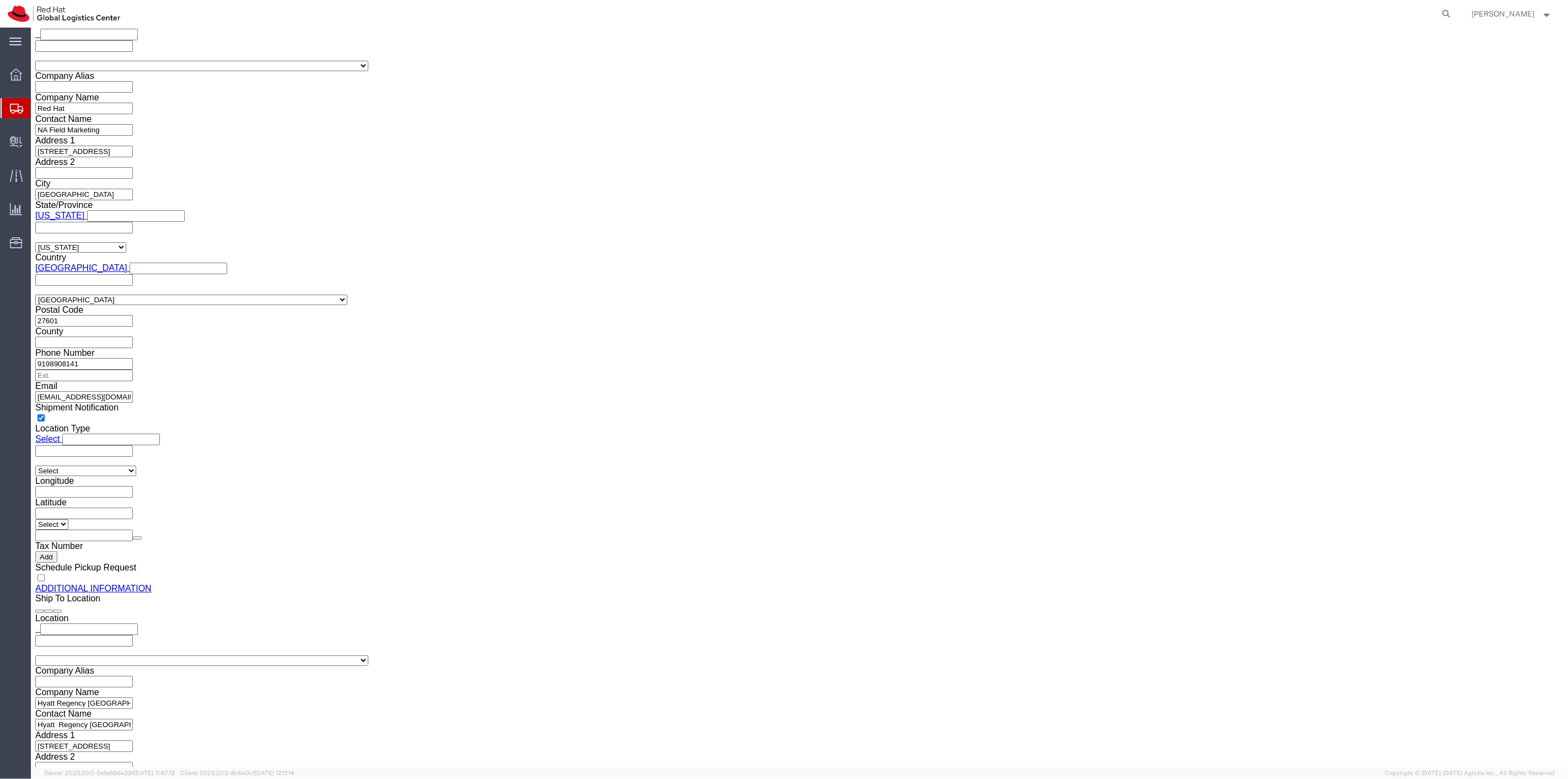
click select "Select Case(s) Crate(s) Envelope Large Box Medium Box PAK Skid(s) Small Box Sma…"
select select "YRPK"
click select "Select Case(s) Crate(s) Envelope Large Box Medium Box PAK Skid(s) Small Box Sma…"
click input "text"
type input "21"
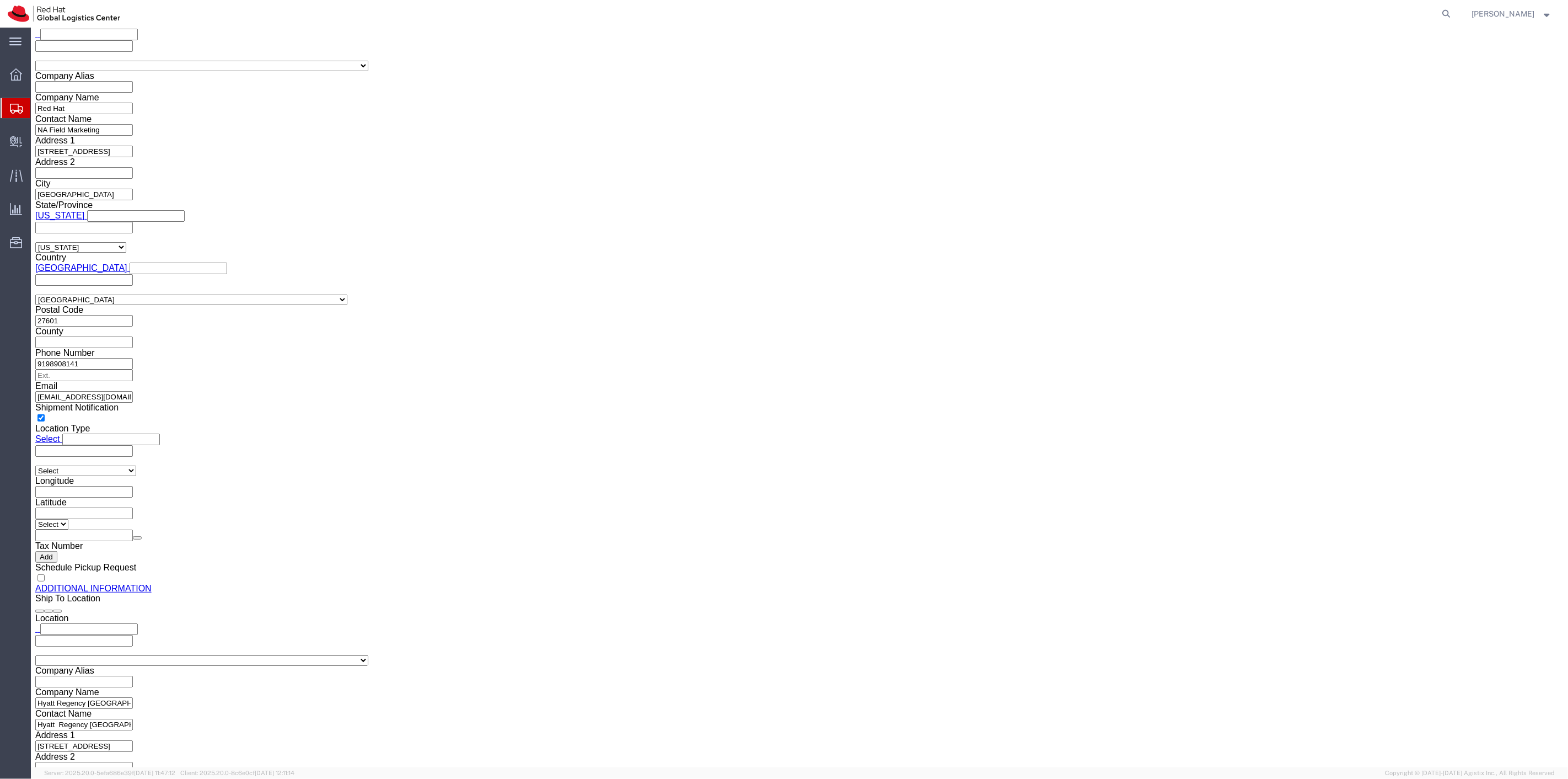
type input "15"
type input "10"
drag, startPoint x: 259, startPoint y: 582, endPoint x: 223, endPoint y: 576, distance: 36.5
click div "Weight 0.00 Select kgs lbs Ship. t°"
type input "33"
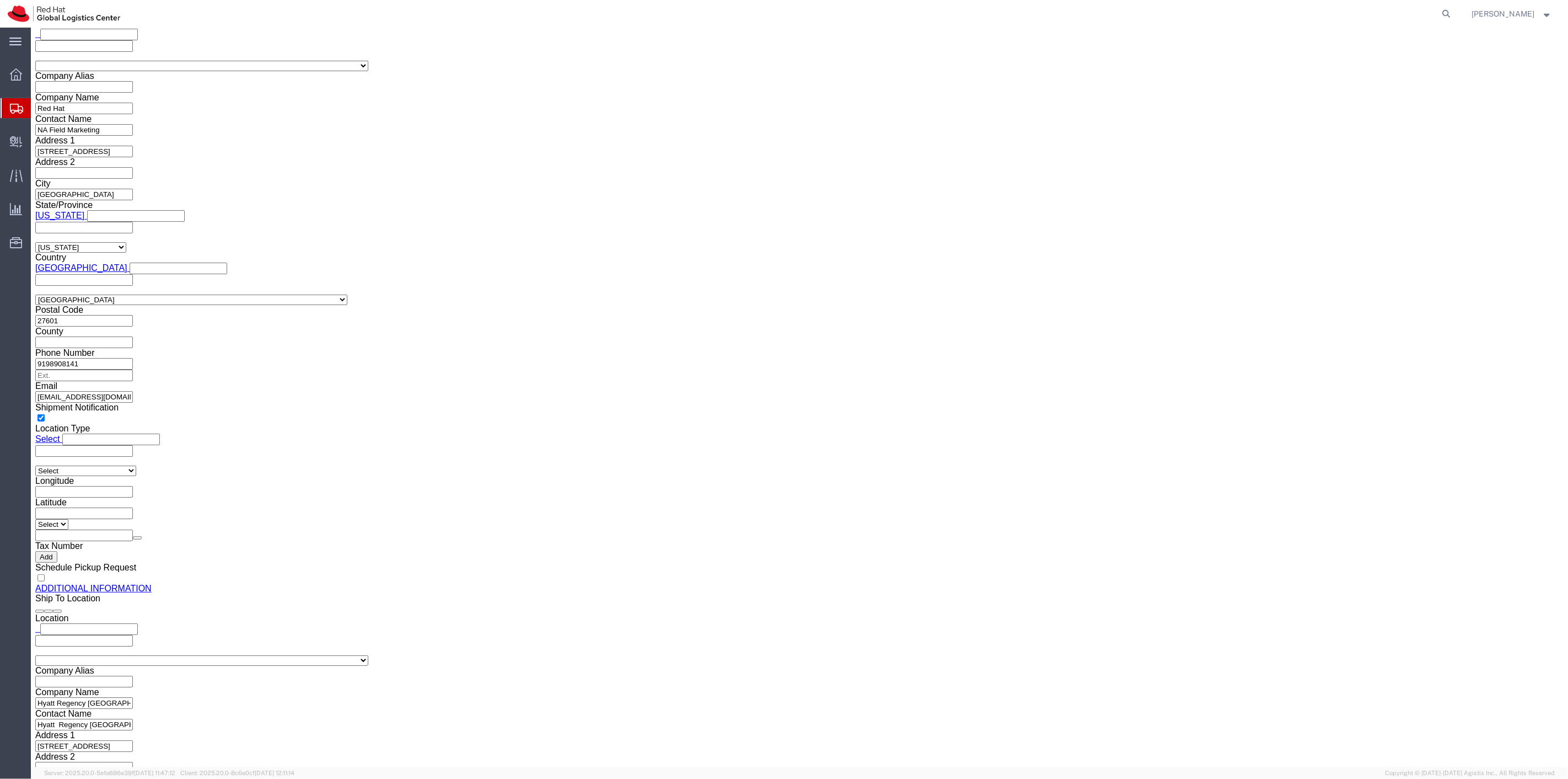
click div "Package Type Select Case(s) Crate(s) Envelope Large Box Medium Box PAK Skid(s) …"
drag, startPoint x: 26, startPoint y: 308, endPoint x: 20, endPoint y: 541, distance: 233.1
click icon
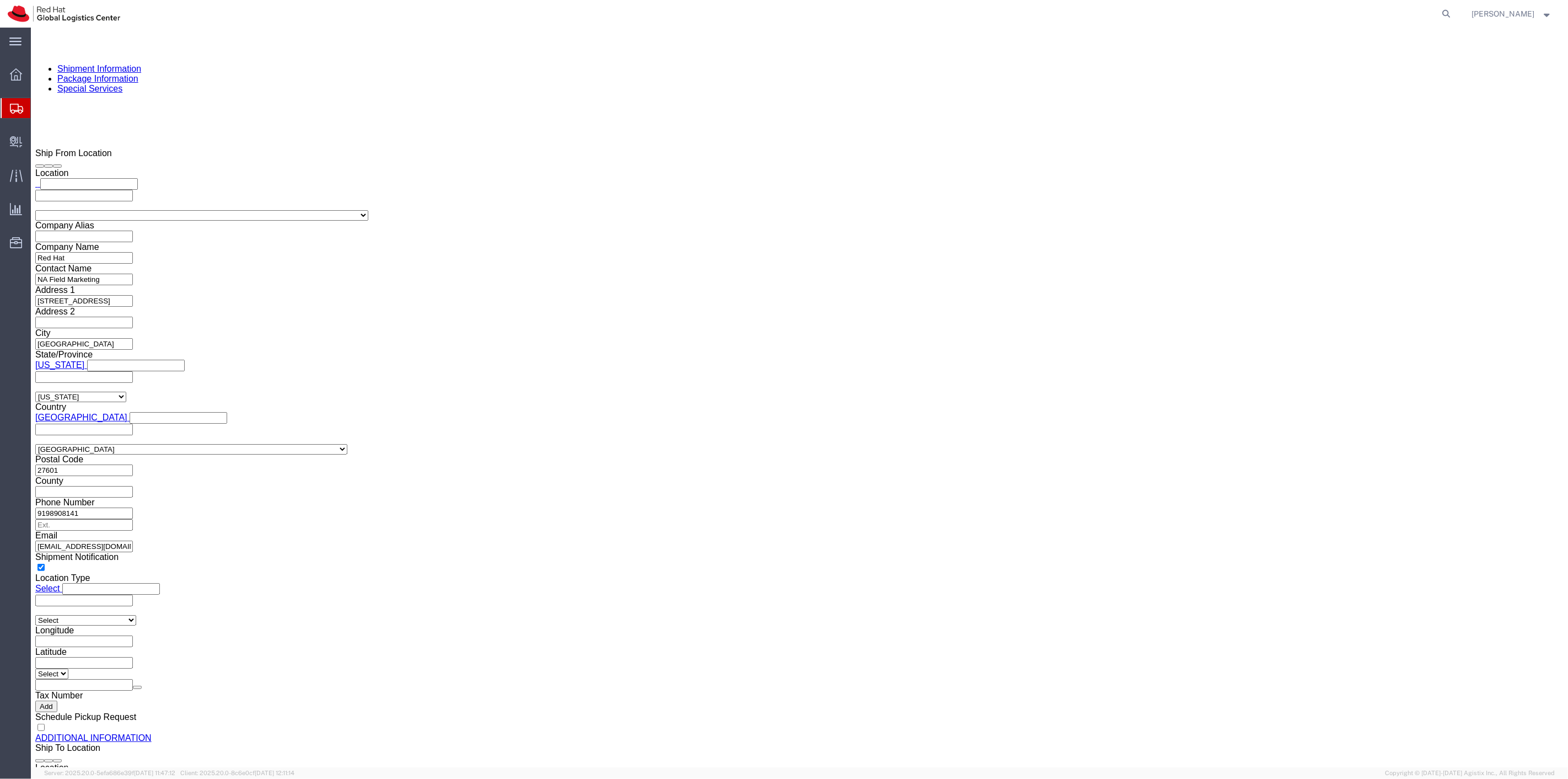
scroll to position [957, 0]
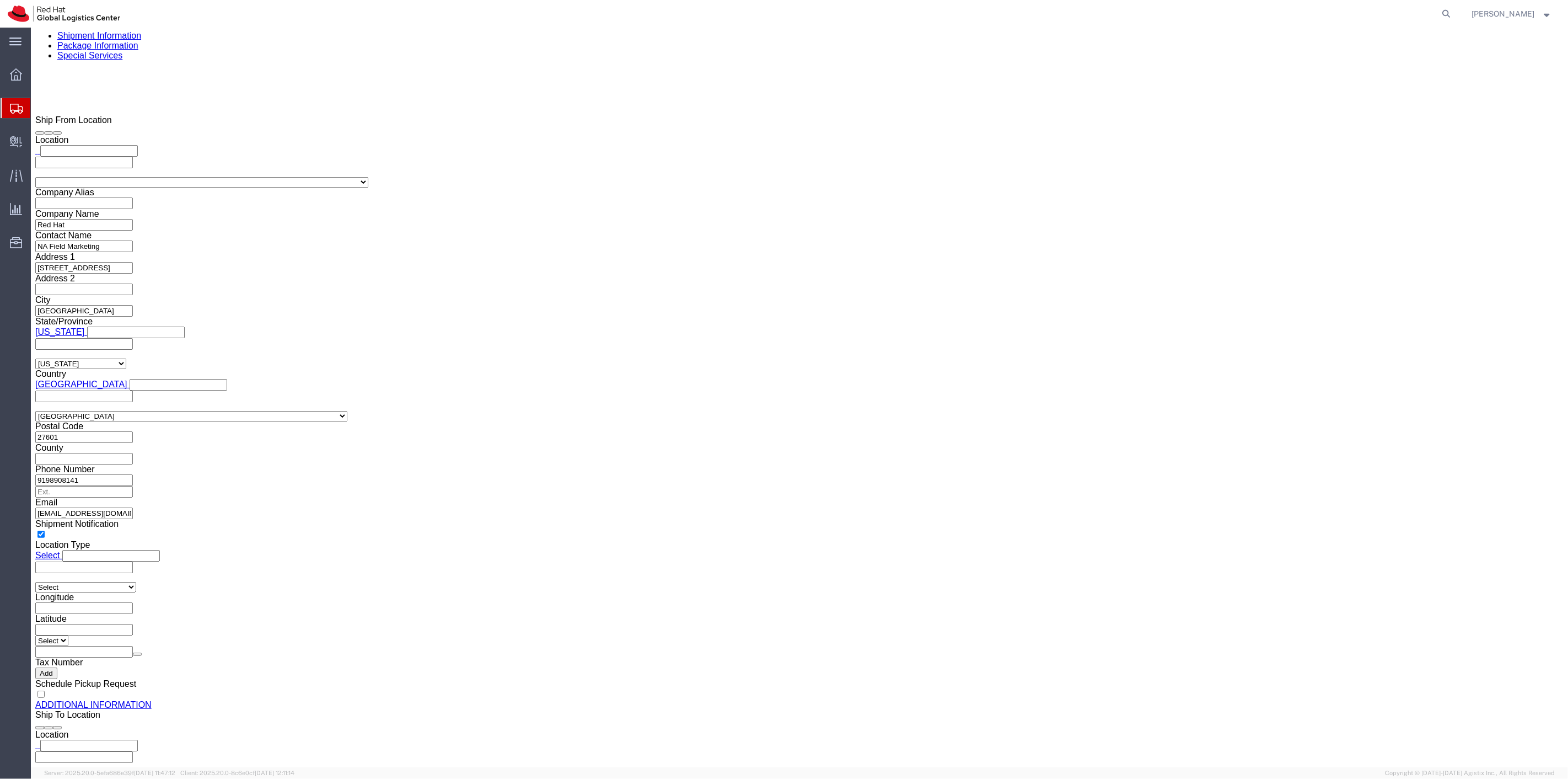
drag, startPoint x: 28, startPoint y: 420, endPoint x: 28, endPoint y: 563, distance: 143.0
click icon
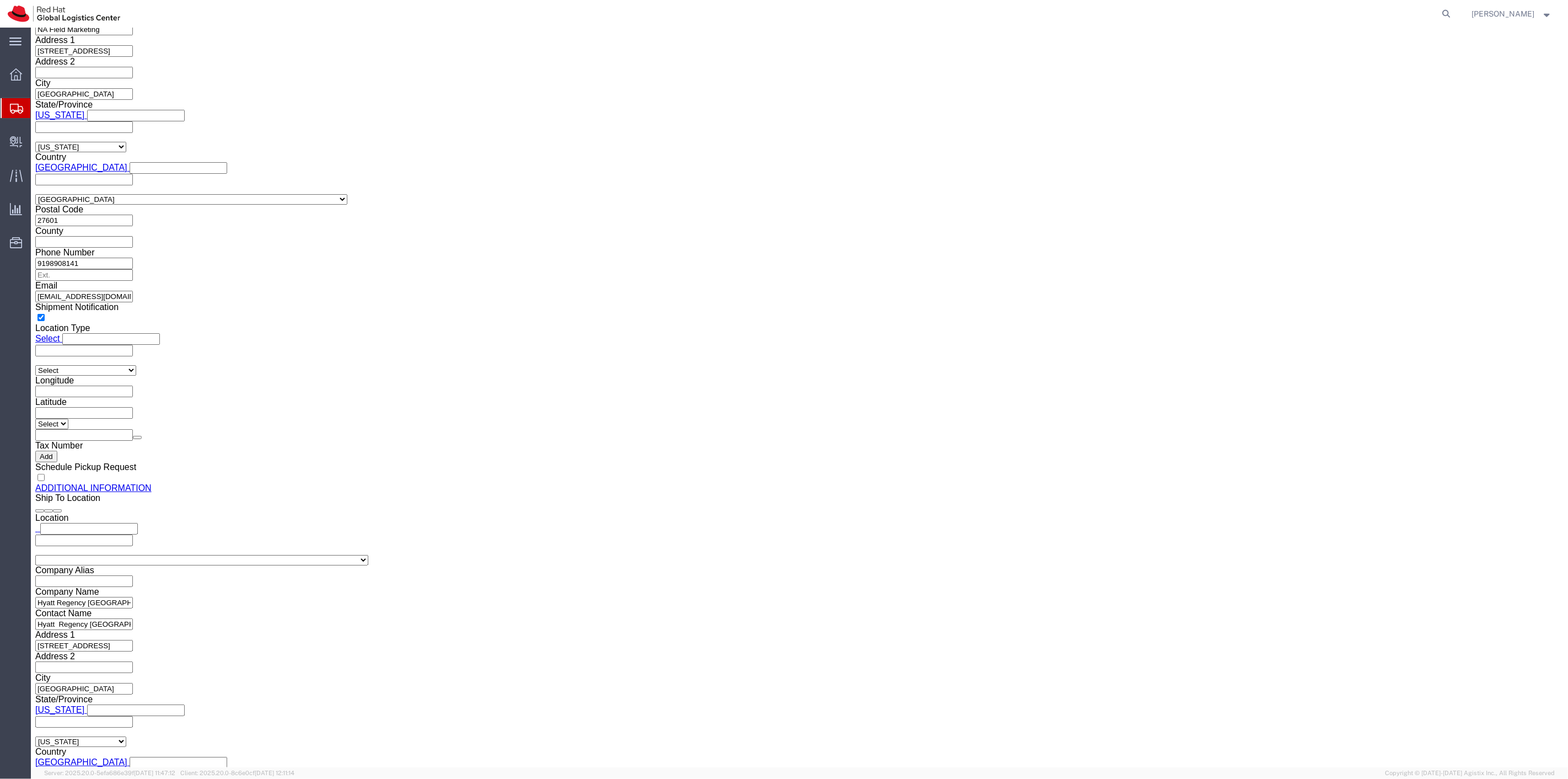
scroll to position [1058, 0]
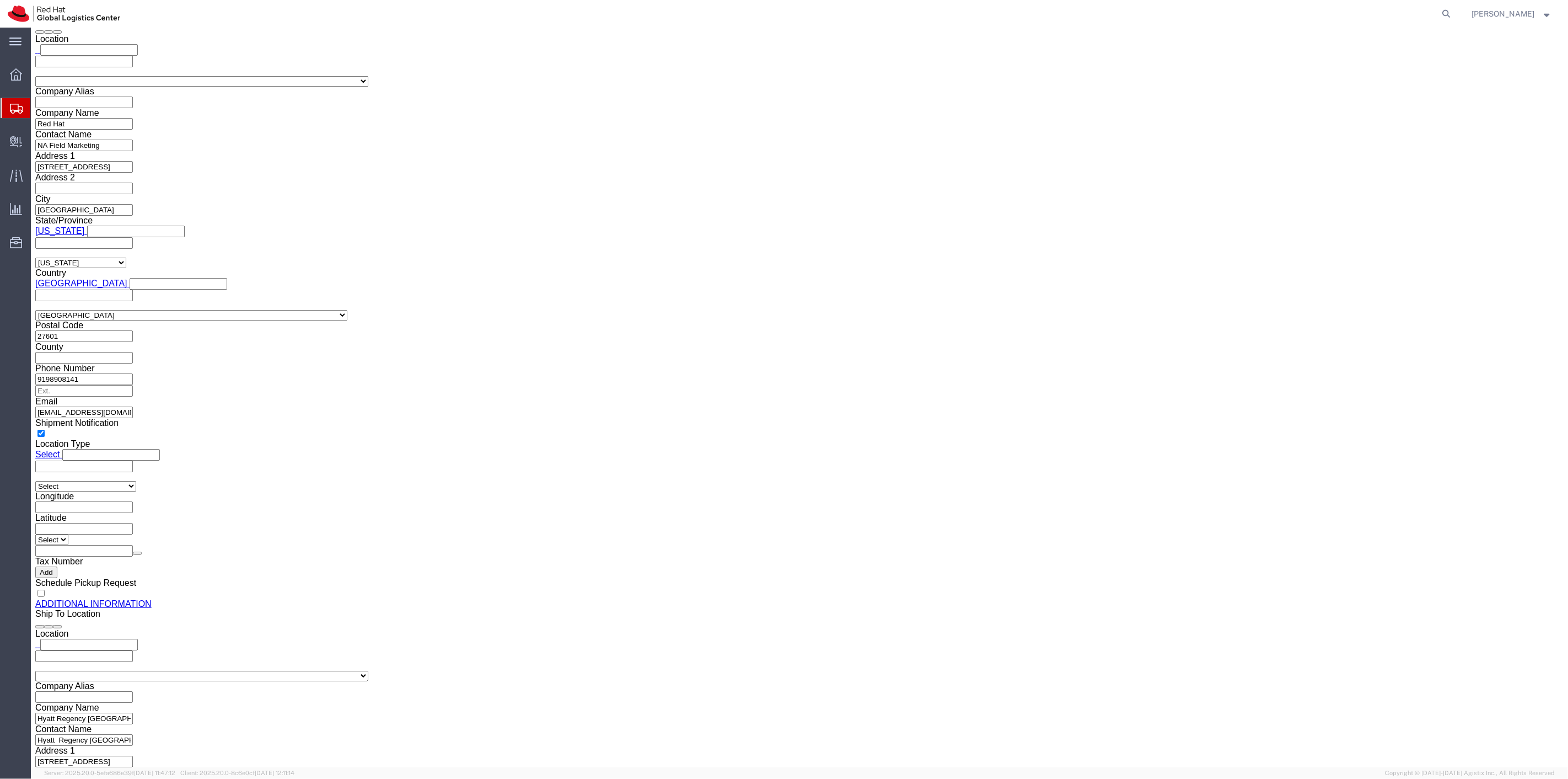
drag, startPoint x: 28, startPoint y: 498, endPoint x: 682, endPoint y: 472, distance: 654.5
click icon
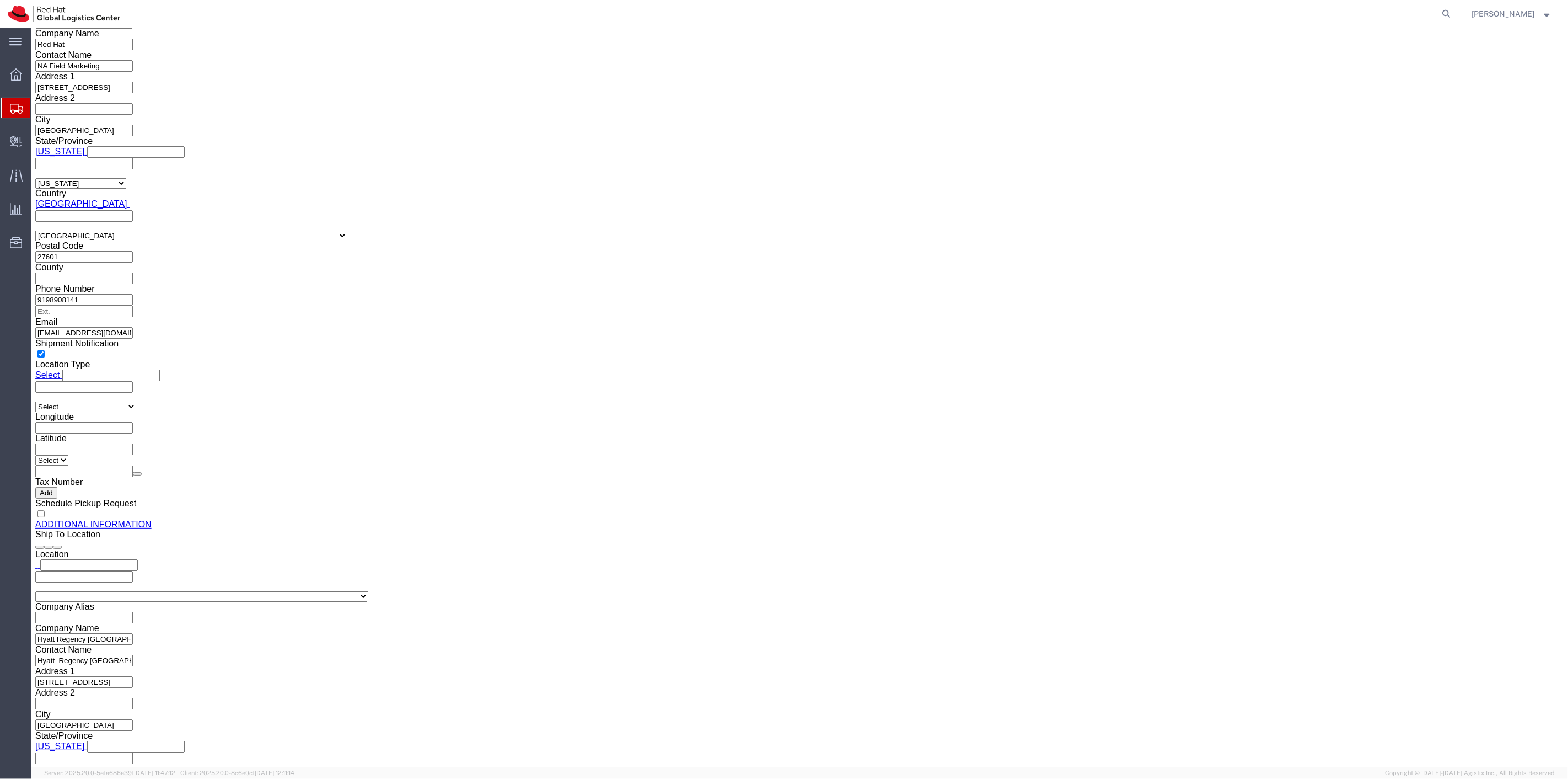
scroll to position [1063, 0]
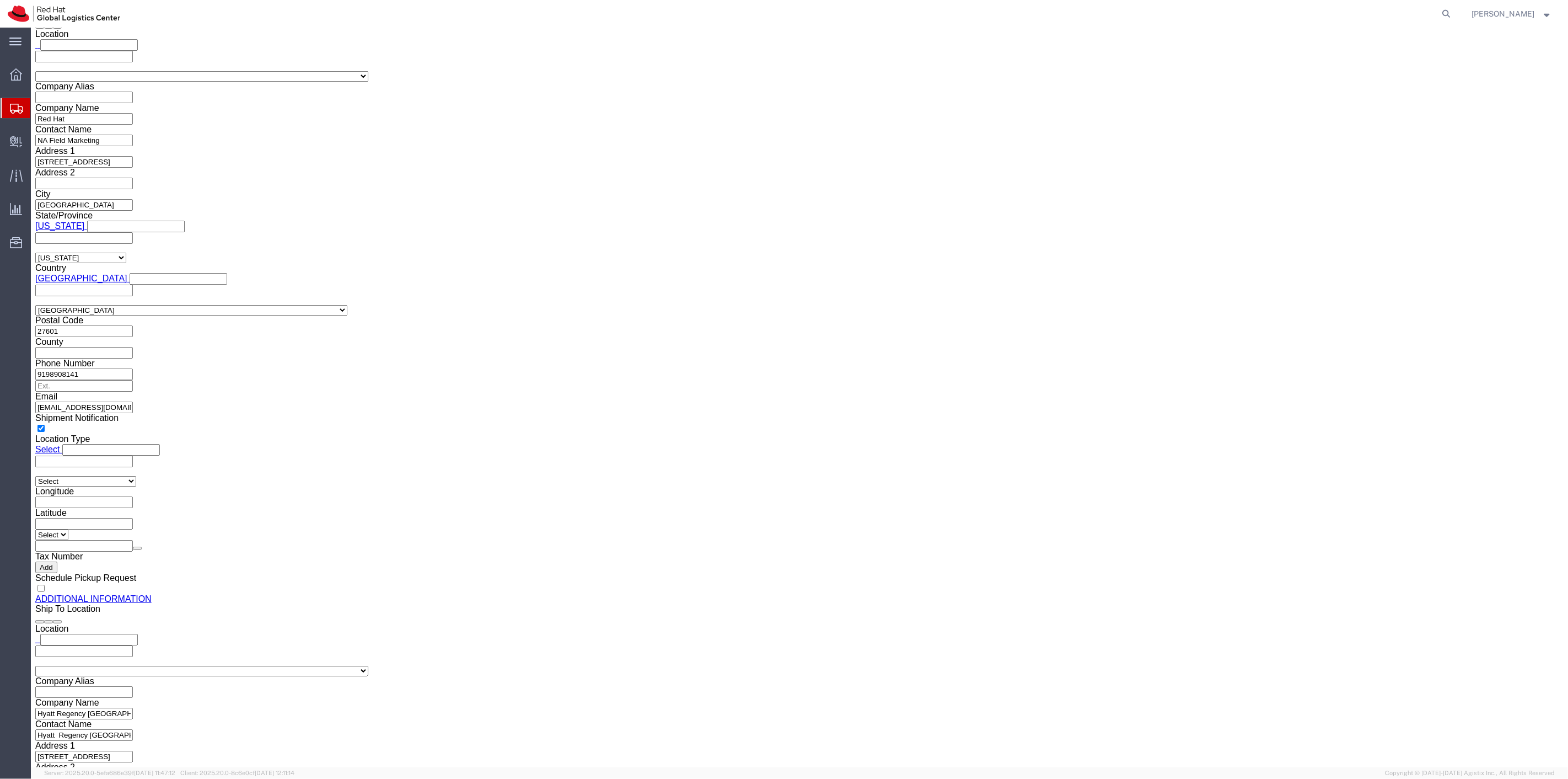
drag, startPoint x: 30, startPoint y: 534, endPoint x: 21, endPoint y: 301, distance: 233.2
click icon
click link "Add Package"
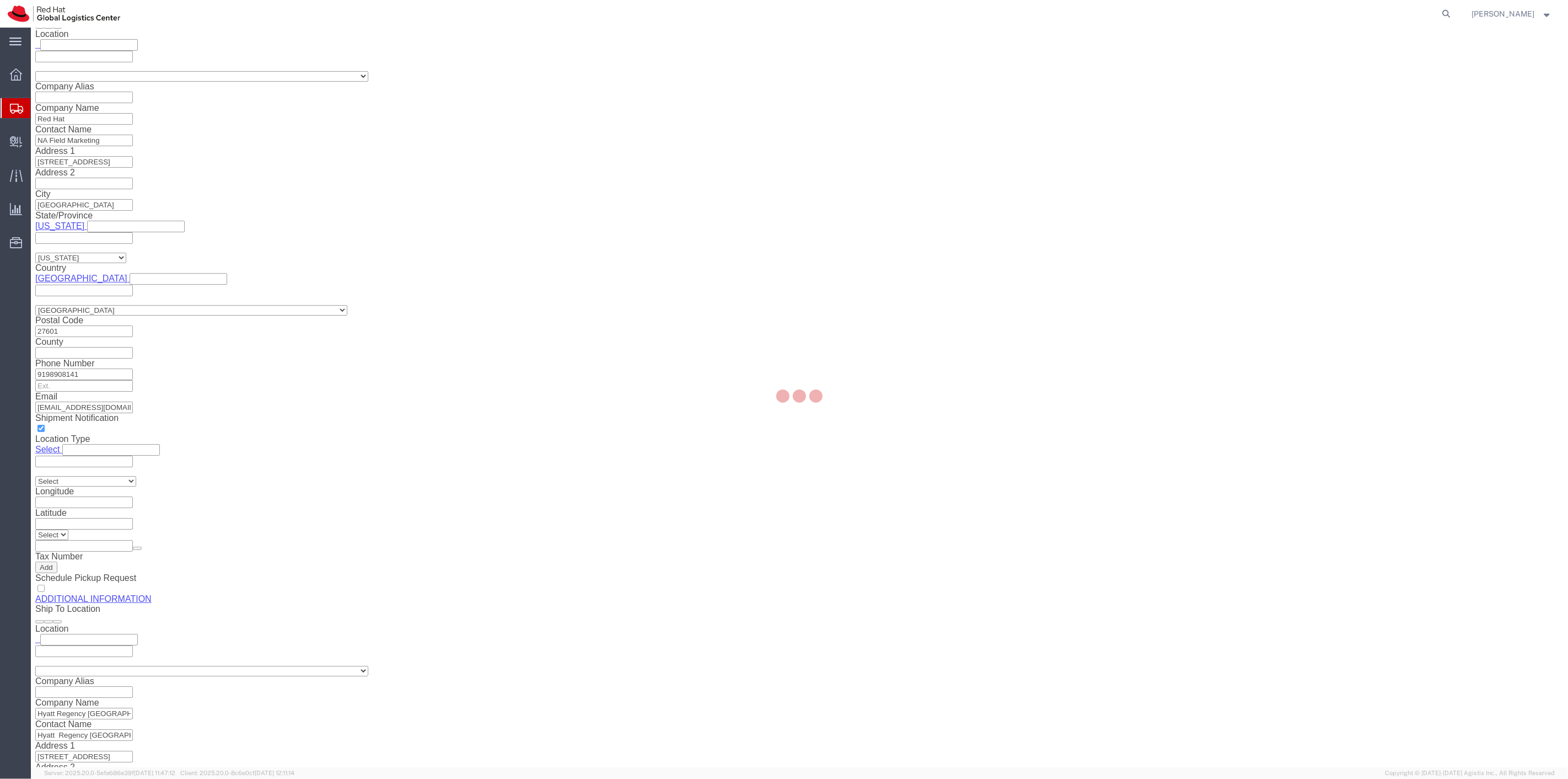
scroll to position [476, 0]
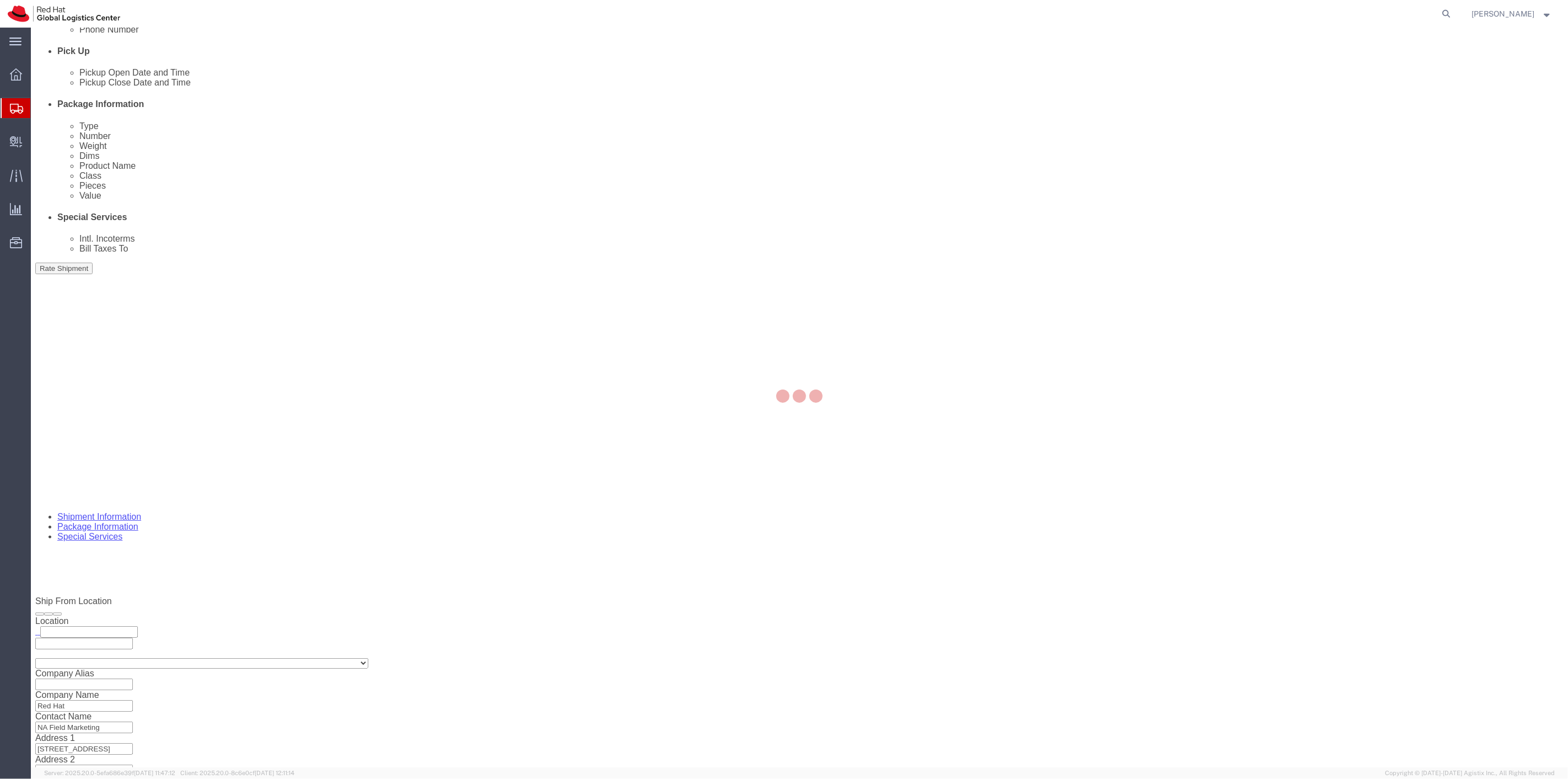
select select
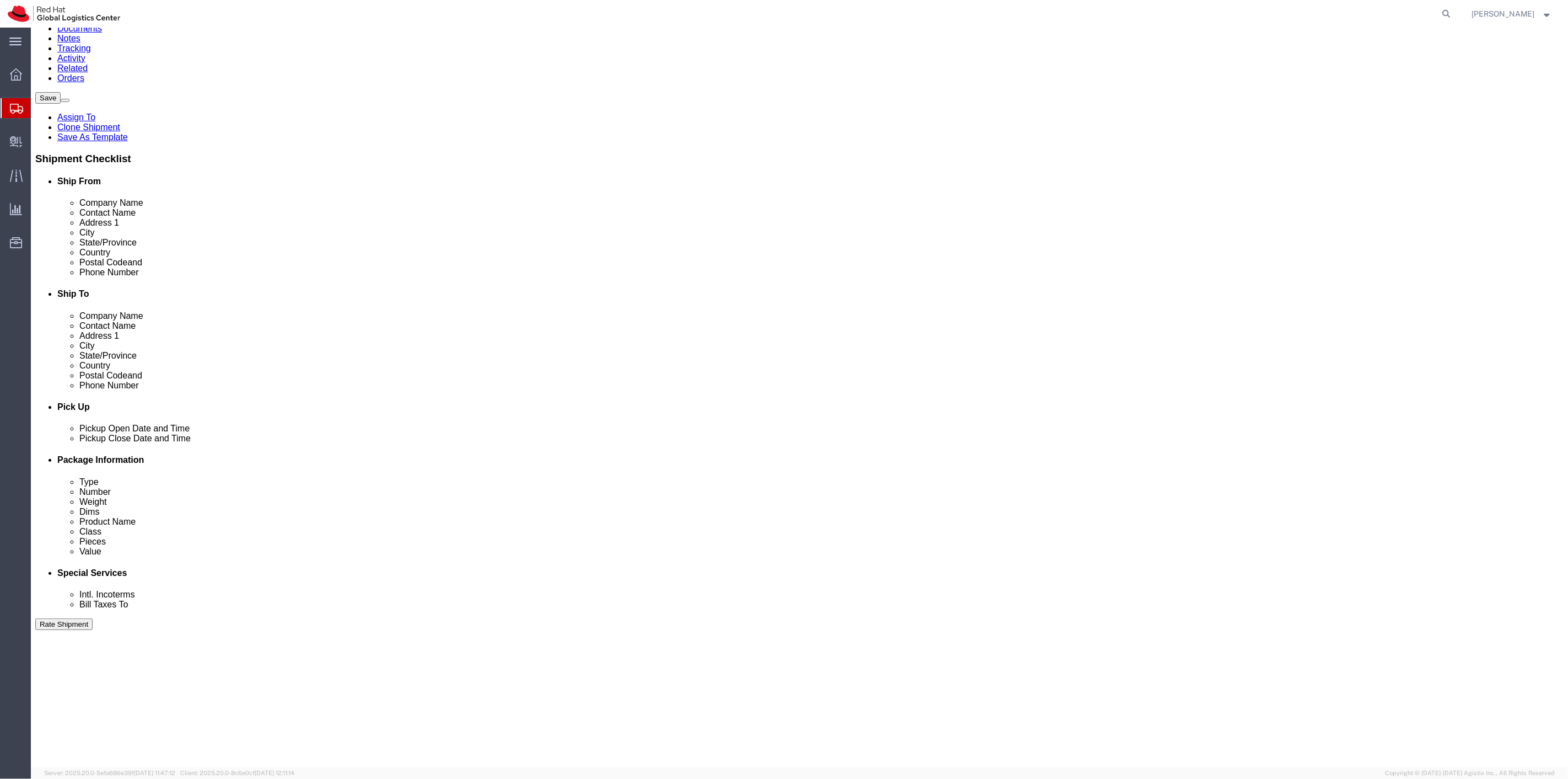
scroll to position [0, 0]
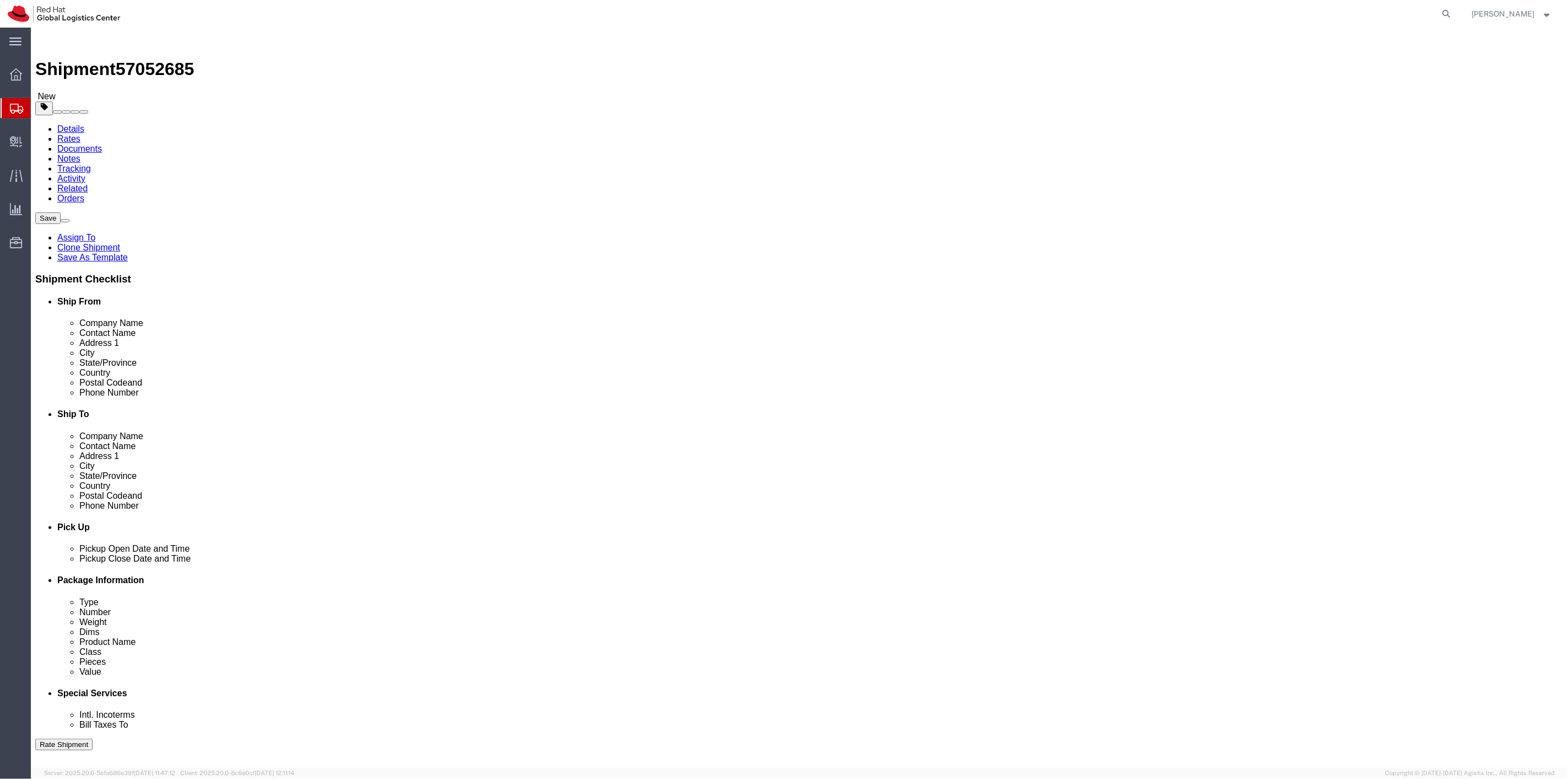
click span "button"
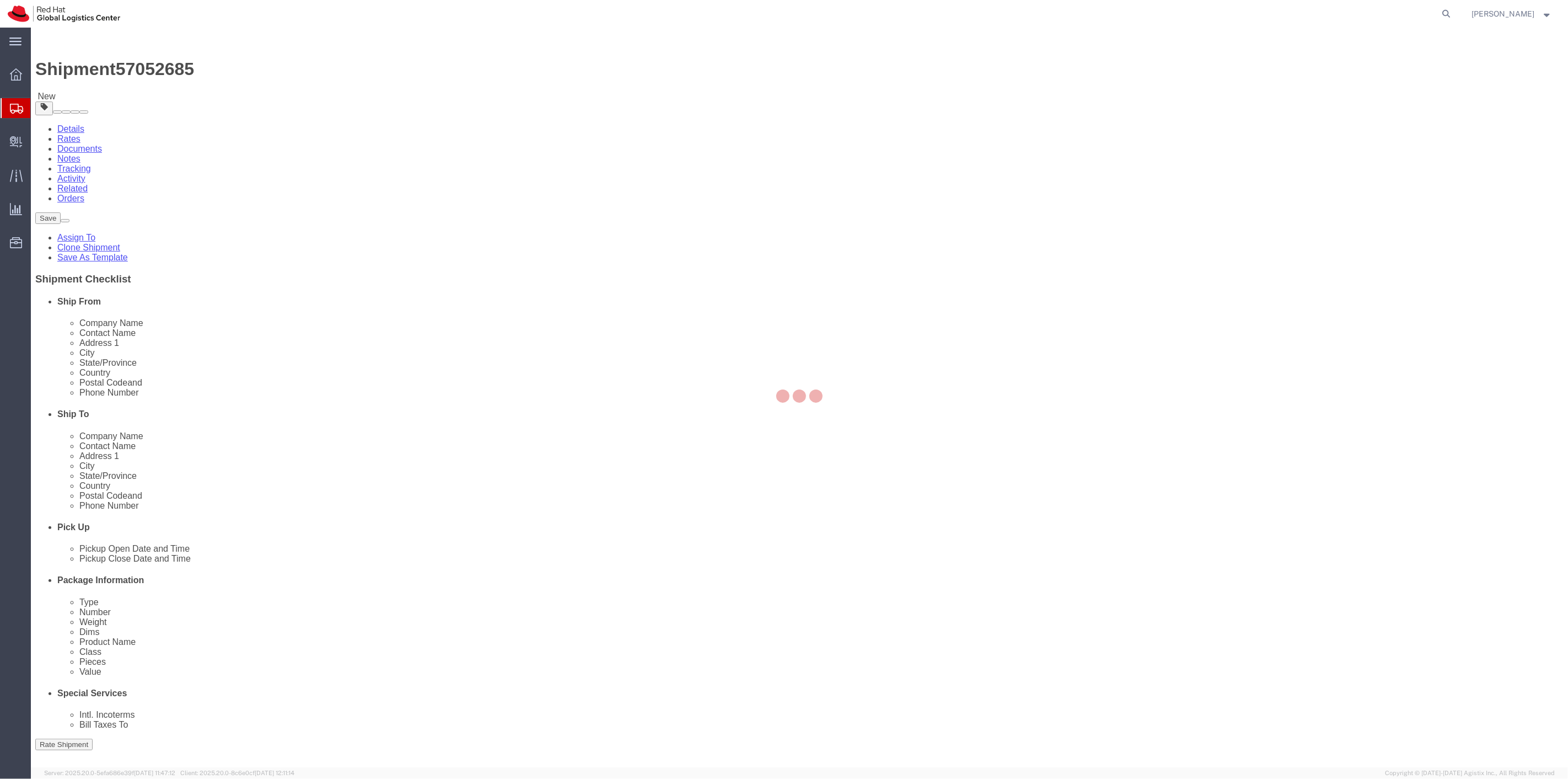
select select
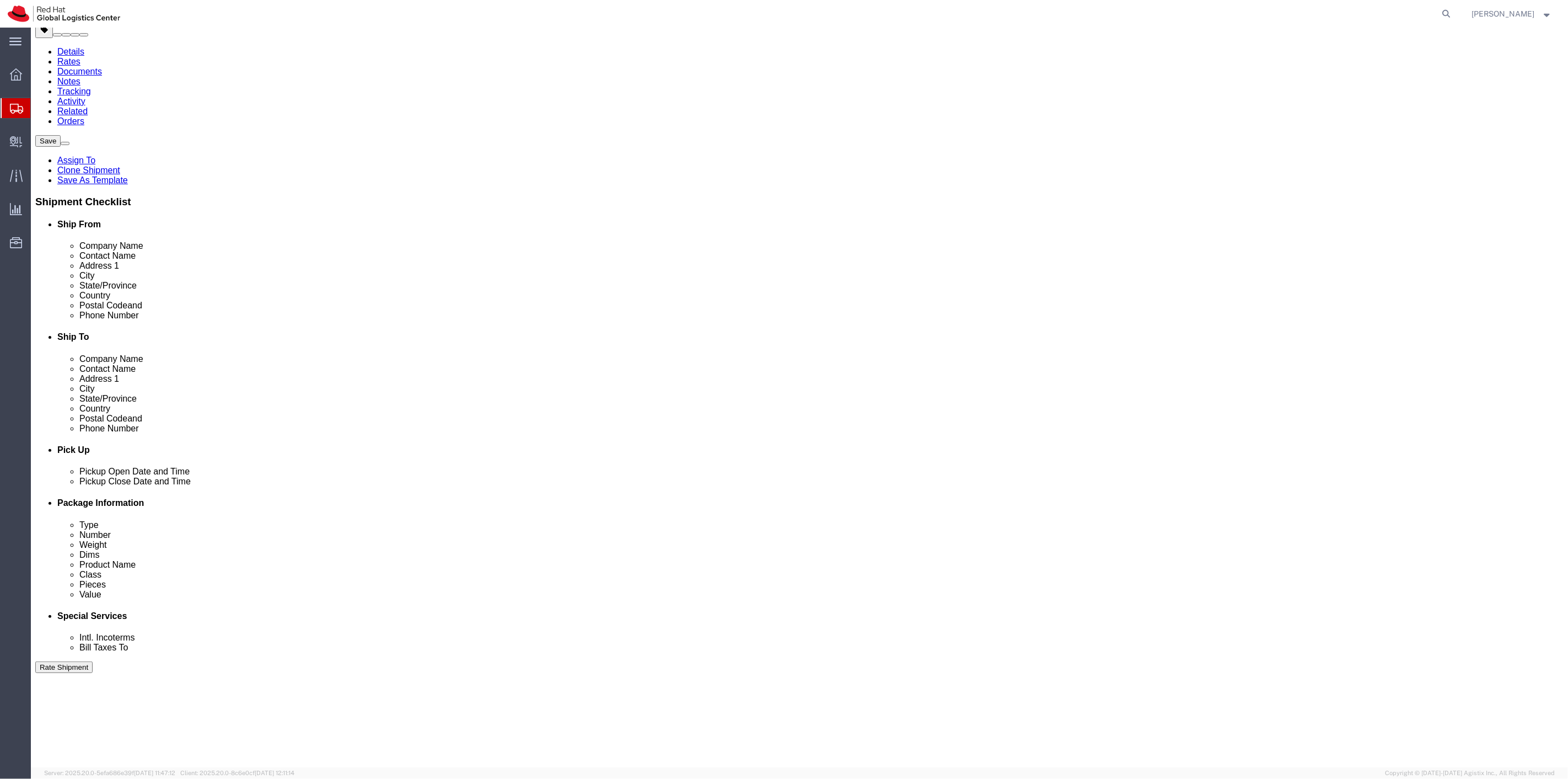
scroll to position [184, 0]
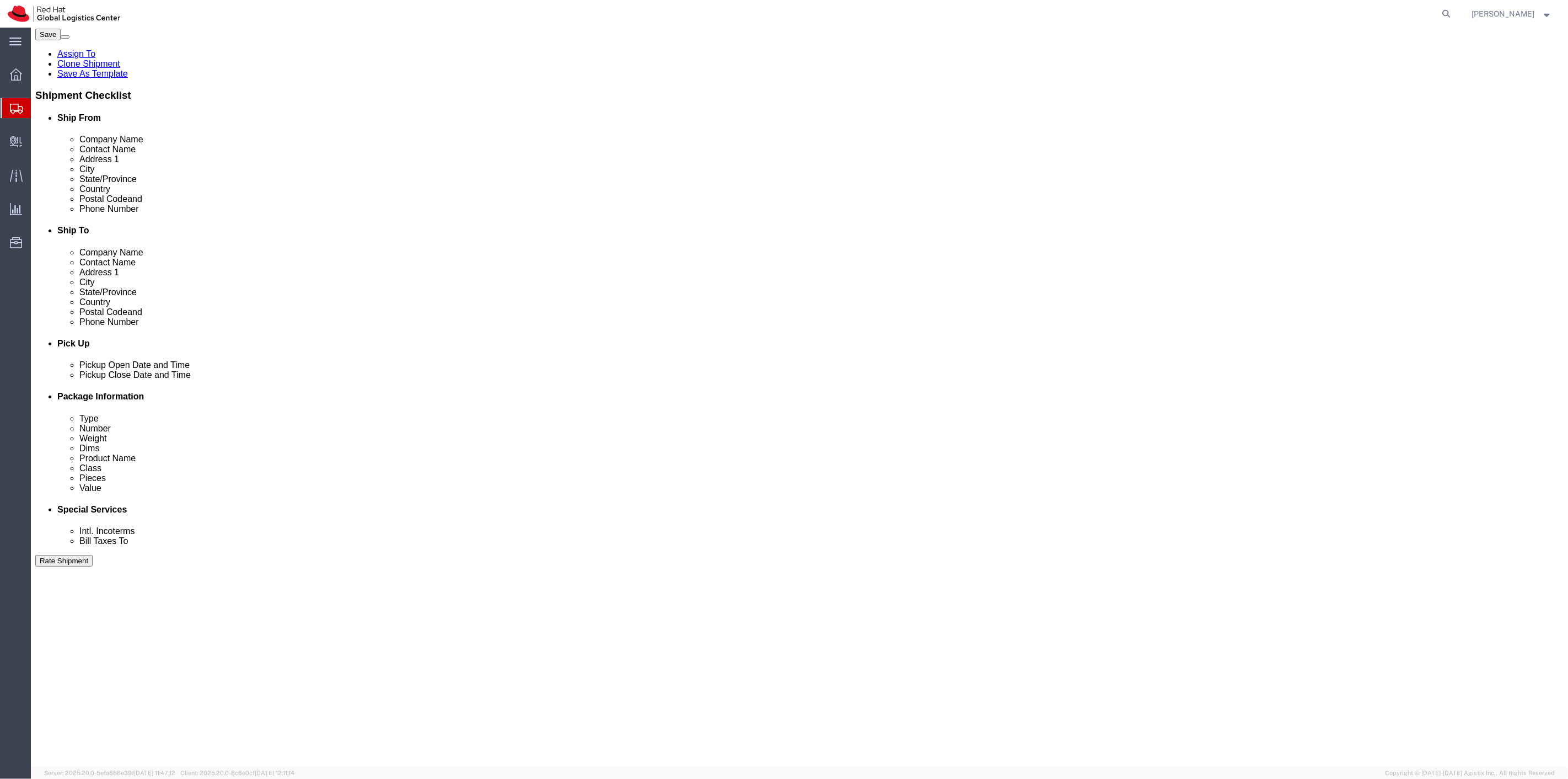
click icon
click link "Delete this content"
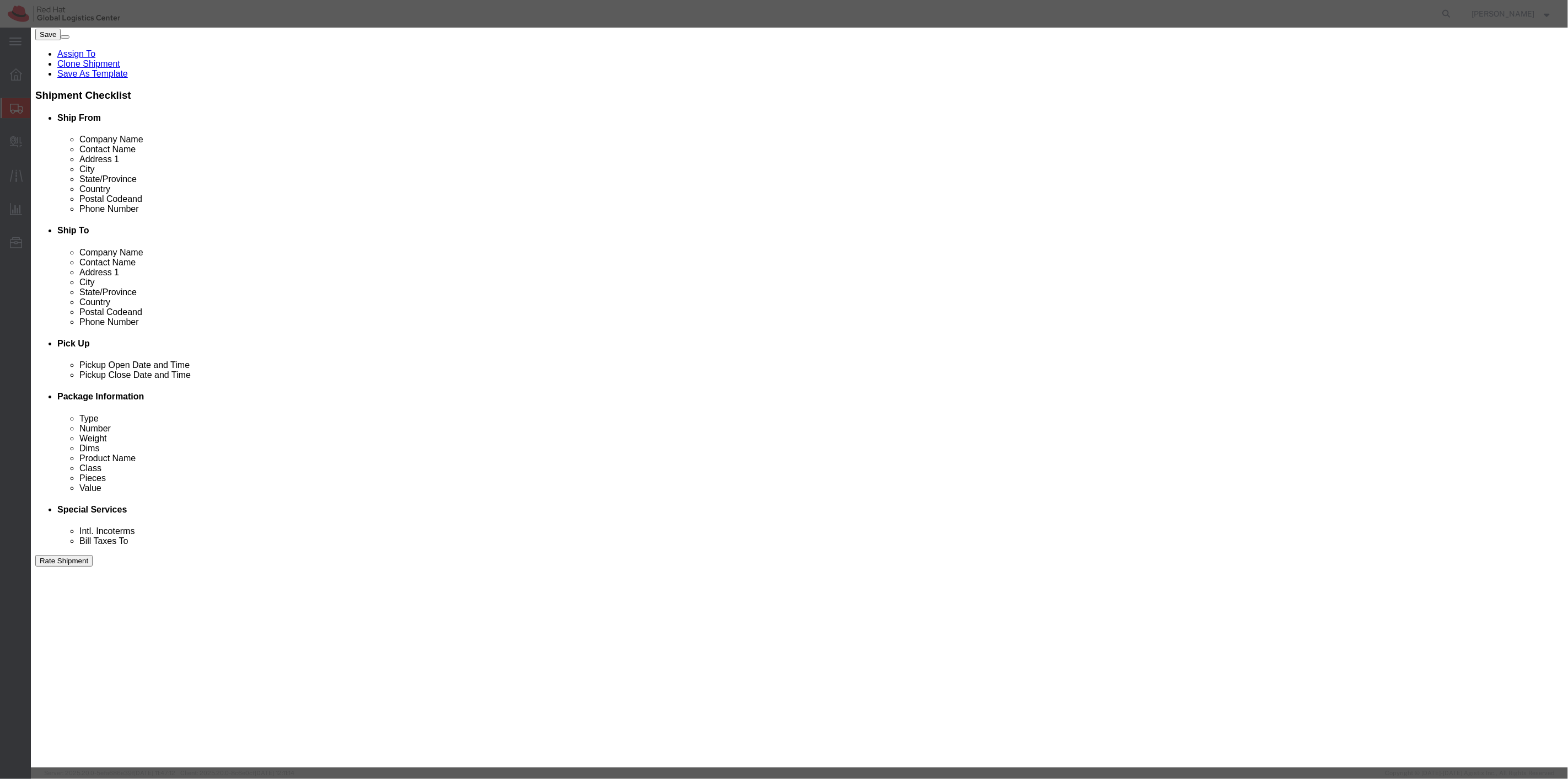
click button "Yes"
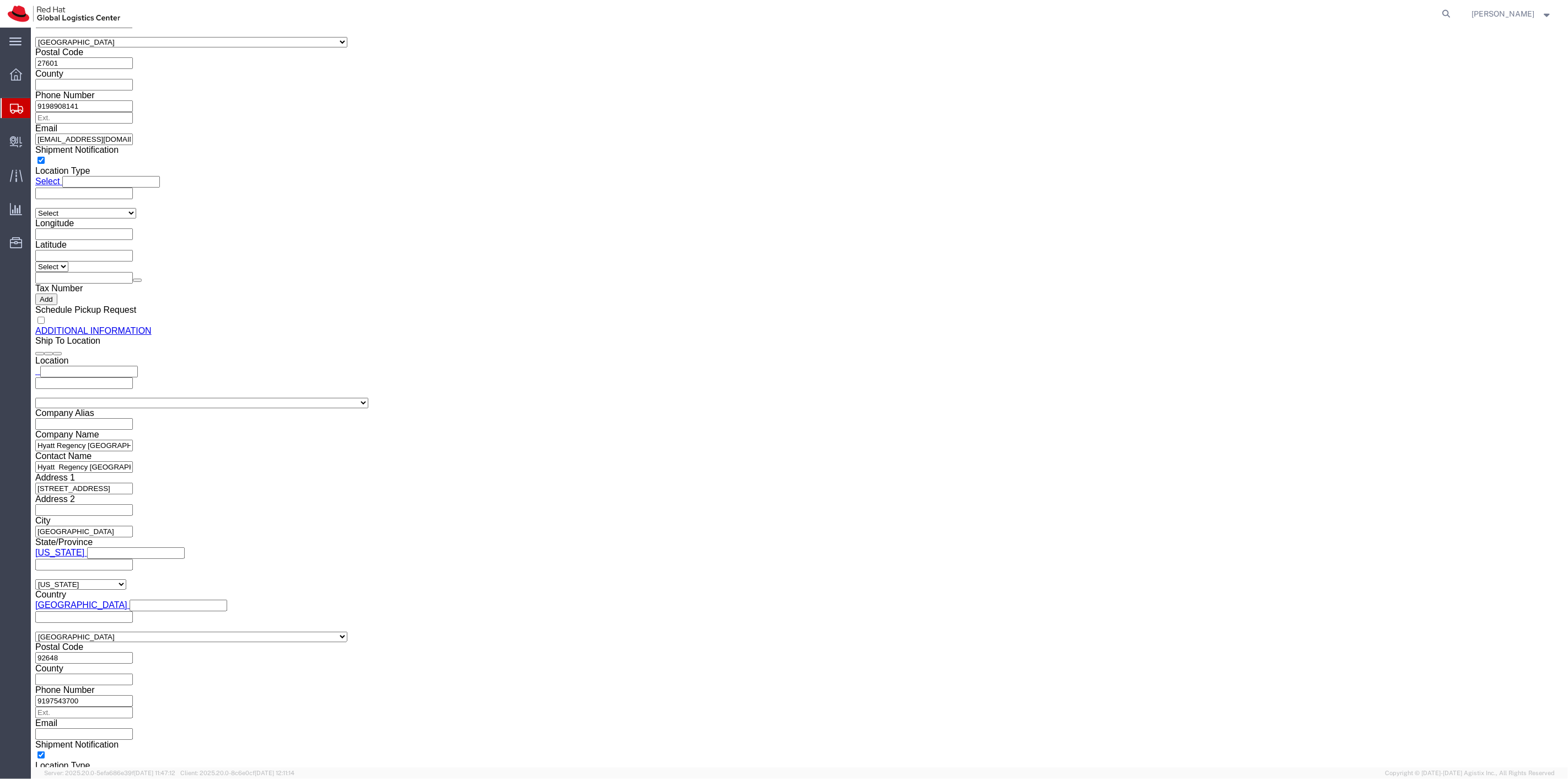
scroll to position [1274, 0]
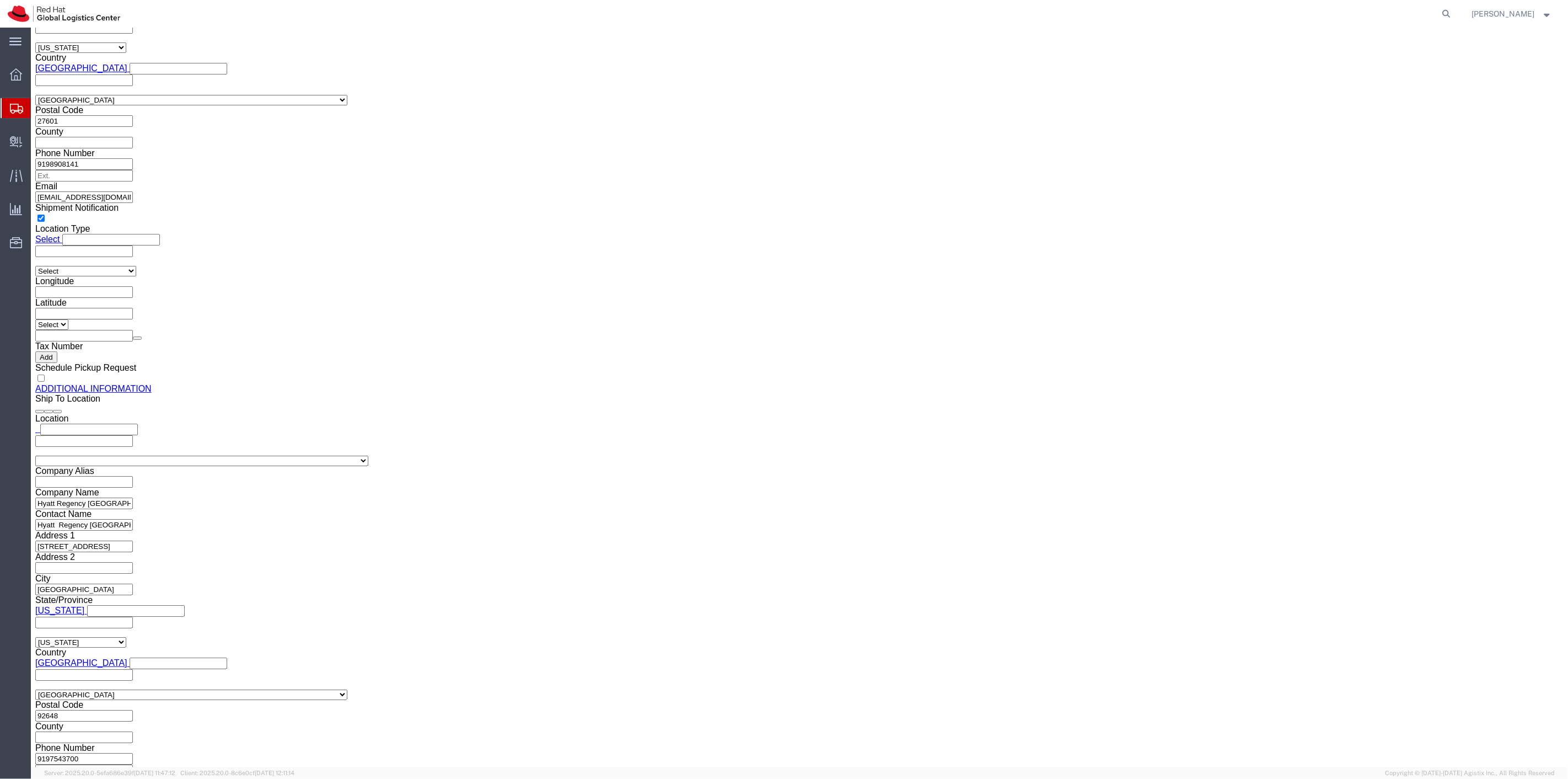
click select "Select Case(s) Crate(s) Envelope Large Box Medium Box PAK Skid(s) Small Box Sma…"
select select "YRPK"
click select "Select Case(s) Crate(s) Envelope Large Box Medium Box PAK Skid(s) Small Box Sma…"
click input "text"
type input "18"
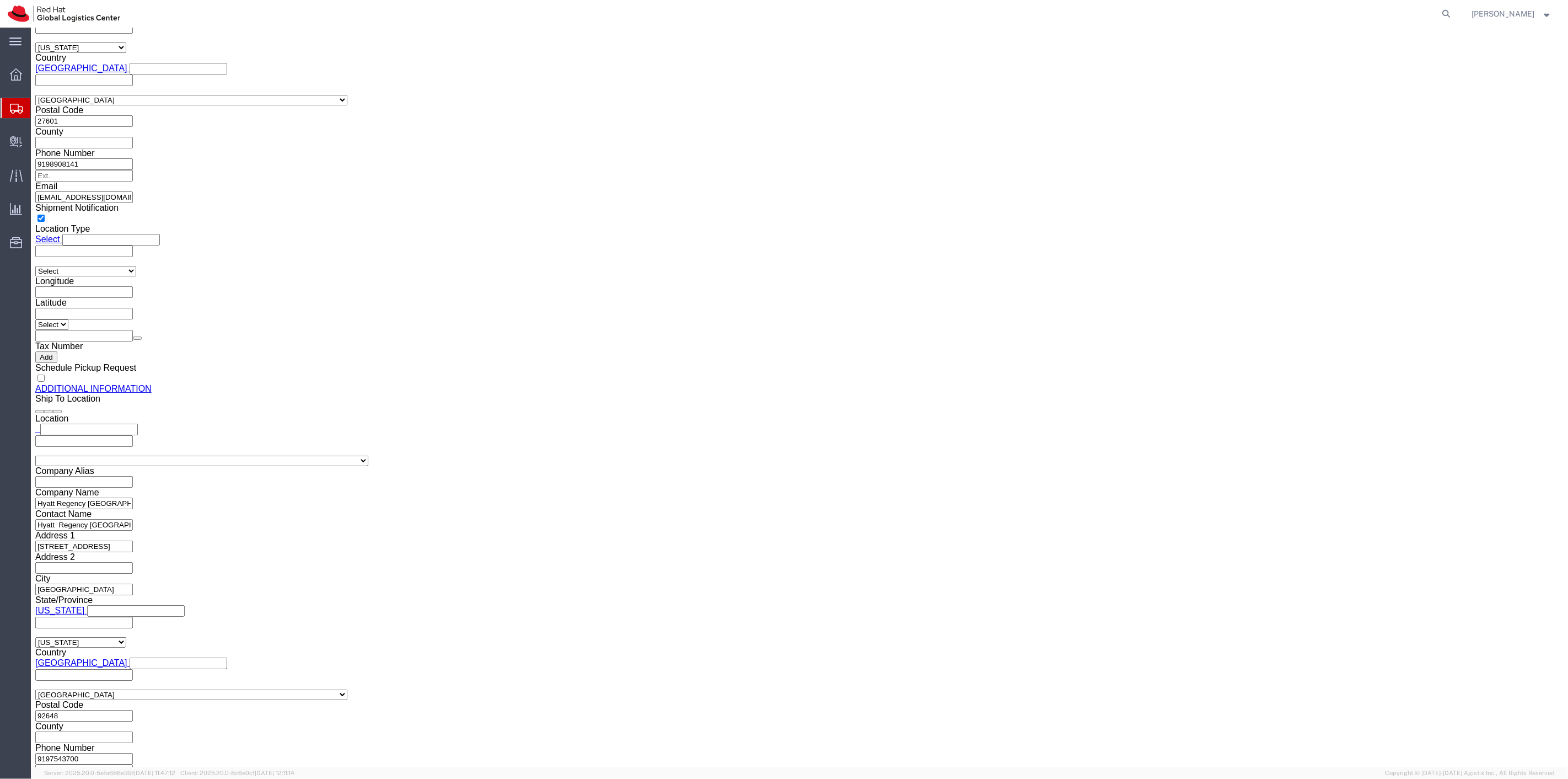
type input "16"
type input "12"
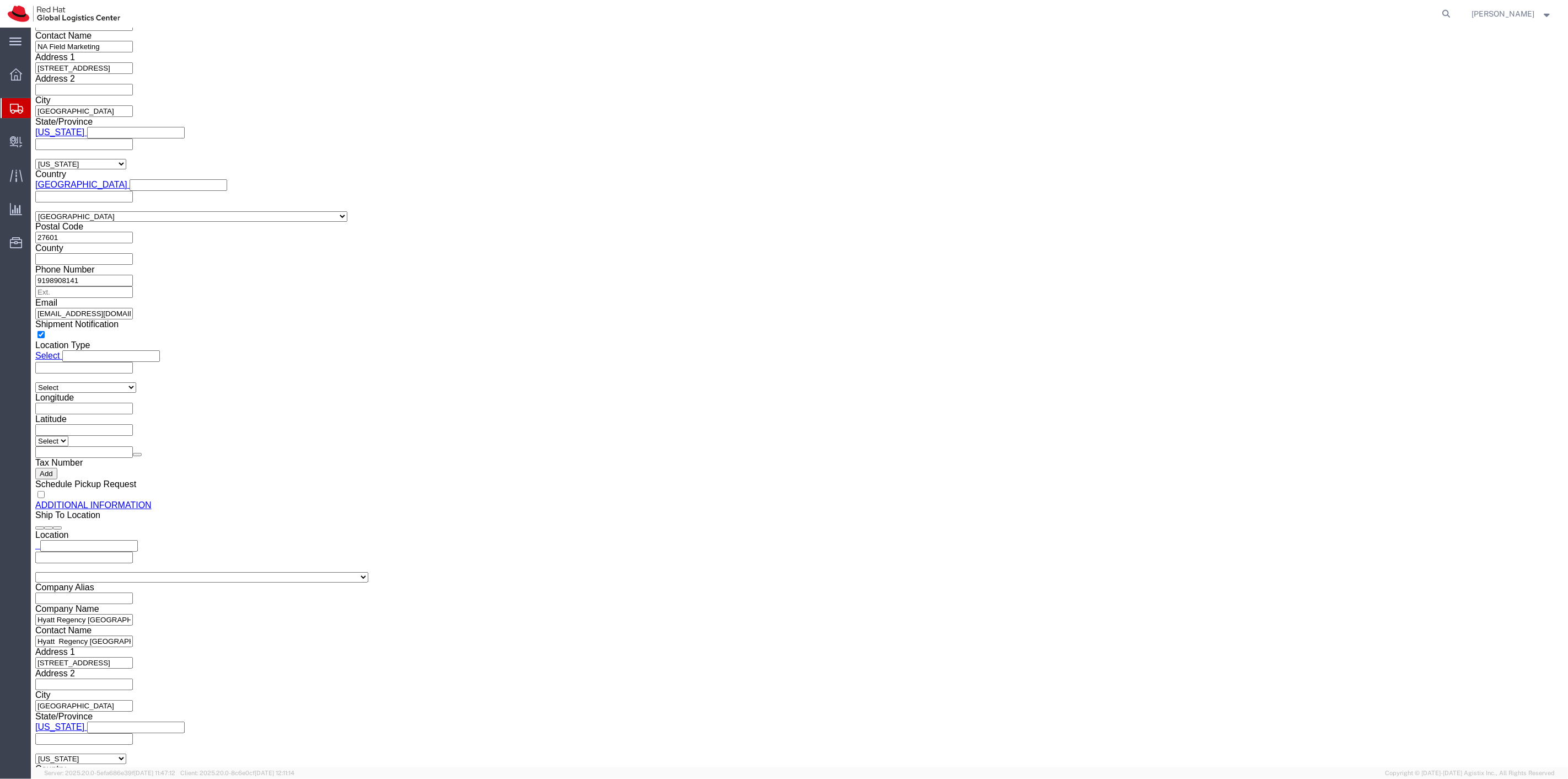
scroll to position [1212, 0]
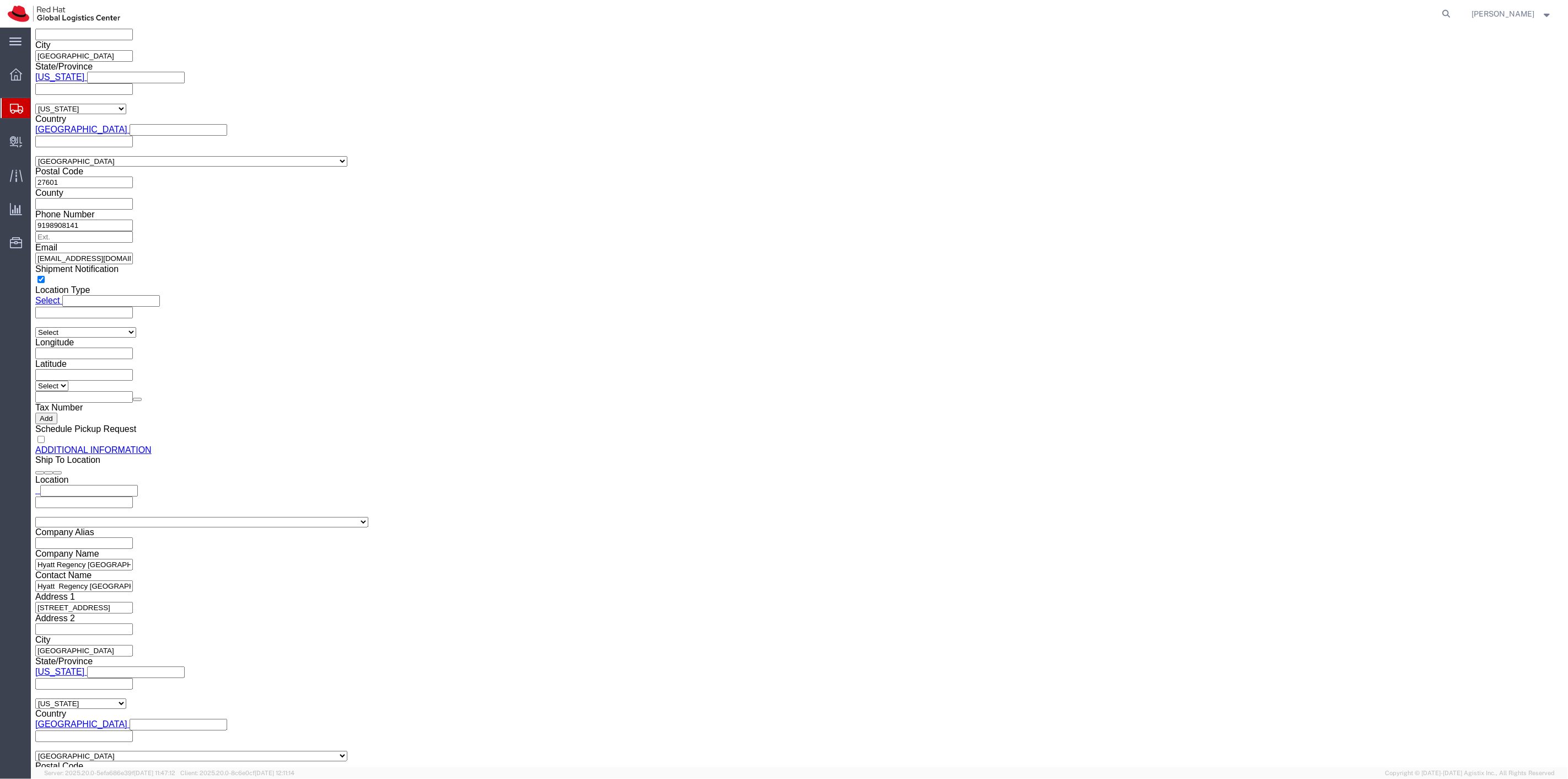
drag, startPoint x: 27, startPoint y: 348, endPoint x: 34, endPoint y: 418, distance: 70.3
click icon
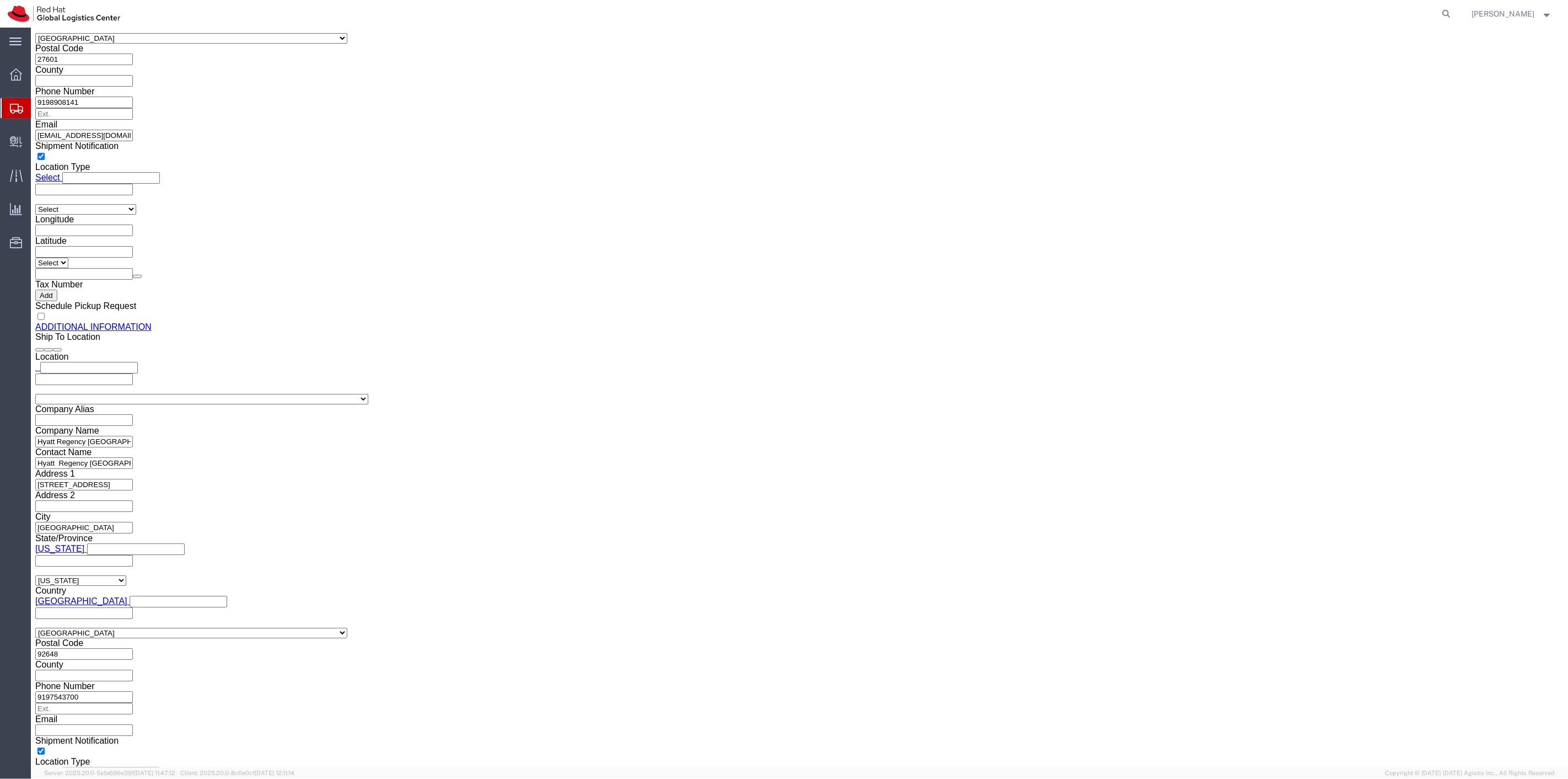
type input "31"
click button "Continue"
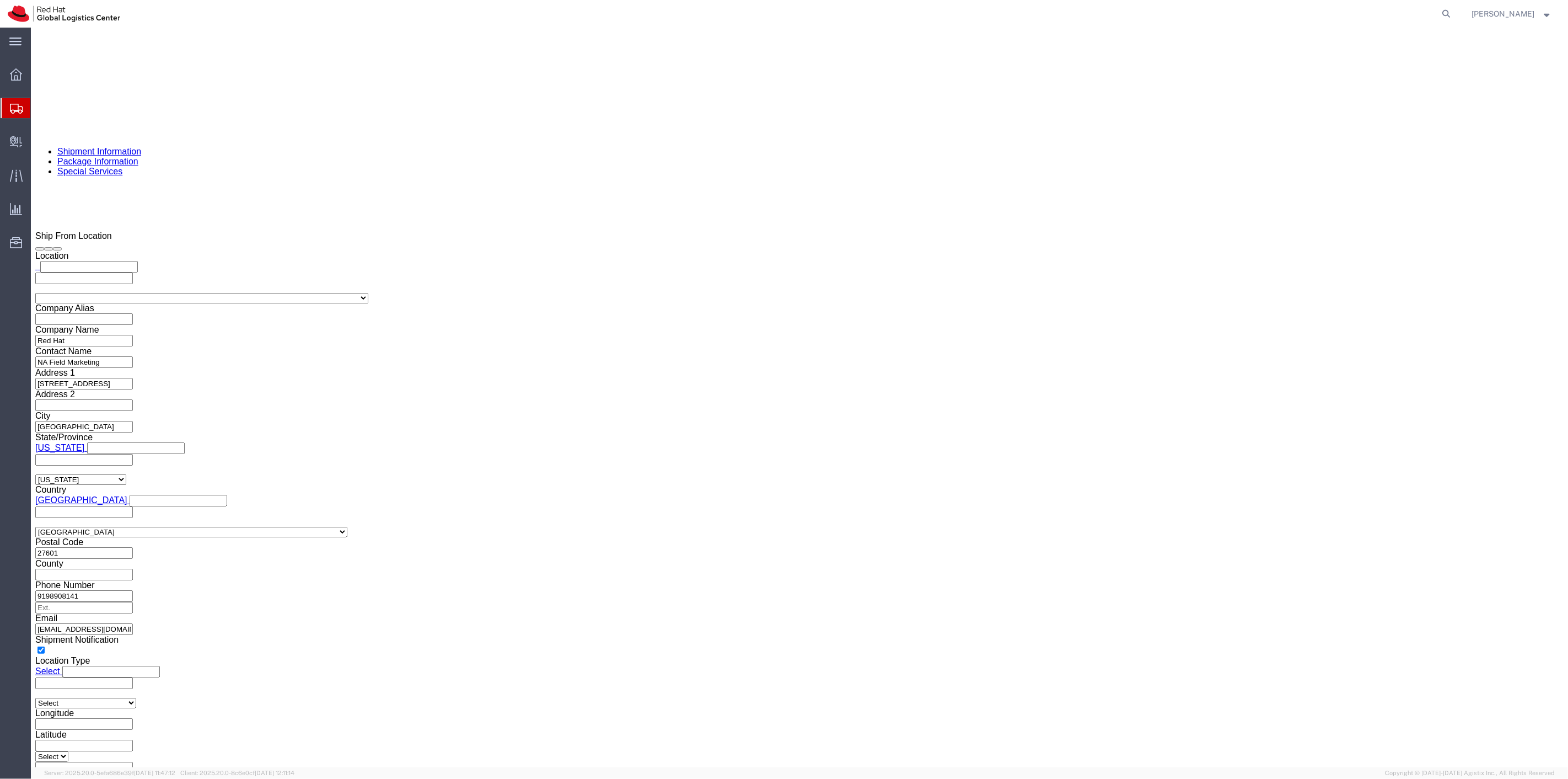
click button "Rate Shipment"
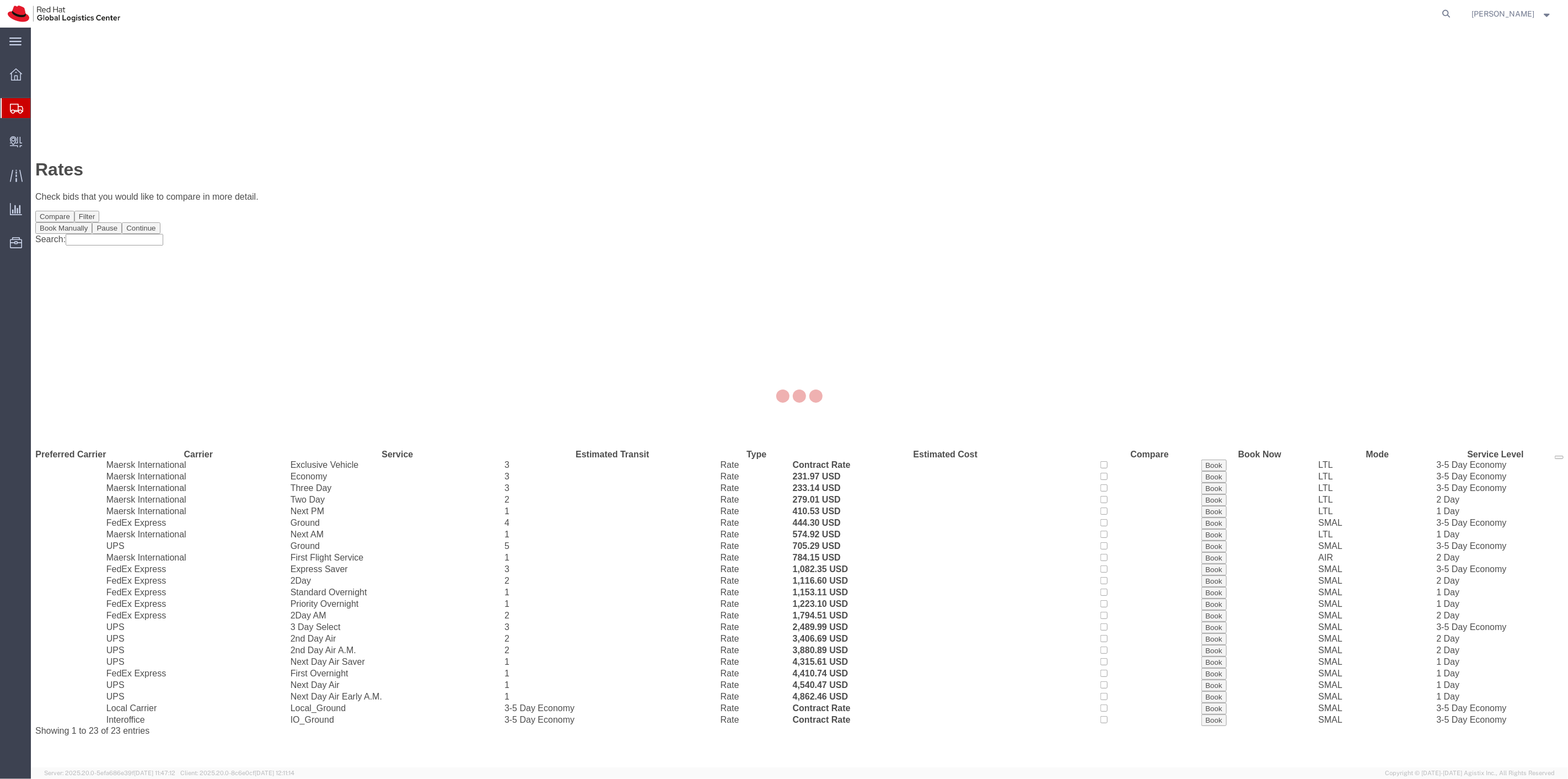
scroll to position [0, 0]
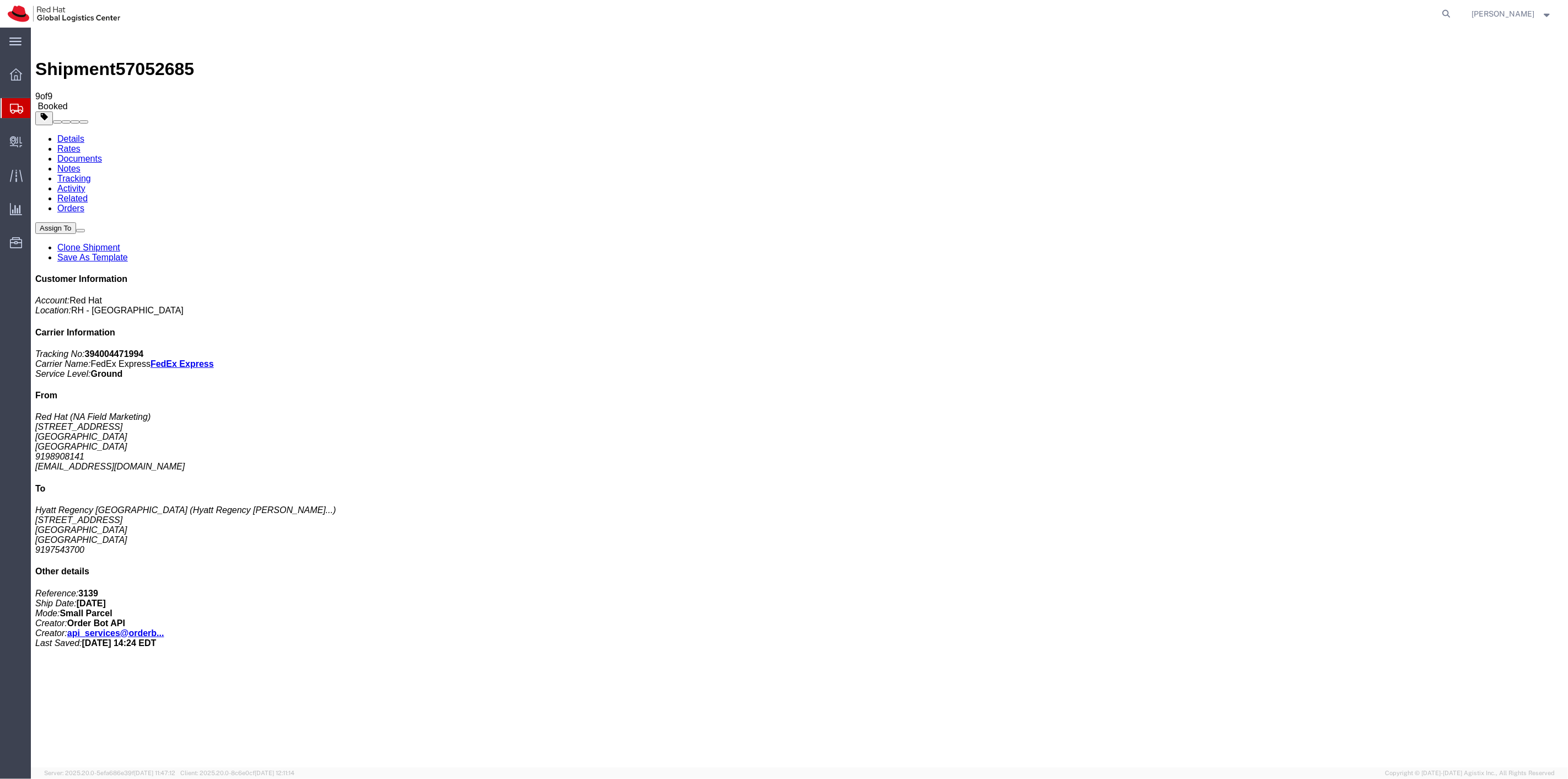
drag, startPoint x: 150, startPoint y: 172, endPoint x: 237, endPoint y: 32, distance: 164.8
drag, startPoint x: 153, startPoint y: 193, endPoint x: 247, endPoint y: 29, distance: 189.0
drag, startPoint x: 247, startPoint y: 29, endPoint x: 163, endPoint y: 218, distance: 206.8
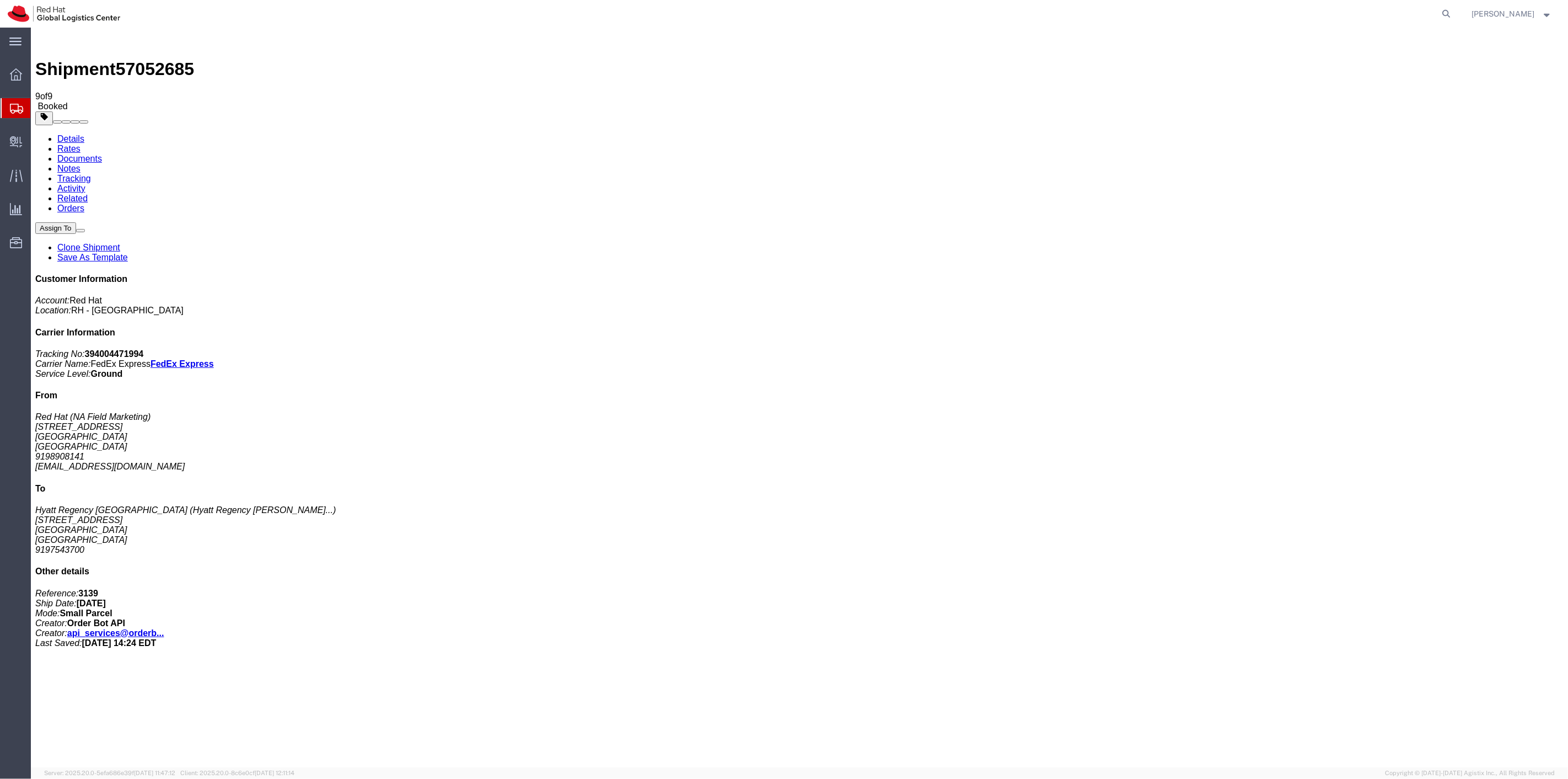
drag, startPoint x: 160, startPoint y: 241, endPoint x: 266, endPoint y: 32, distance: 234.3
drag, startPoint x: 236, startPoint y: 30, endPoint x: 163, endPoint y: 258, distance: 239.4
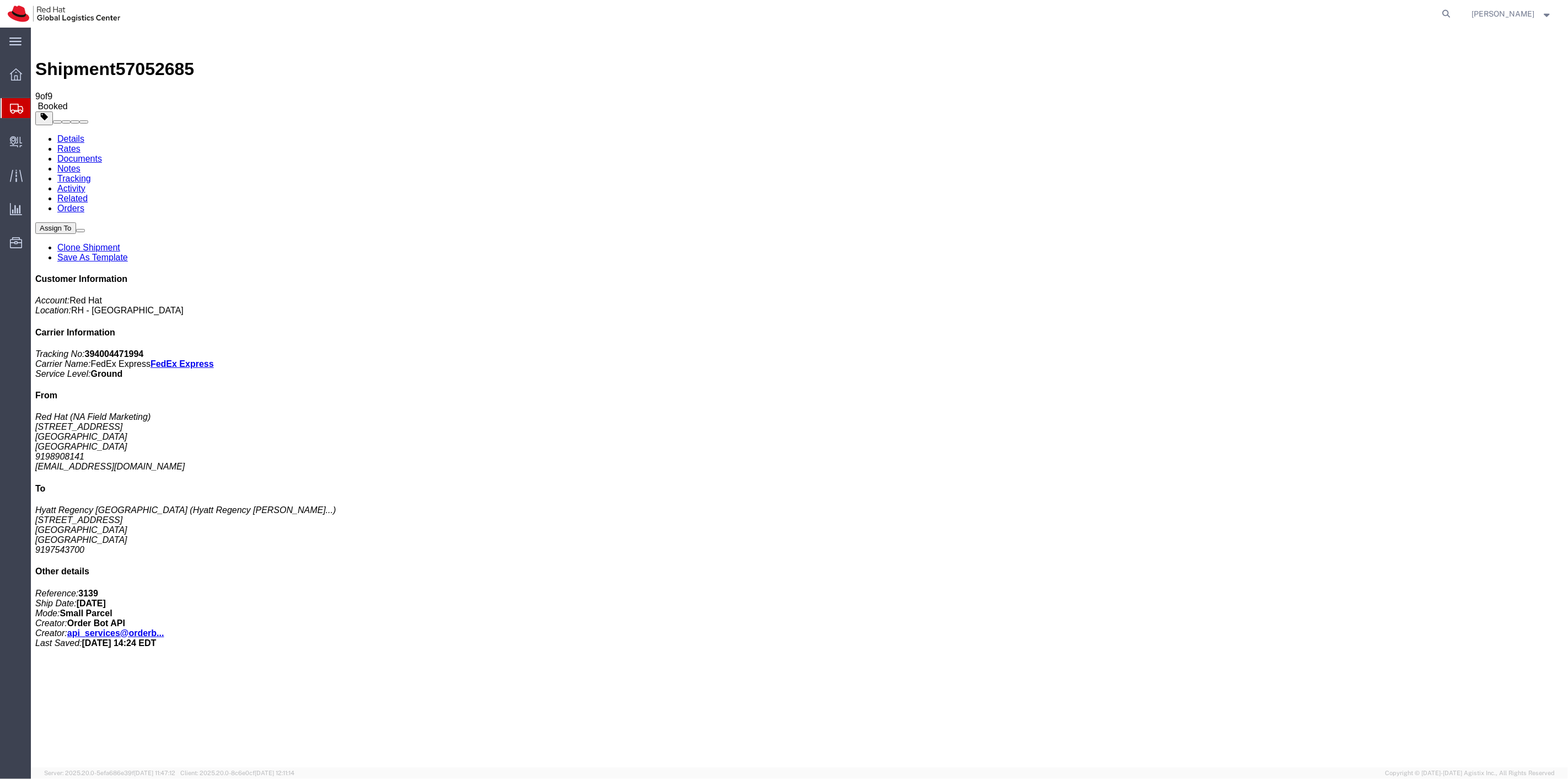
drag, startPoint x: 254, startPoint y: 28, endPoint x: 161, endPoint y: 281, distance: 269.6
drag, startPoint x: 269, startPoint y: 30, endPoint x: 156, endPoint y: 303, distance: 295.5
drag, startPoint x: 145, startPoint y: 328, endPoint x: 324, endPoint y: 111, distance: 281.3
